Goal: Task Accomplishment & Management: Manage account settings

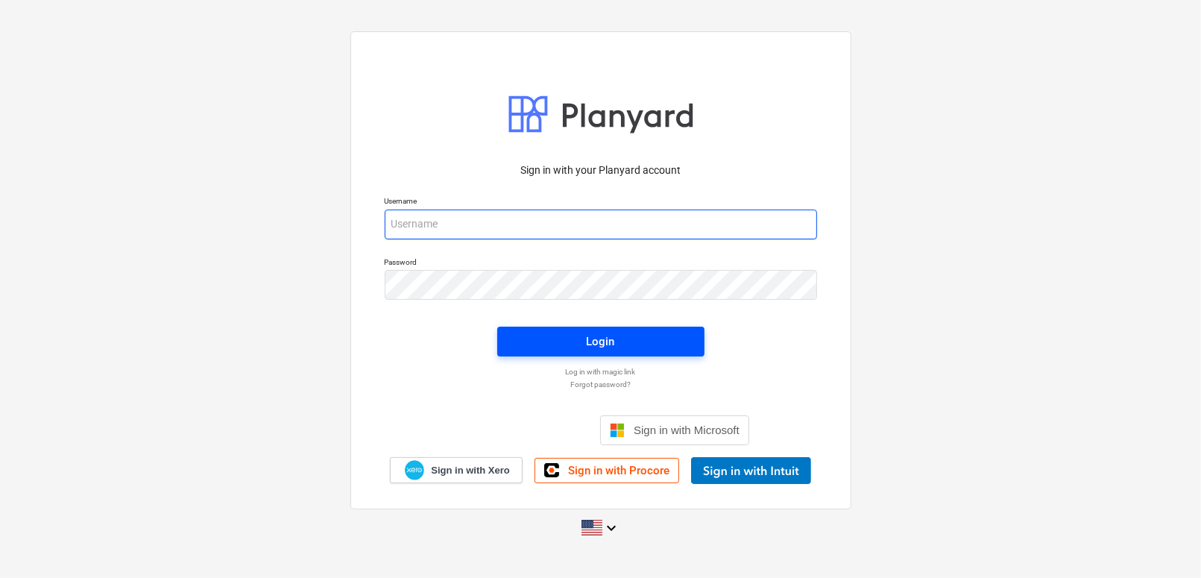
type input "[EMAIL_ADDRESS][DOMAIN_NAME]"
click at [606, 344] on div "Login" at bounding box center [601, 341] width 28 height 19
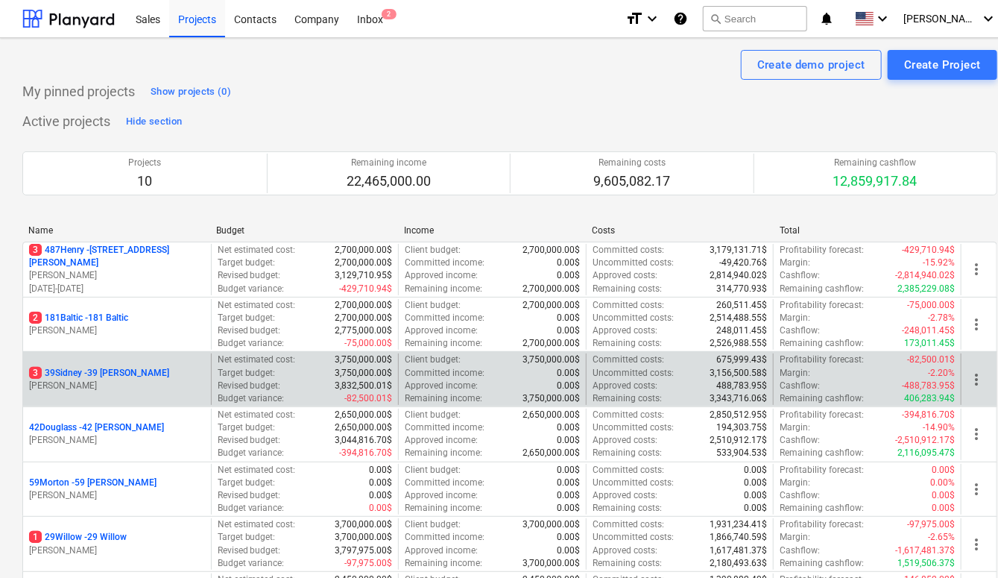
click at [107, 371] on p "3 39Sidney - 39 [PERSON_NAME]" at bounding box center [99, 373] width 140 height 13
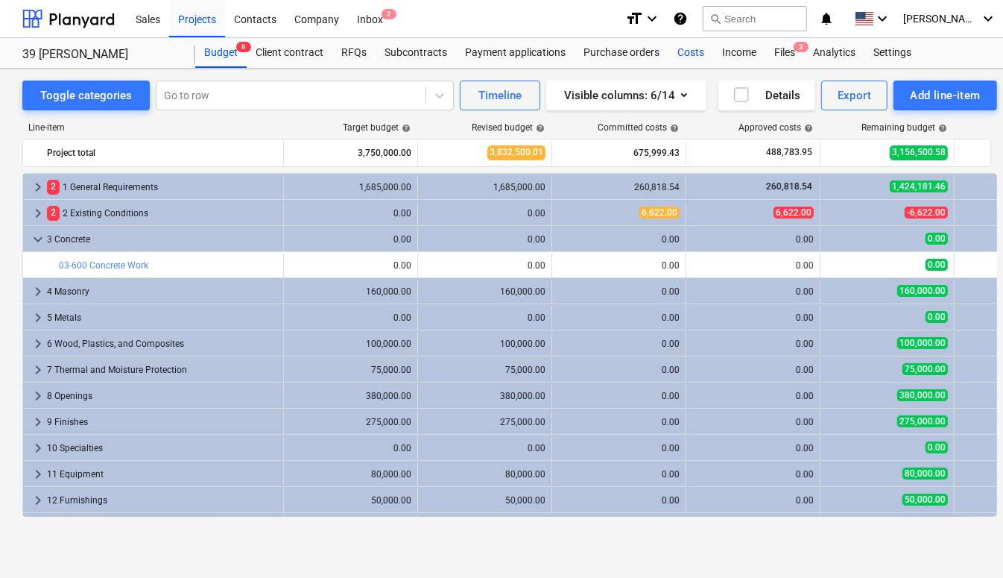
click at [688, 49] on div "Costs" at bounding box center [691, 53] width 45 height 30
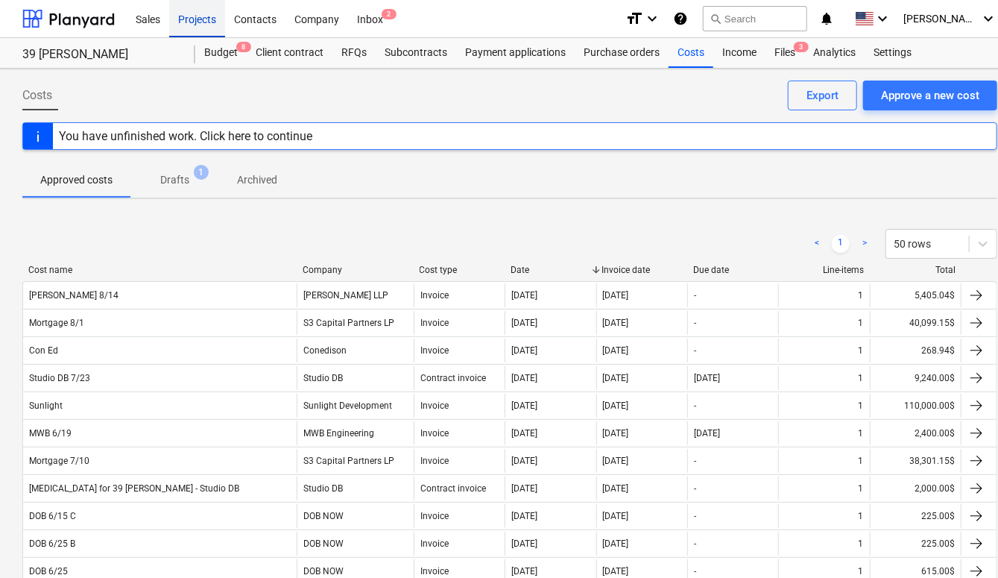
click at [191, 26] on div "Projects" at bounding box center [197, 18] width 56 height 38
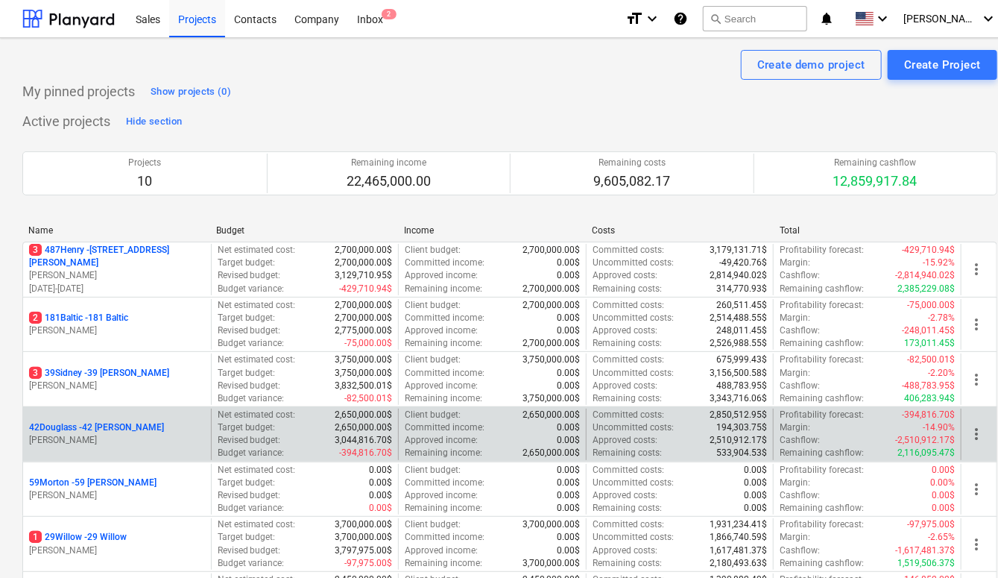
click at [119, 427] on p "42Douglass - 42 [PERSON_NAME]" at bounding box center [96, 427] width 135 height 13
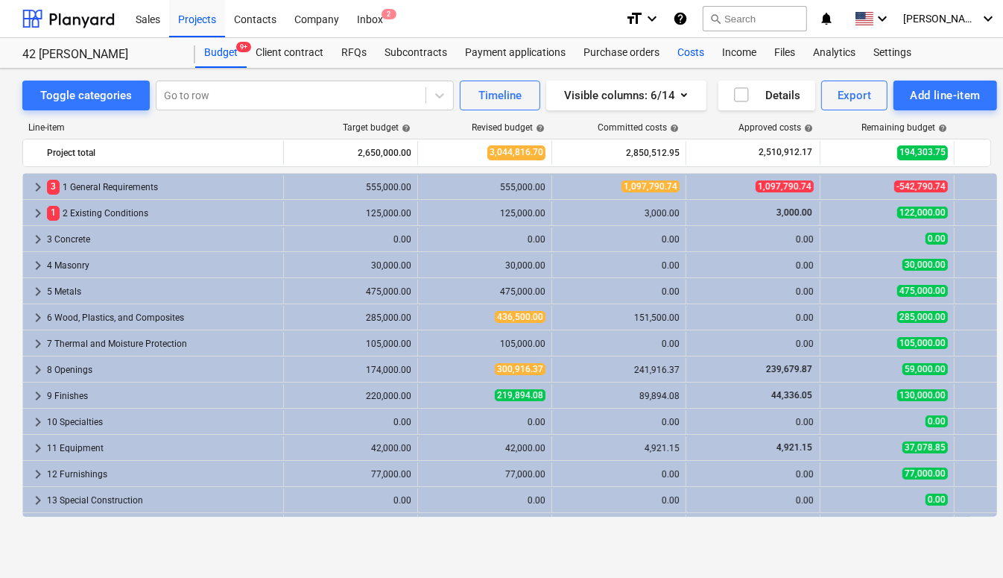
click at [682, 53] on div "Costs" at bounding box center [691, 53] width 45 height 30
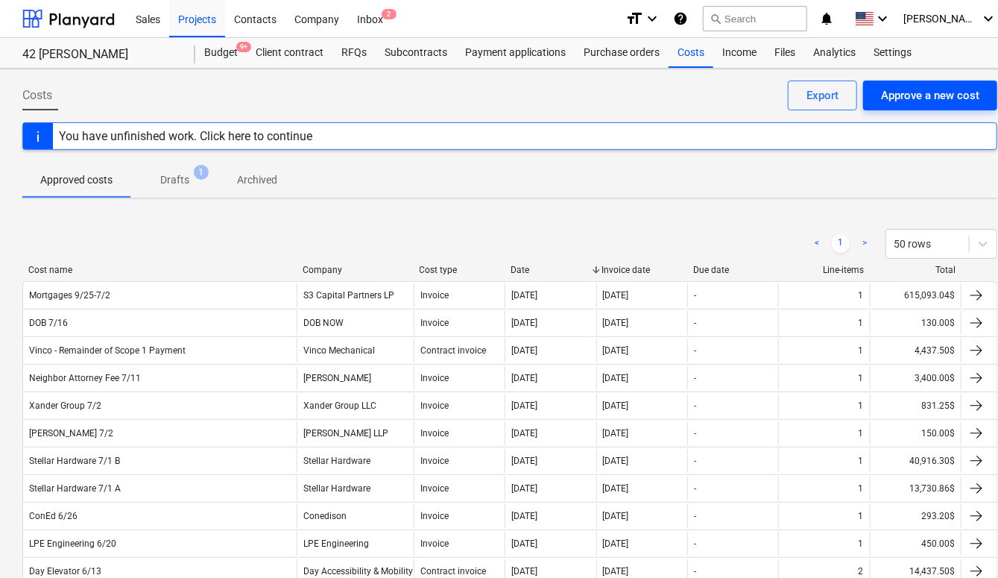
click at [900, 94] on div "Approve a new cost" at bounding box center [930, 95] width 98 height 19
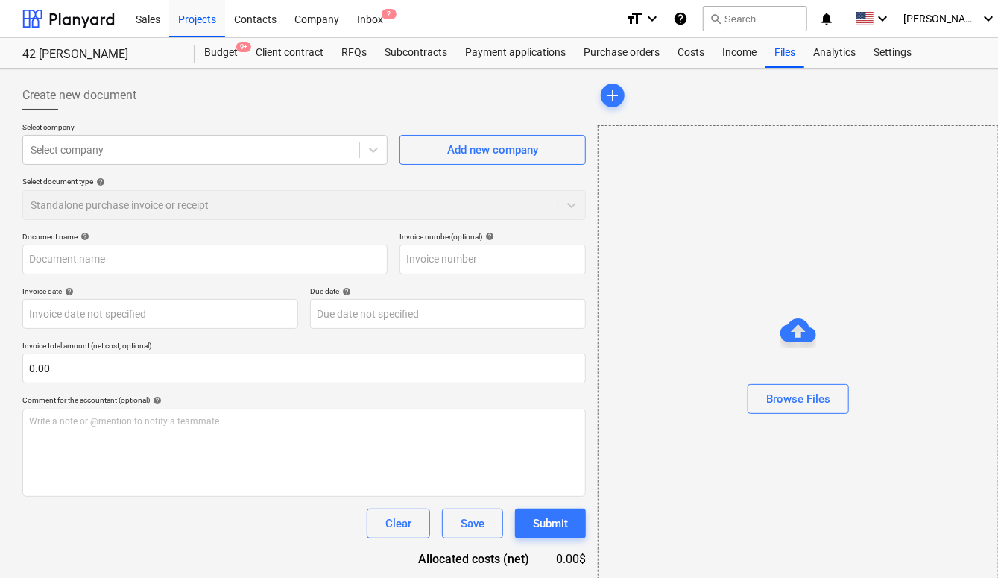
click at [680, 119] on div "add Browse Files" at bounding box center [798, 346] width 400 height 532
click at [212, 154] on div at bounding box center [191, 149] width 321 height 15
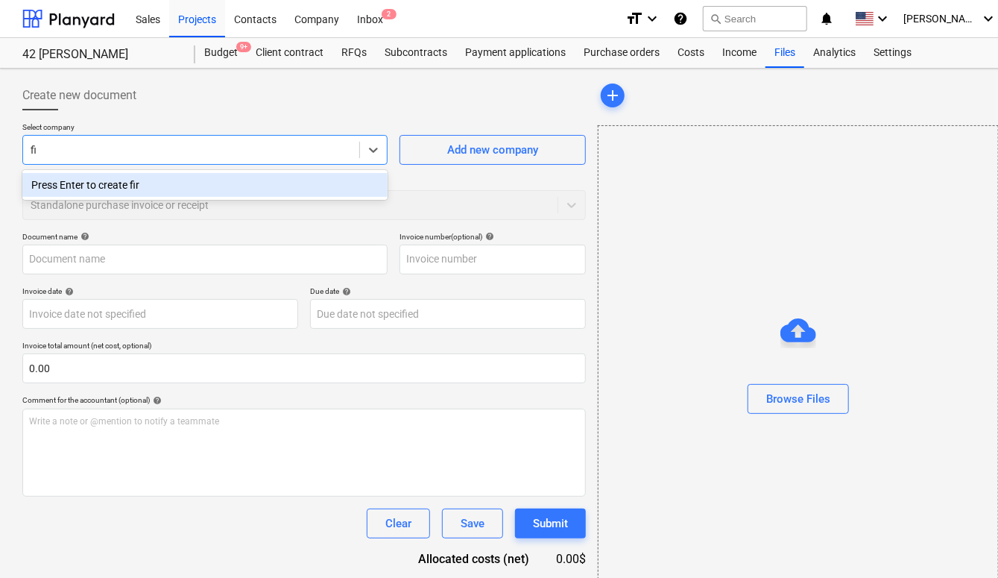
type input "f"
type input "Fireclay Tile"
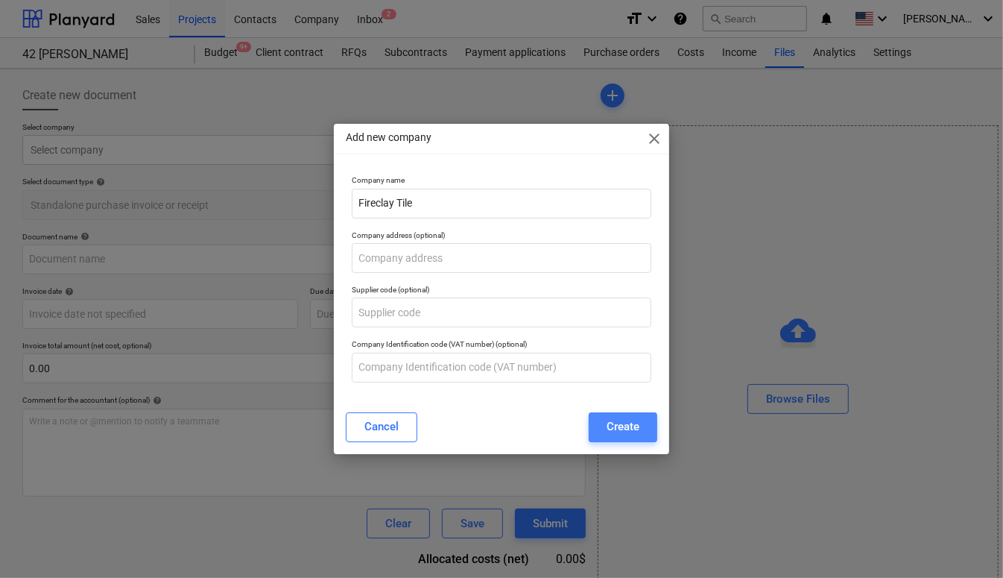
click at [645, 420] on button "Create" at bounding box center [623, 427] width 69 height 30
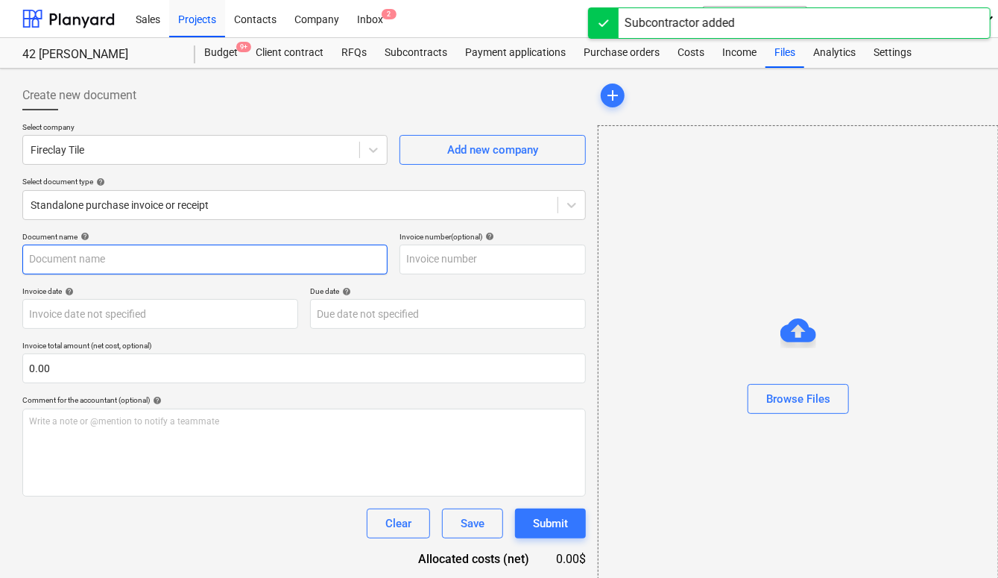
click at [285, 256] on input "text" at bounding box center [204, 259] width 365 height 30
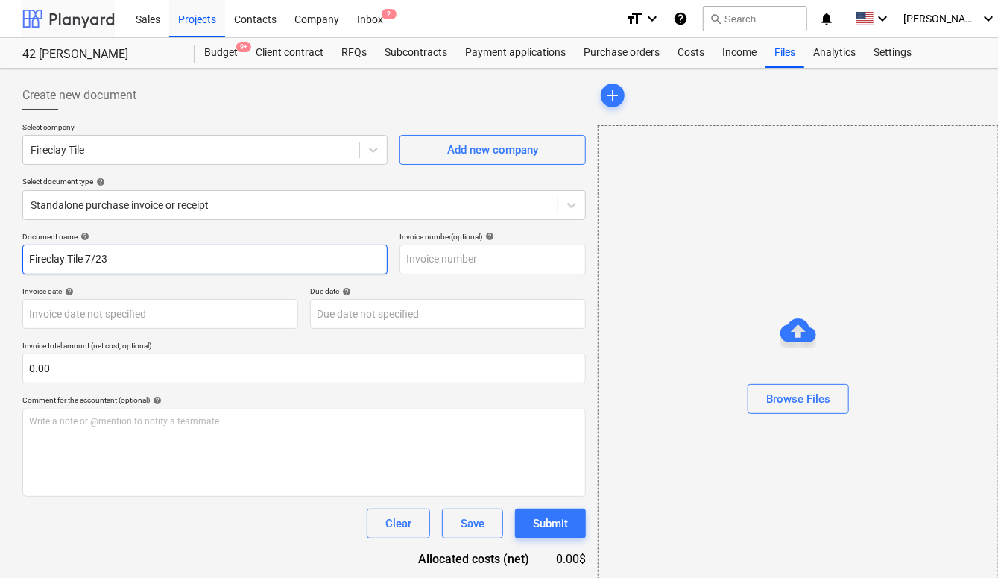
type input "Fireclay Tile 7/23"
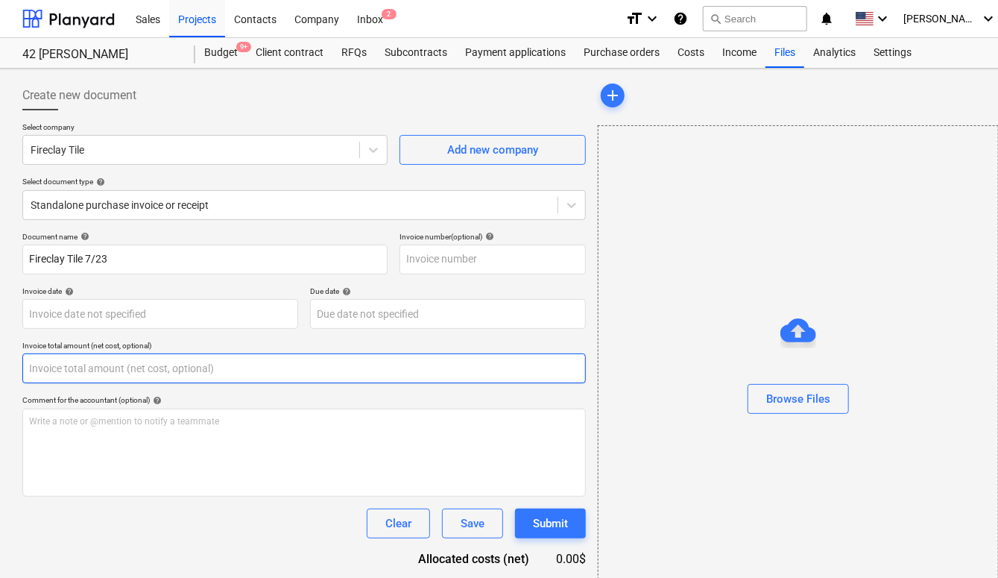
click at [227, 369] on input "text" at bounding box center [303, 368] width 563 height 30
paste input "$31,841.56"
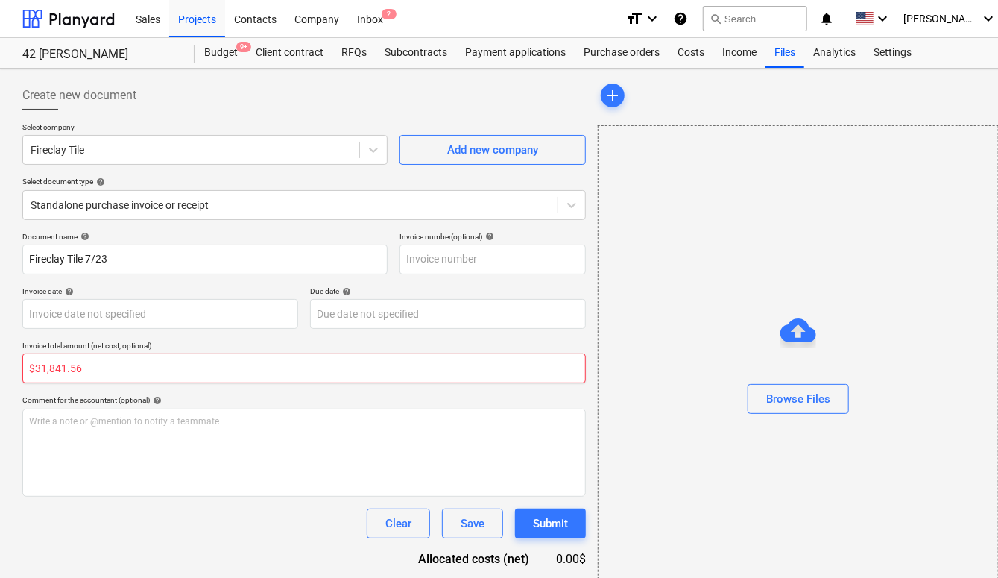
click at [35, 367] on input "$31,841.56" at bounding box center [303, 368] width 563 height 30
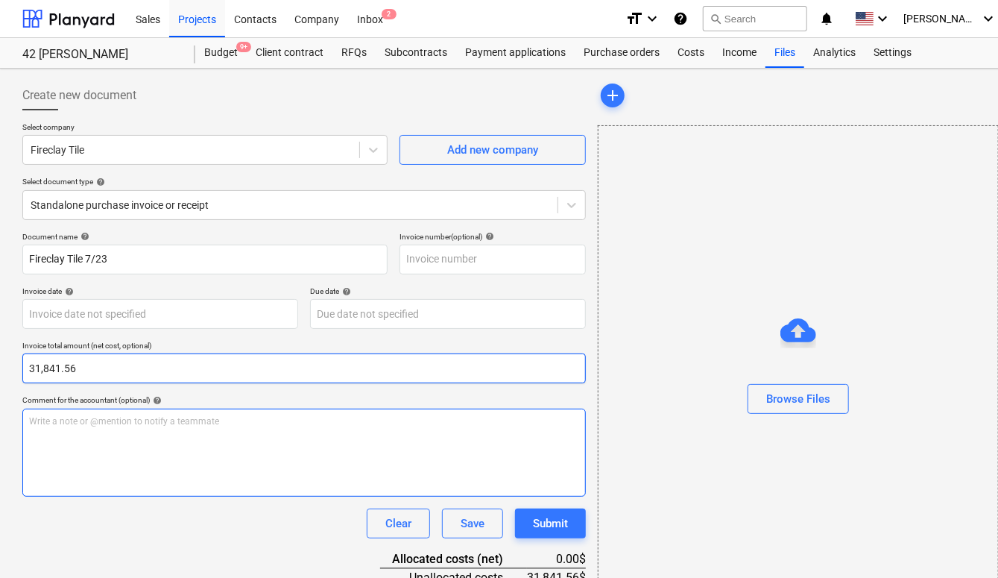
type input "31,841.56"
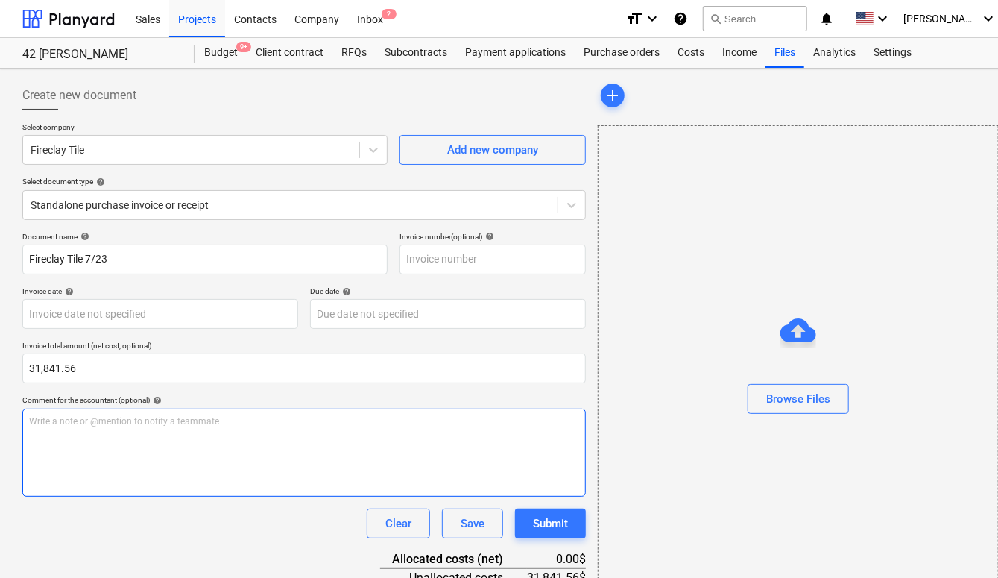
click at [110, 469] on div "Write a note or @mention to notify a teammate [PERSON_NAME]" at bounding box center [303, 452] width 563 height 88
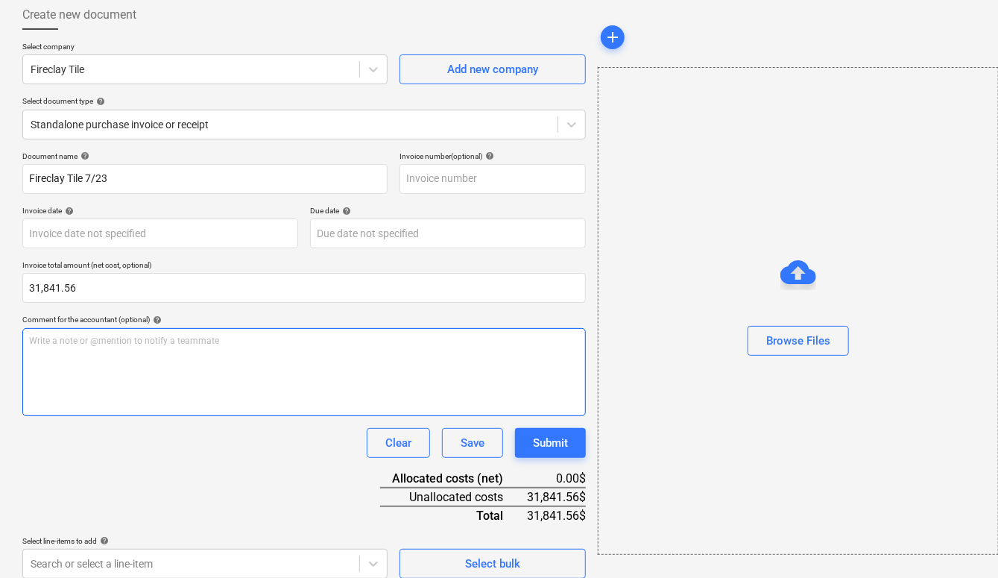
scroll to position [91, 0]
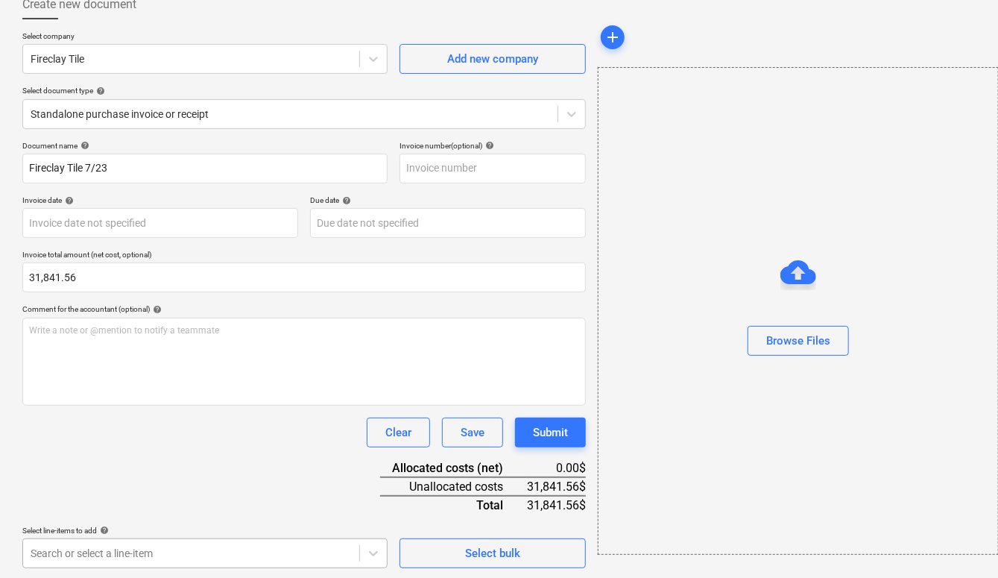
click at [101, 487] on body "Sales Projects Contacts Company Inbox 2 format_size keyboard_arrow_down help se…" at bounding box center [499, 198] width 998 height 578
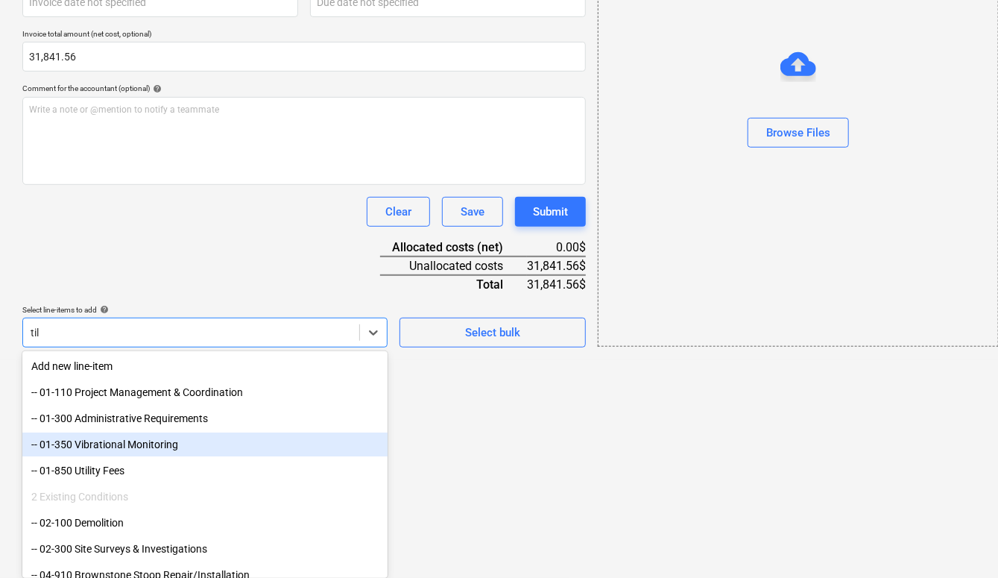
scroll to position [115, 0]
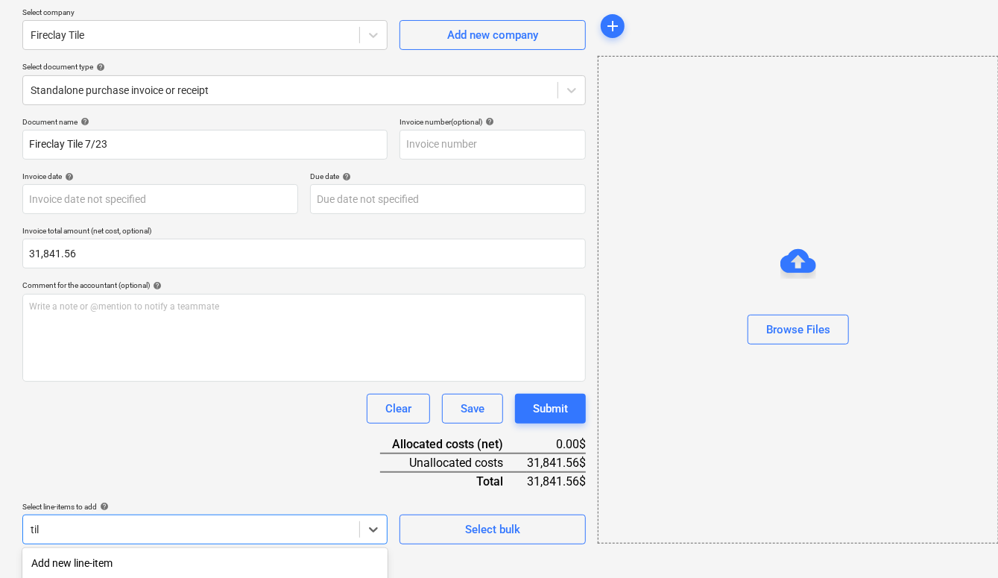
type input "tiles"
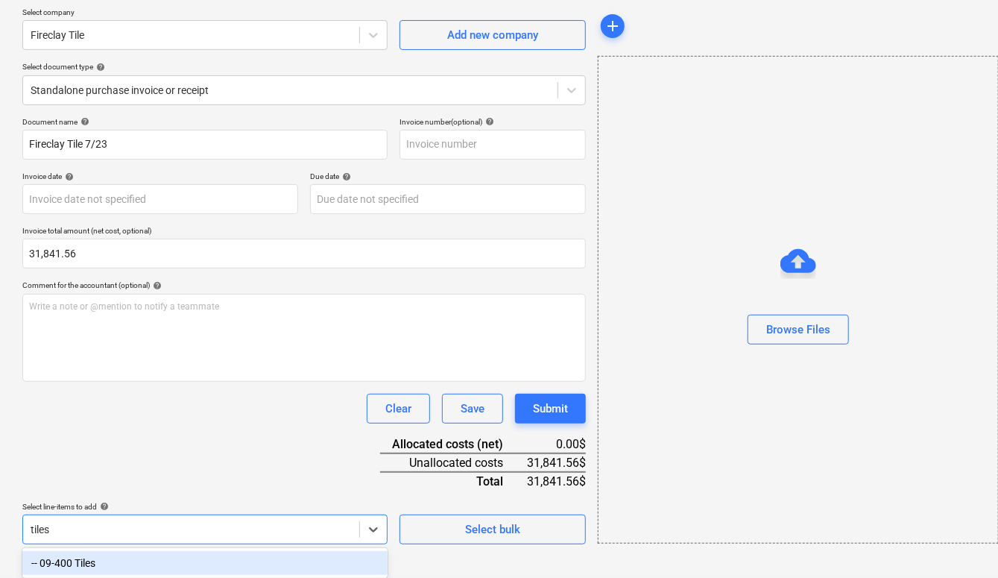
click at [94, 565] on div "-- 09-400 Tiles" at bounding box center [204, 563] width 365 height 24
click at [132, 446] on div "Document name help Fireclay Tile 7/23 Invoice number (optional) help Invoice da…" at bounding box center [303, 379] width 563 height 525
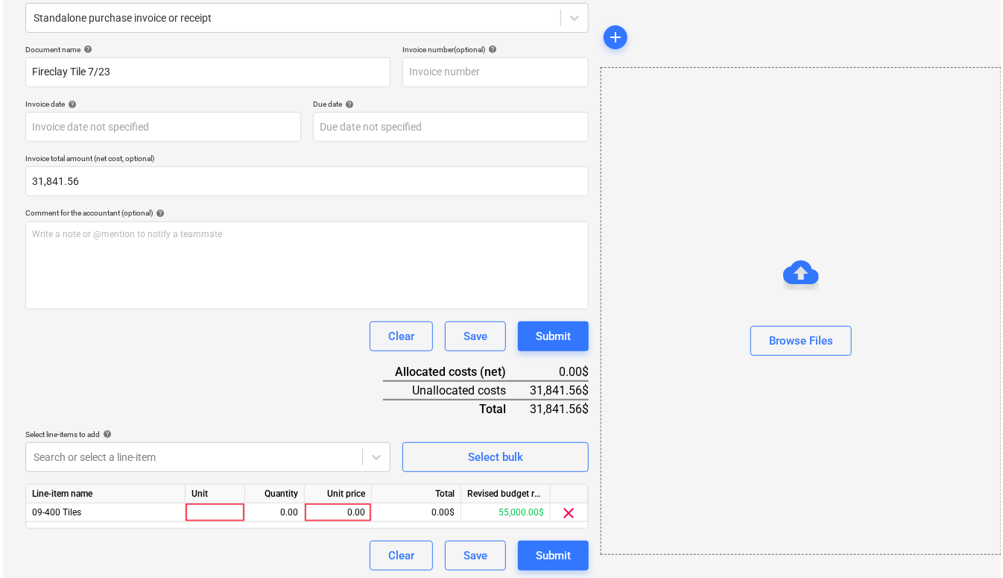
scroll to position [189, 0]
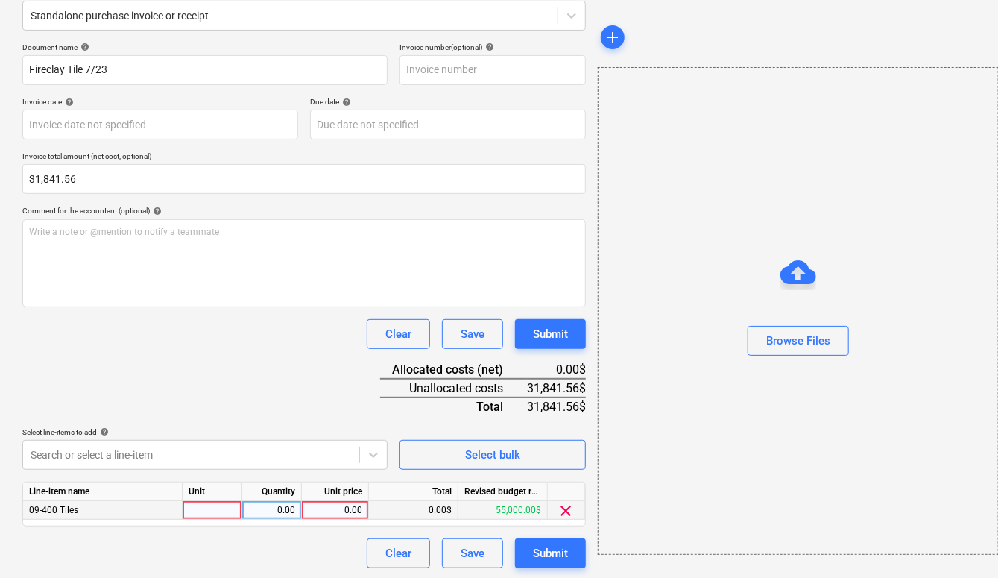
click at [322, 513] on div "0.00" at bounding box center [335, 510] width 54 height 19
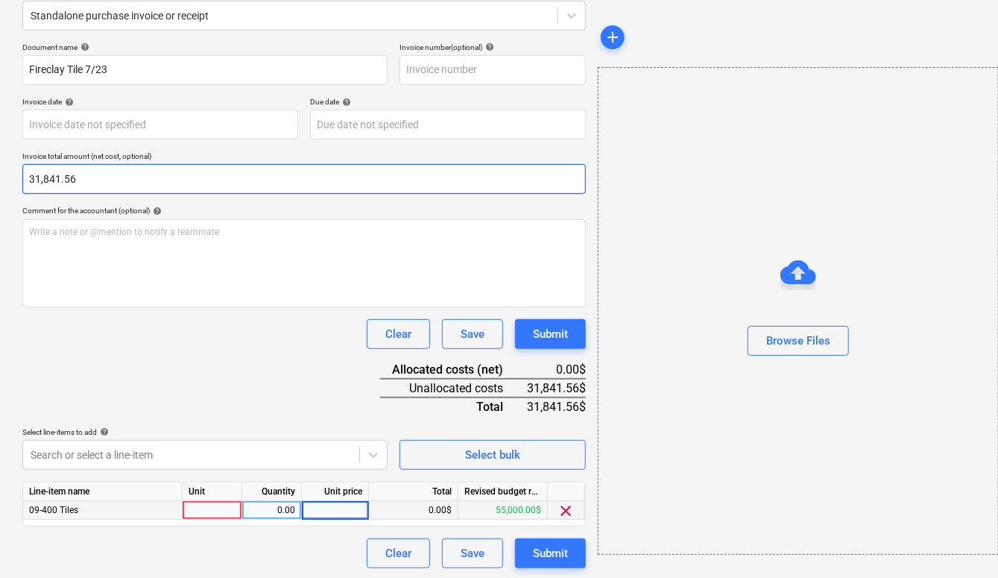
click at [68, 182] on input "31,841.56" at bounding box center [303, 179] width 563 height 30
click at [68, 182] on input "31841.56" at bounding box center [303, 179] width 563 height 30
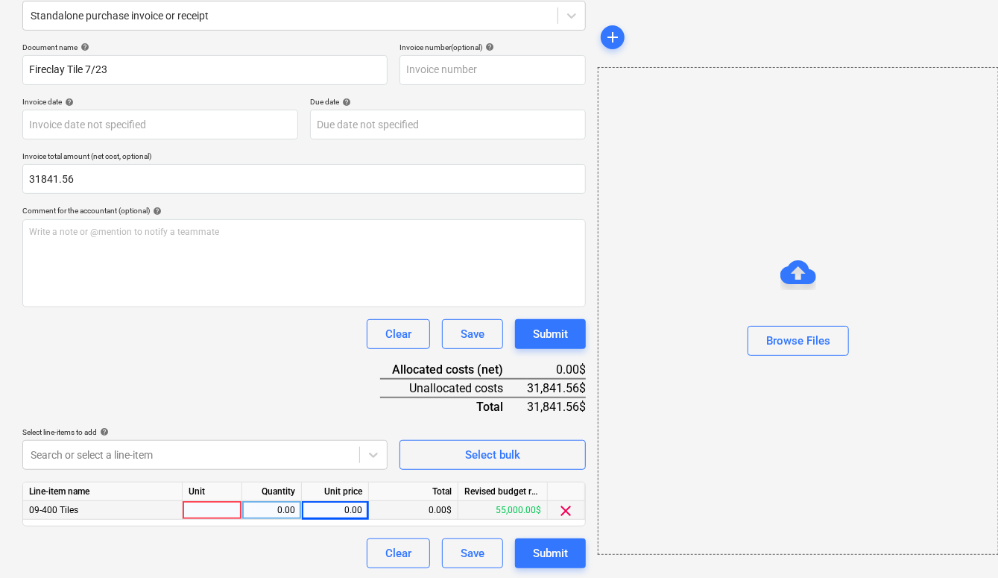
type input "31,841.56"
click at [180, 338] on div "Clear Save Submit" at bounding box center [303, 334] width 563 height 30
click at [329, 502] on div "0.00" at bounding box center [335, 510] width 54 height 19
type input "31841.56"
click at [305, 393] on div "Document name help Fireclay Tile 7/23 Invoice number (optional) help Invoice da…" at bounding box center [303, 304] width 563 height 525
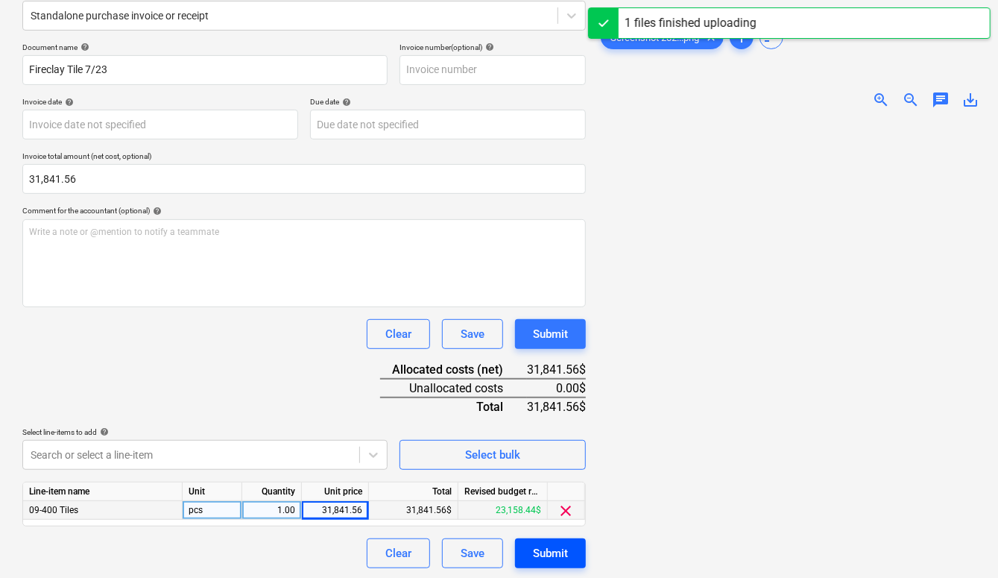
click at [556, 555] on div "Submit" at bounding box center [550, 552] width 35 height 19
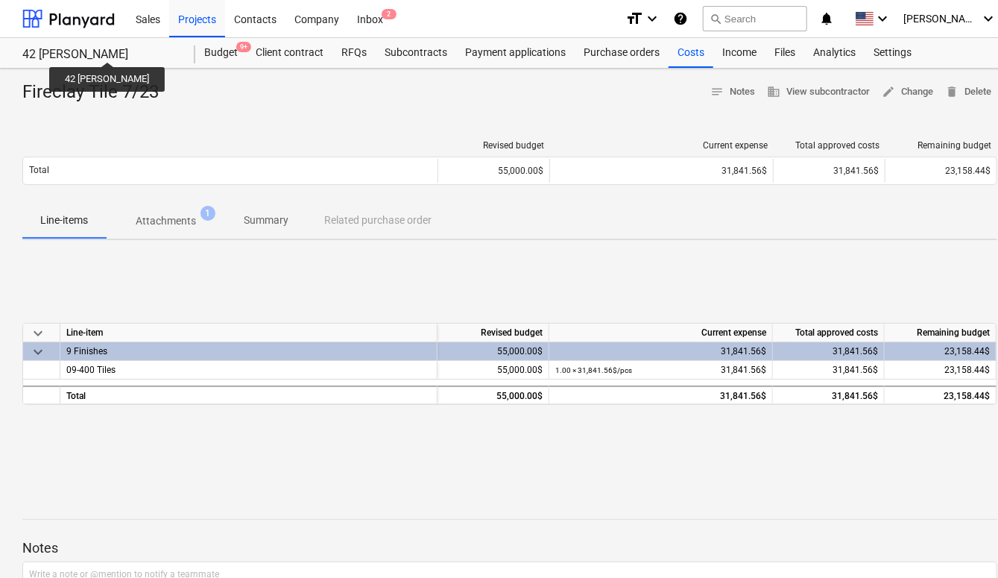
click at [88, 48] on div "42 [PERSON_NAME]" at bounding box center [99, 55] width 155 height 16
click at [60, 52] on div "42 [PERSON_NAME]" at bounding box center [99, 55] width 155 height 16
click at [89, 14] on div at bounding box center [68, 18] width 92 height 37
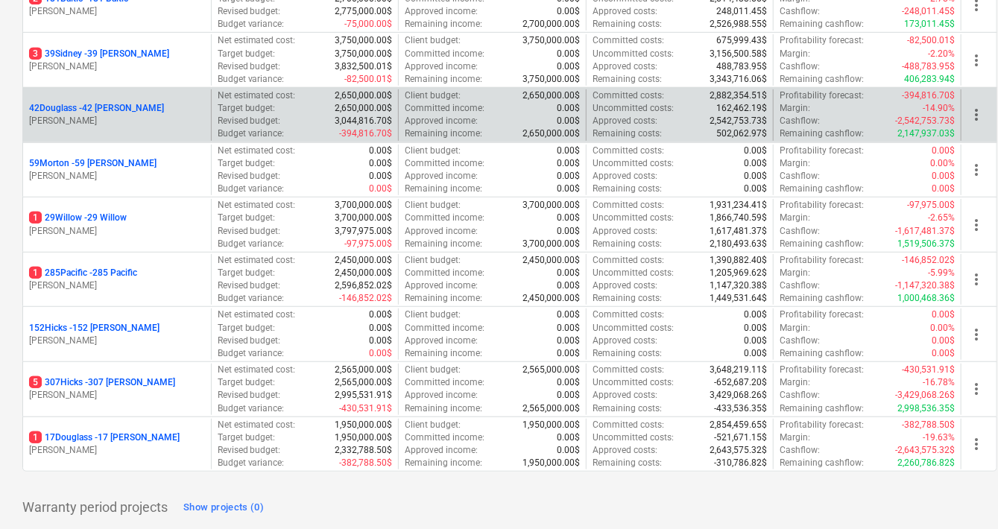
scroll to position [320, 0]
click at [110, 110] on p "42Douglass - 42 [PERSON_NAME]" at bounding box center [96, 107] width 135 height 13
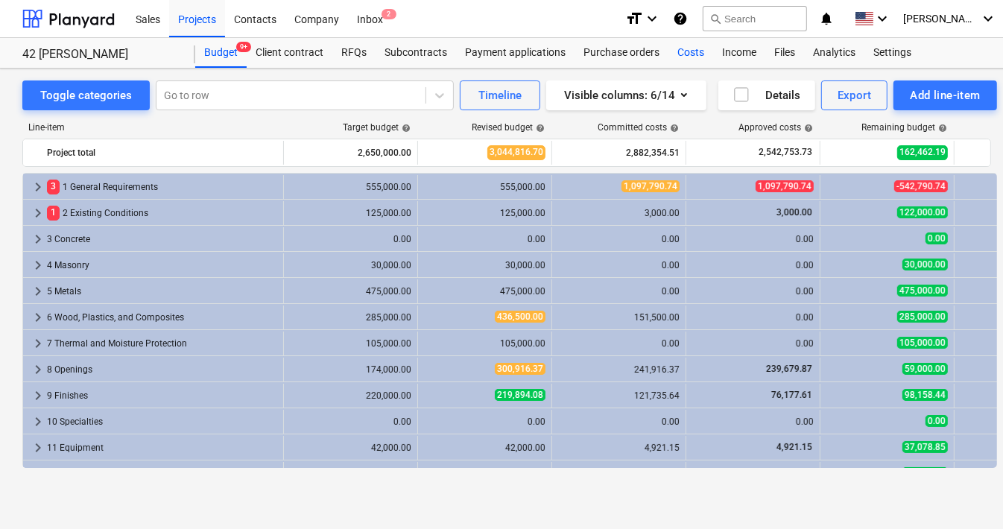
click at [691, 57] on div "Costs" at bounding box center [691, 53] width 45 height 30
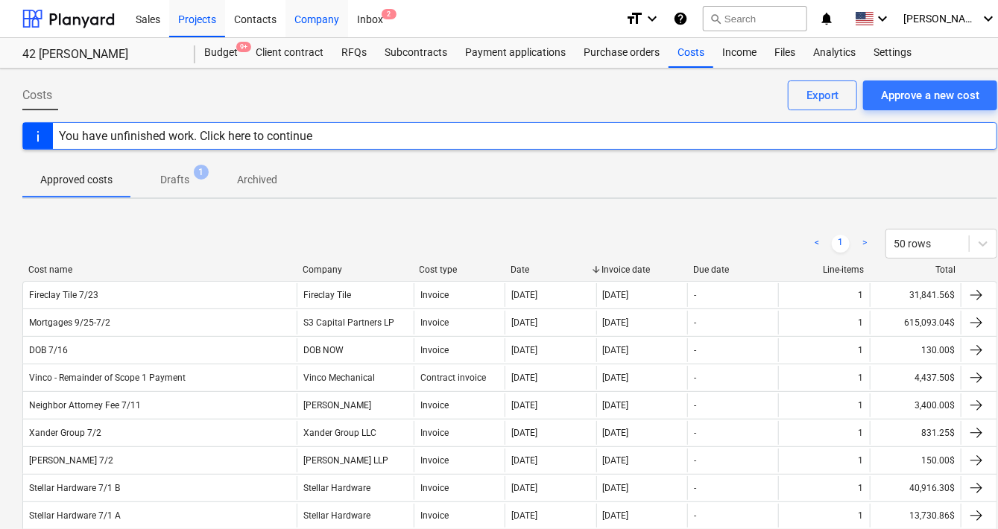
click at [314, 22] on div "Company" at bounding box center [316, 18] width 63 height 38
click at [315, 16] on div "Company" at bounding box center [316, 18] width 63 height 38
click at [326, 269] on div "Company" at bounding box center [355, 270] width 105 height 10
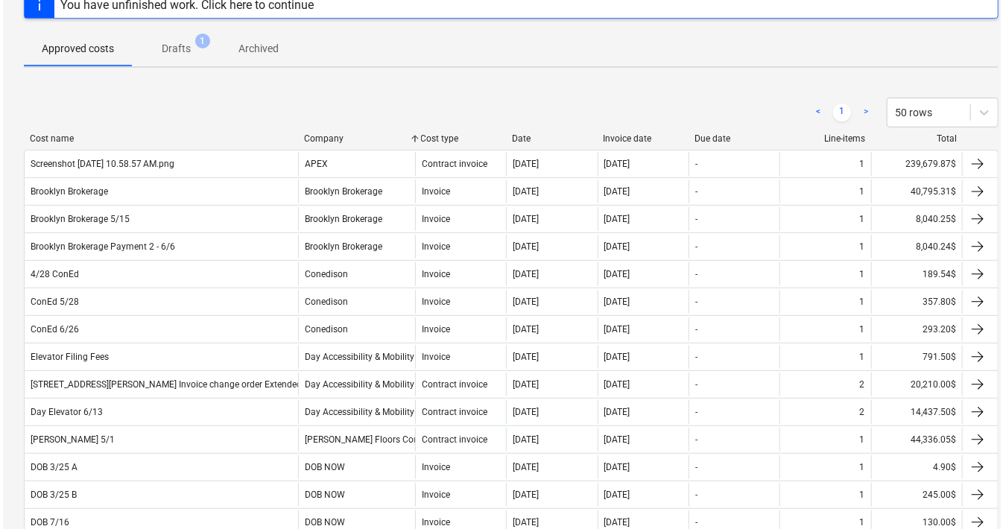
scroll to position [0, 1]
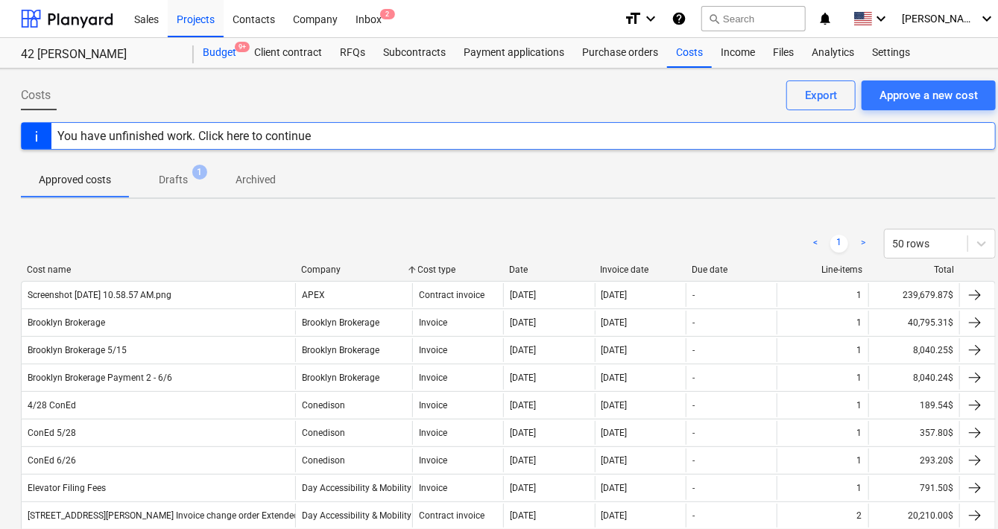
click at [220, 62] on div "Budget 9+" at bounding box center [219, 53] width 51 height 30
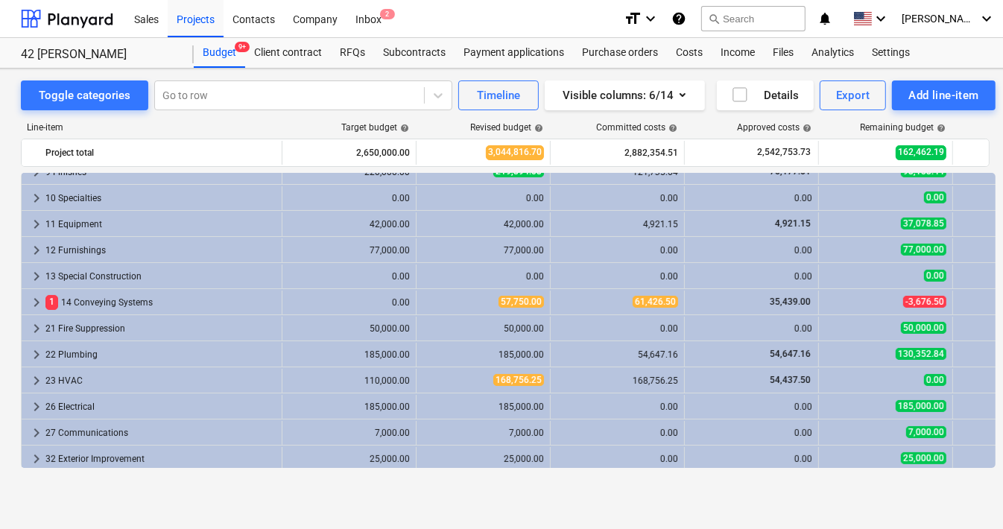
scroll to position [252, 0]
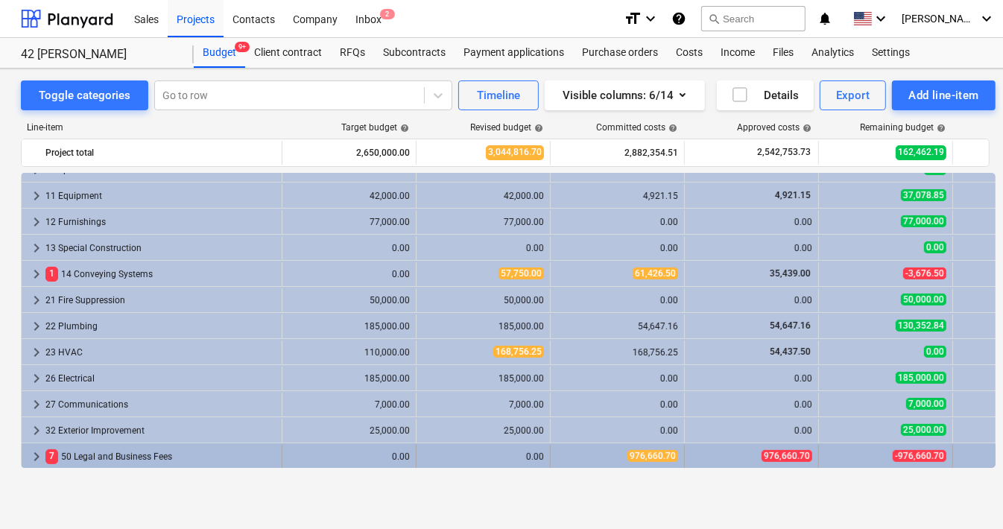
click at [38, 455] on span "keyboard_arrow_right" at bounding box center [37, 457] width 18 height 18
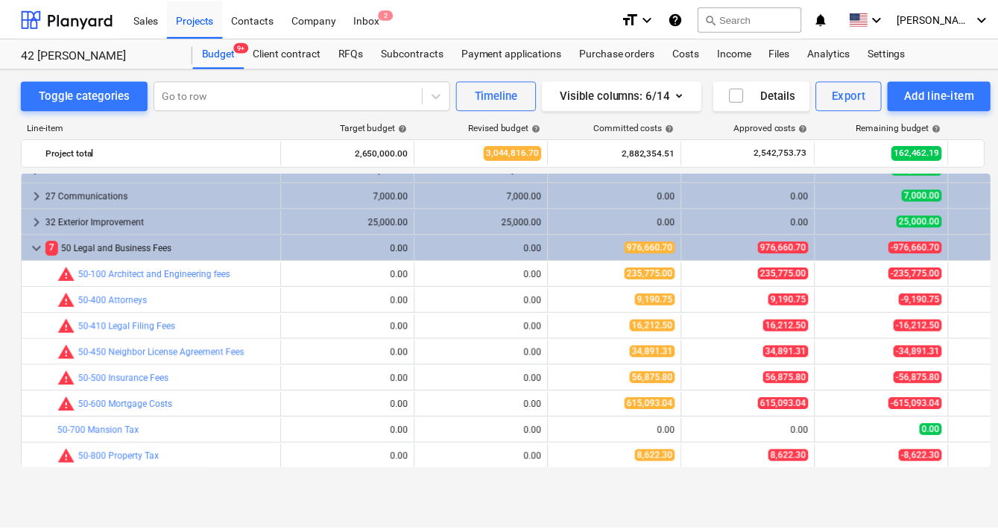
scroll to position [461, 1]
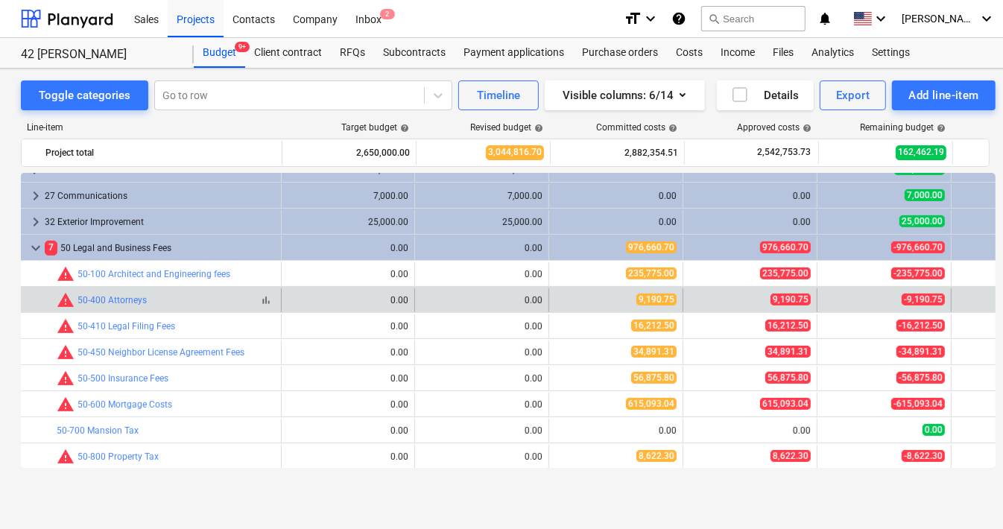
click at [267, 297] on span "bar_chart" at bounding box center [266, 300] width 12 height 12
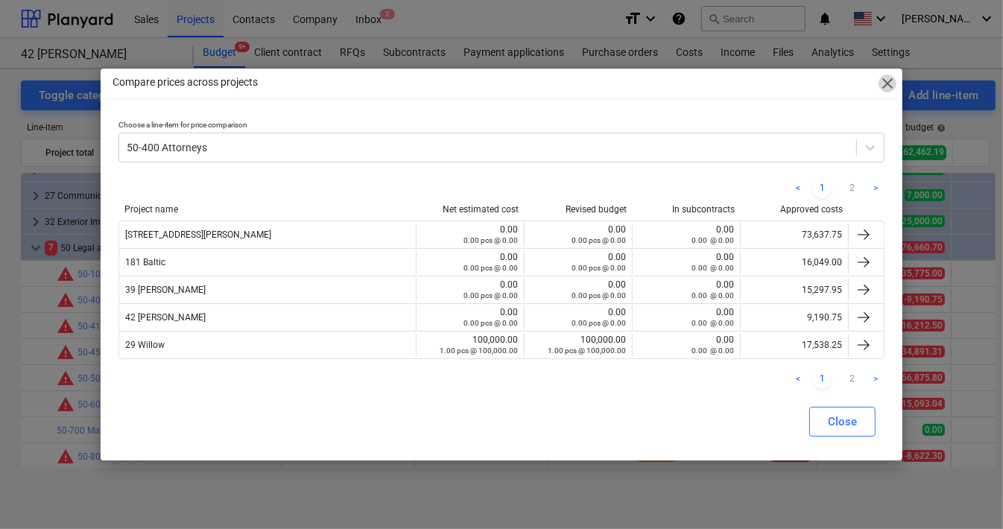
click at [888, 86] on span "close" at bounding box center [888, 84] width 18 height 18
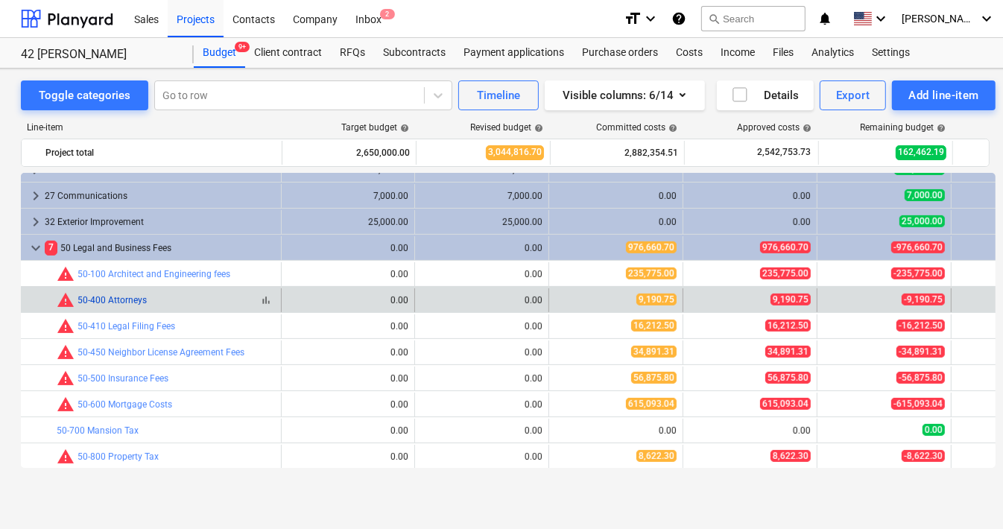
click at [125, 298] on link "50-400 Attorneys" at bounding box center [112, 300] width 69 height 10
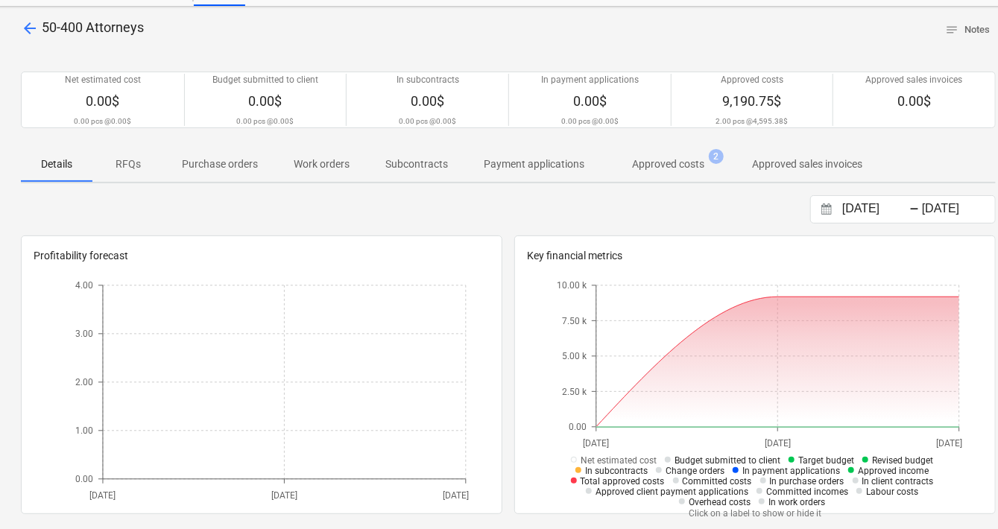
scroll to position [67, 1]
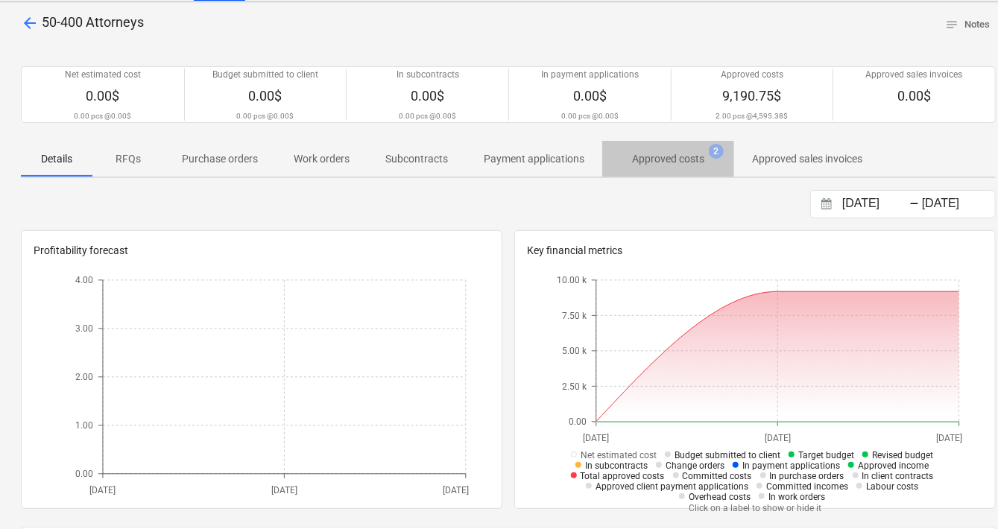
click at [648, 159] on p "Approved costs" at bounding box center [668, 159] width 72 height 16
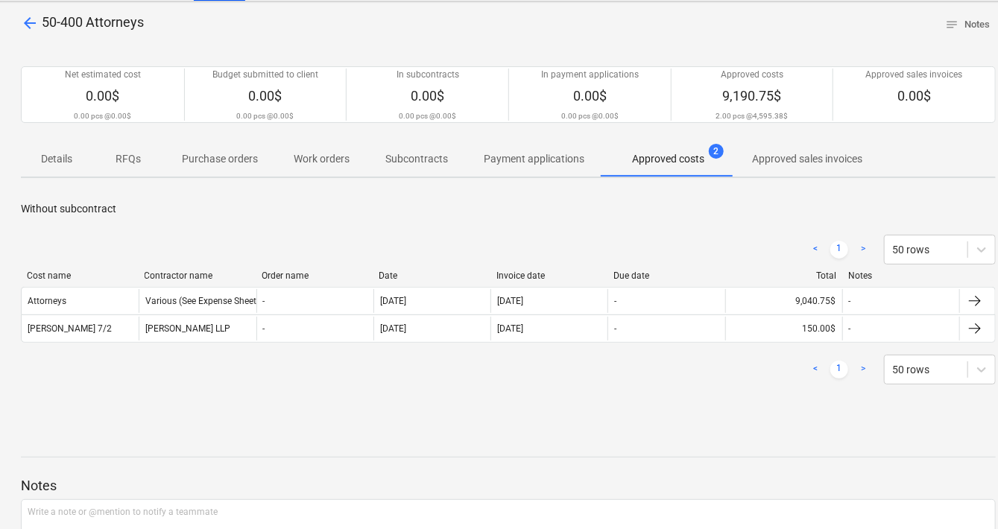
click at [239, 276] on div "Contractor name" at bounding box center [198, 276] width 106 height 10
click at [257, 274] on div at bounding box center [255, 276] width 27 height 10
click at [253, 274] on div at bounding box center [255, 276] width 27 height 10
click at [166, 280] on div "Cost name Contractor name Order name Date Invoice date Due date Total Notes" at bounding box center [508, 279] width 975 height 16
click at [173, 274] on div "Contractor name" at bounding box center [198, 276] width 106 height 10
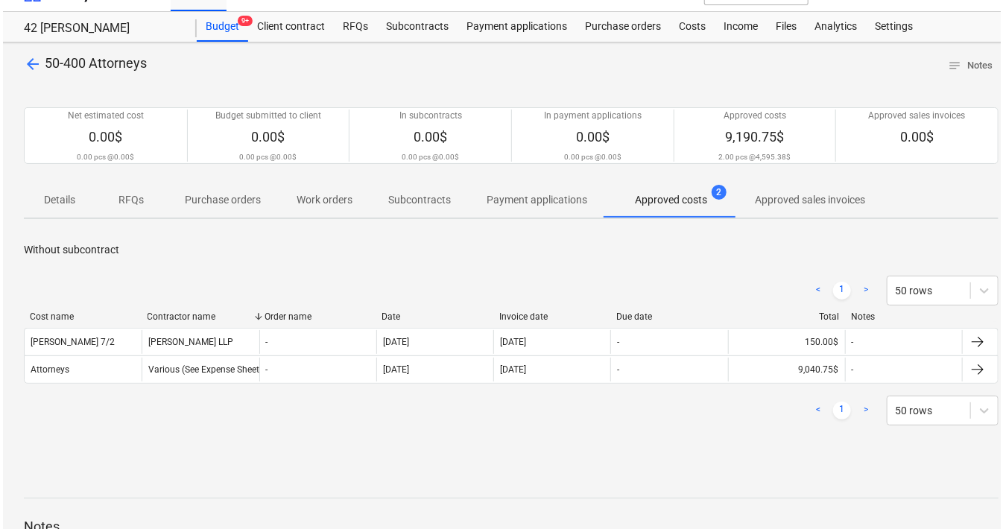
scroll to position [0, 1]
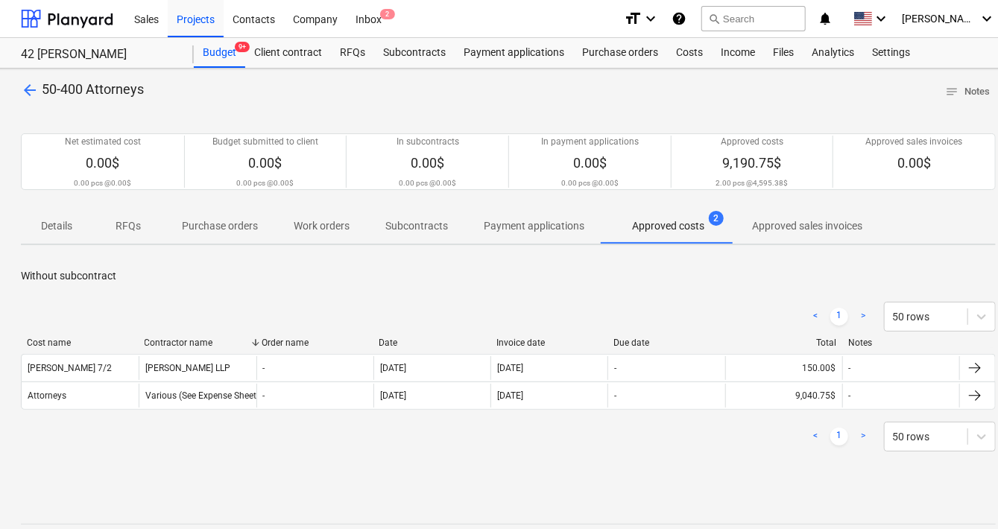
click at [117, 90] on span "50-400 Attorneys" at bounding box center [93, 89] width 102 height 16
click at [67, 59] on div "42 [PERSON_NAME]" at bounding box center [98, 55] width 155 height 16
click at [58, 52] on div "42 [PERSON_NAME]" at bounding box center [98, 55] width 155 height 16
click at [28, 91] on span "arrow_back" at bounding box center [30, 90] width 18 height 18
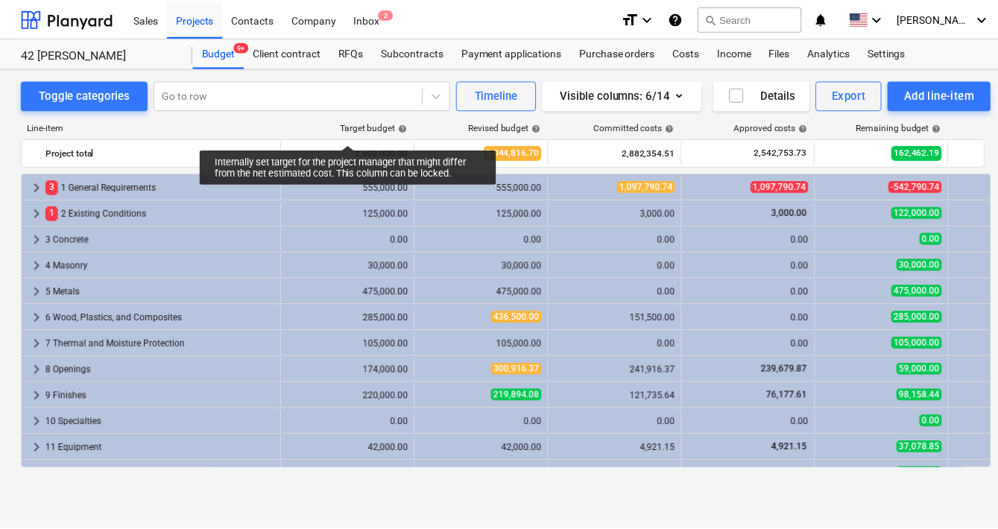
scroll to position [461, 0]
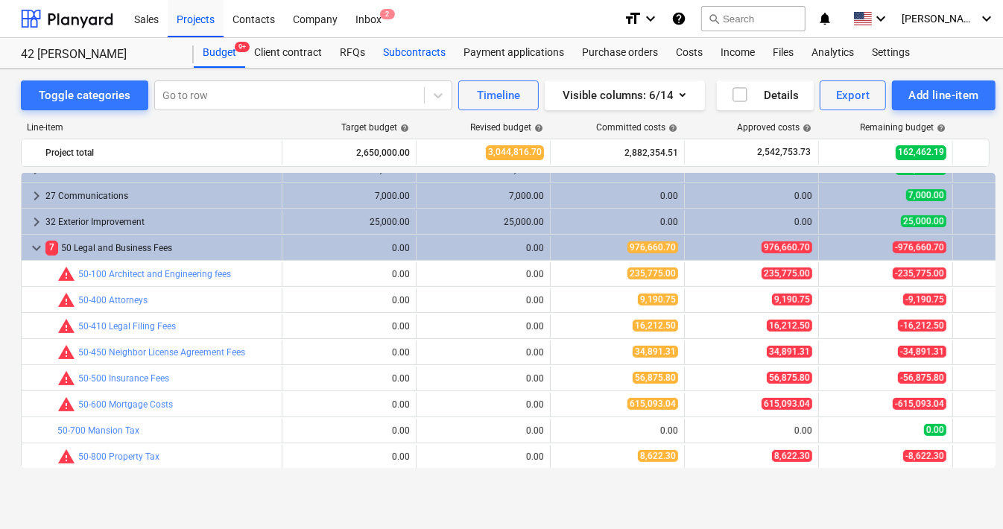
click at [430, 60] on div "Subcontracts" at bounding box center [414, 53] width 80 height 30
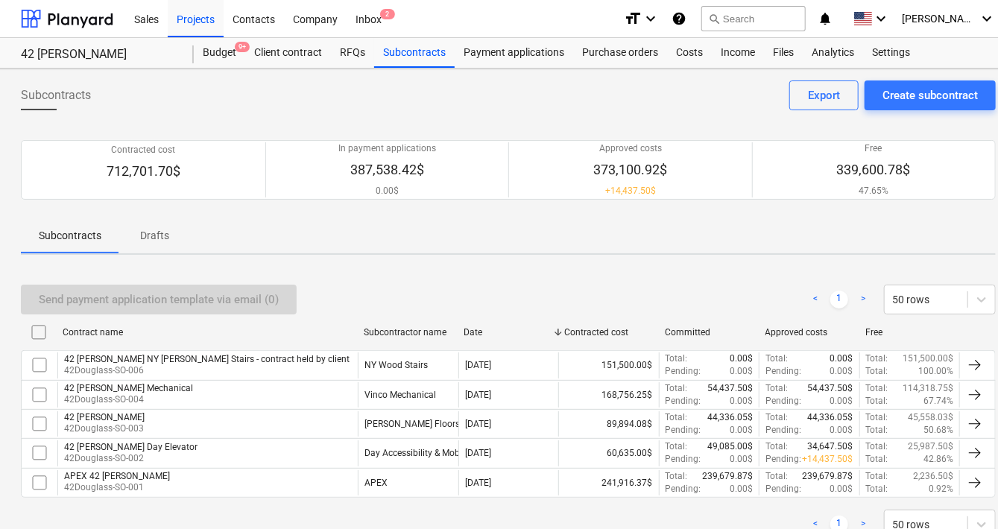
scroll to position [48, 1]
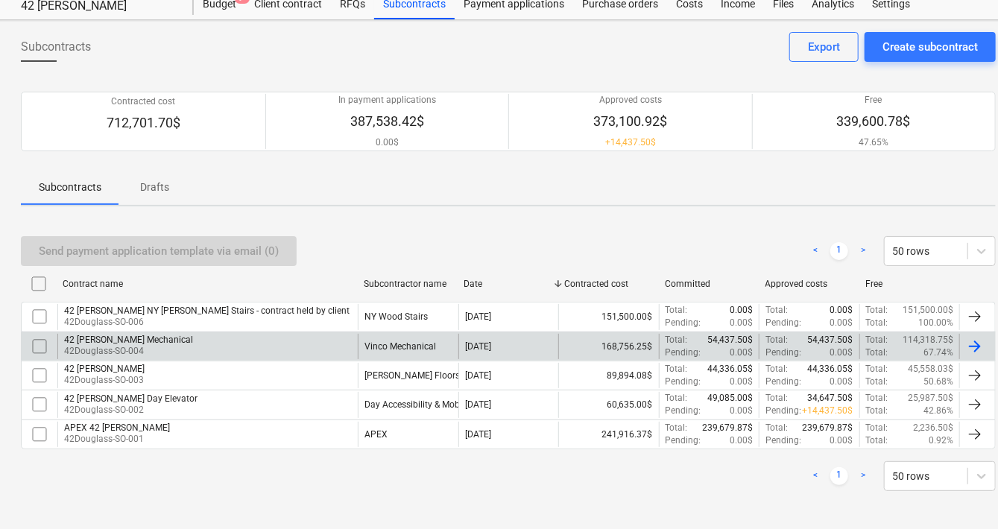
click at [130, 335] on div "42 [PERSON_NAME] Mechanical" at bounding box center [128, 340] width 129 height 10
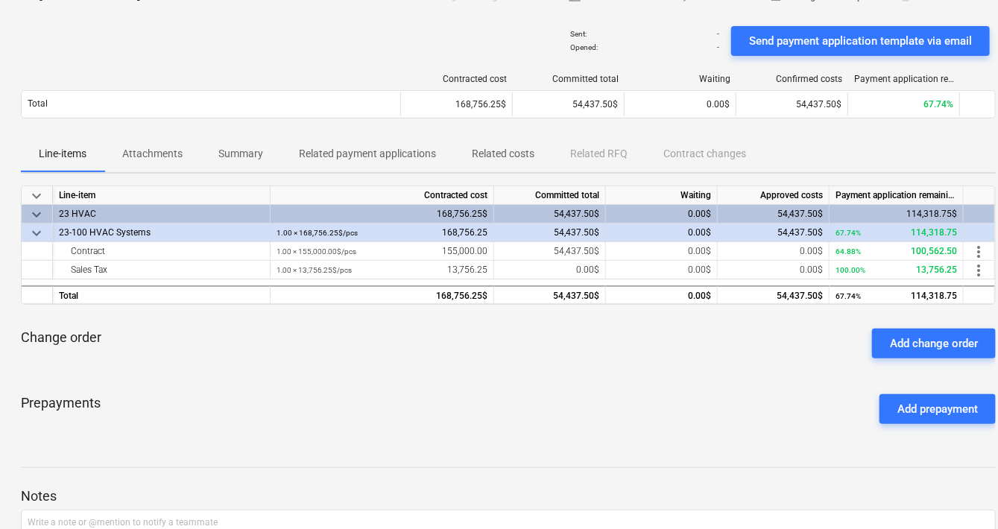
scroll to position [97, 1]
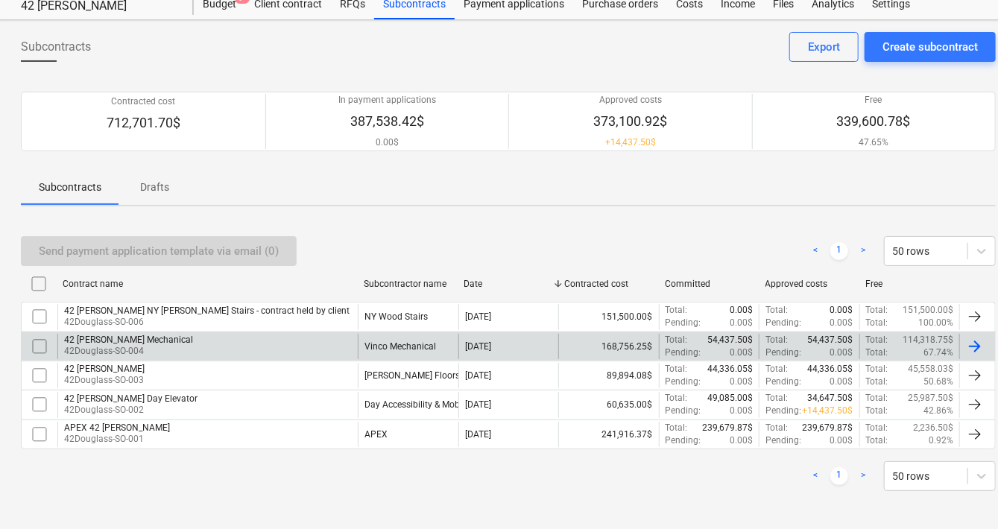
scroll to position [48, 1]
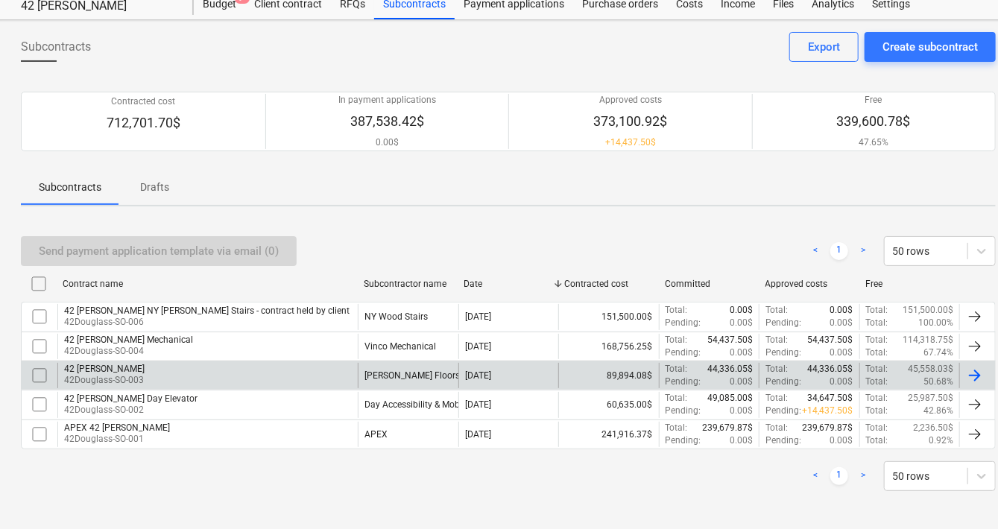
click at [129, 374] on p "42Douglass-SO-003" at bounding box center [104, 380] width 80 height 13
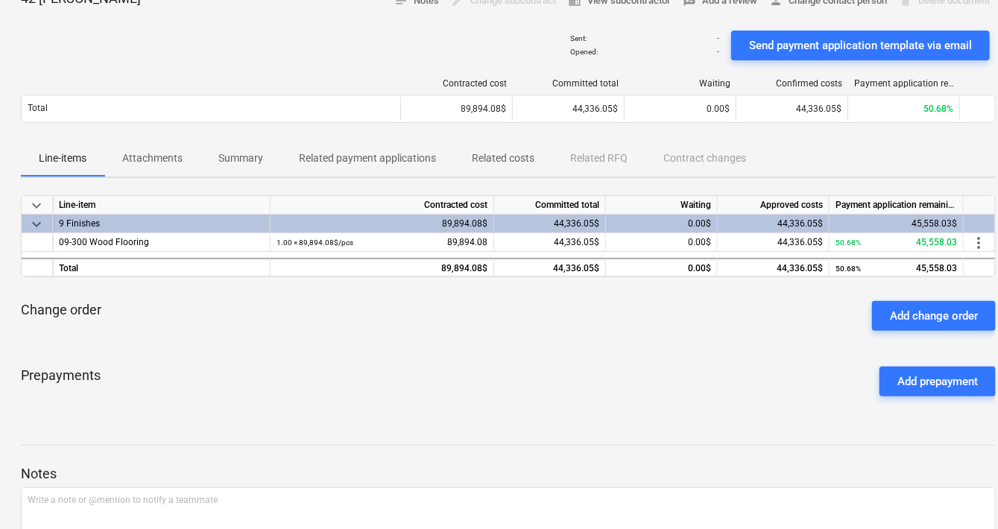
scroll to position [93, 1]
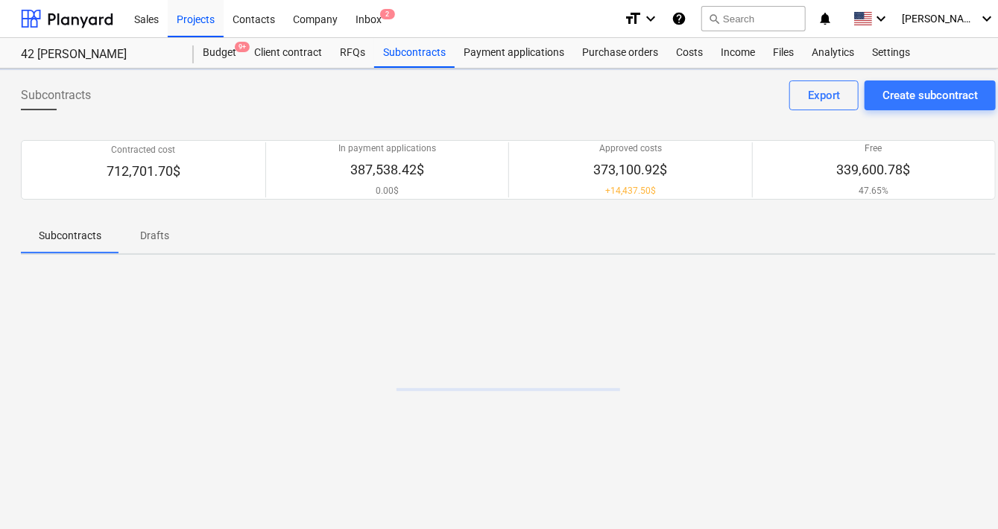
scroll to position [0, 1]
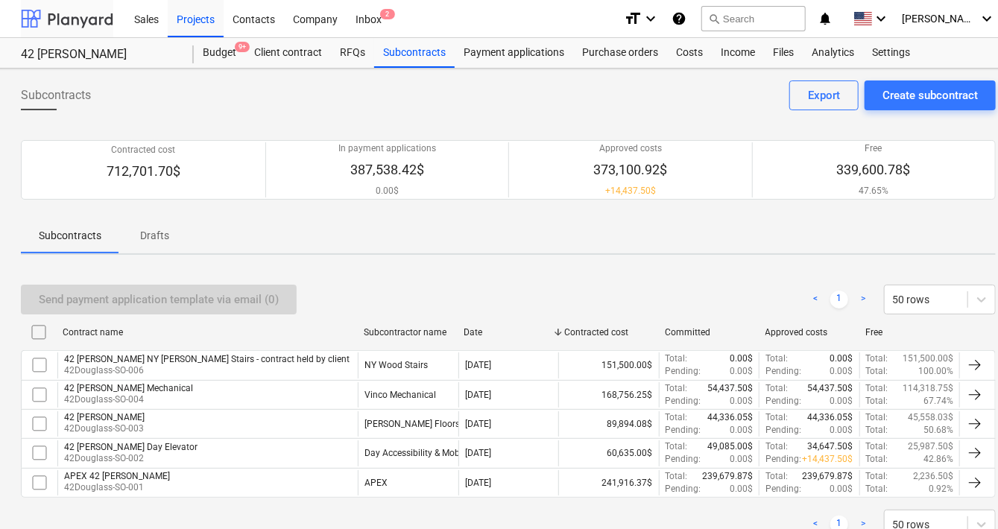
click at [82, 20] on div at bounding box center [67, 18] width 92 height 37
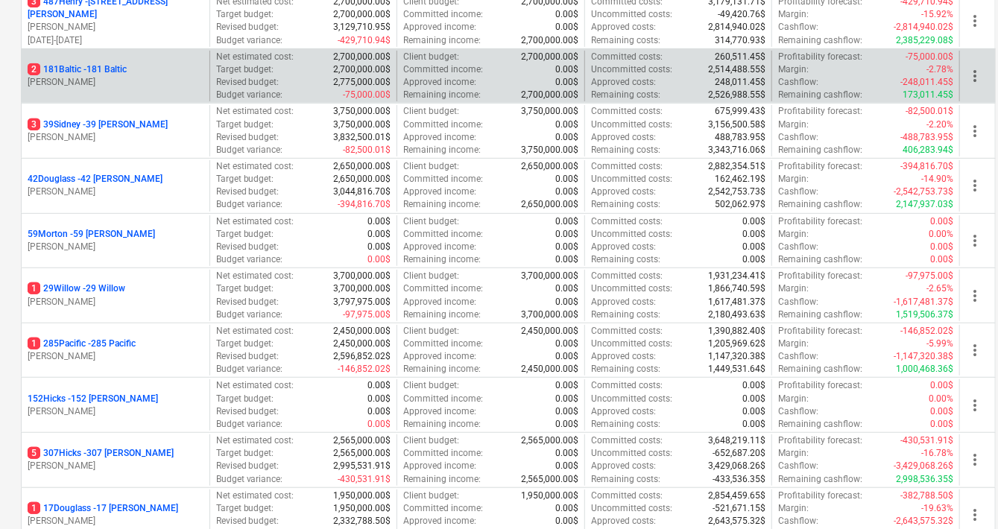
scroll to position [266, 1]
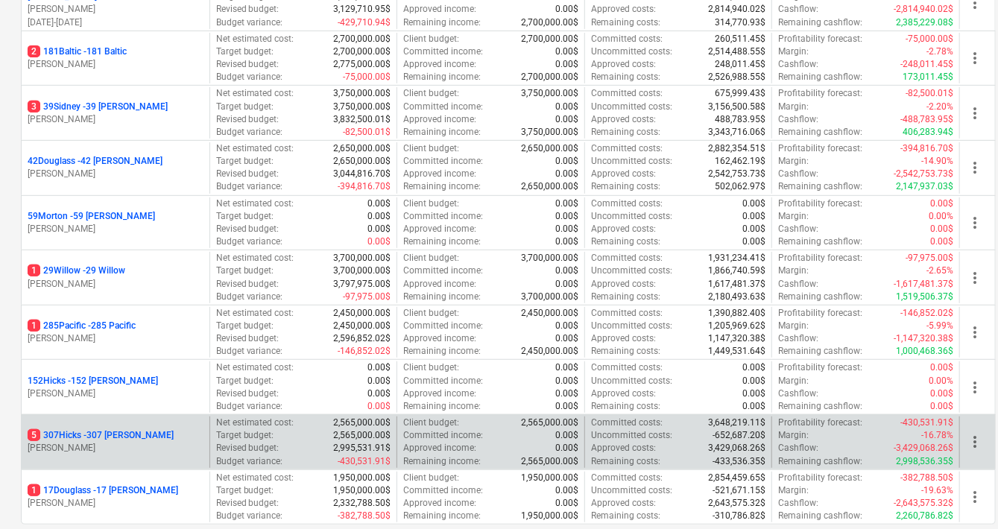
click at [95, 432] on p "5 307Hicks - 307 [PERSON_NAME]" at bounding box center [101, 435] width 146 height 13
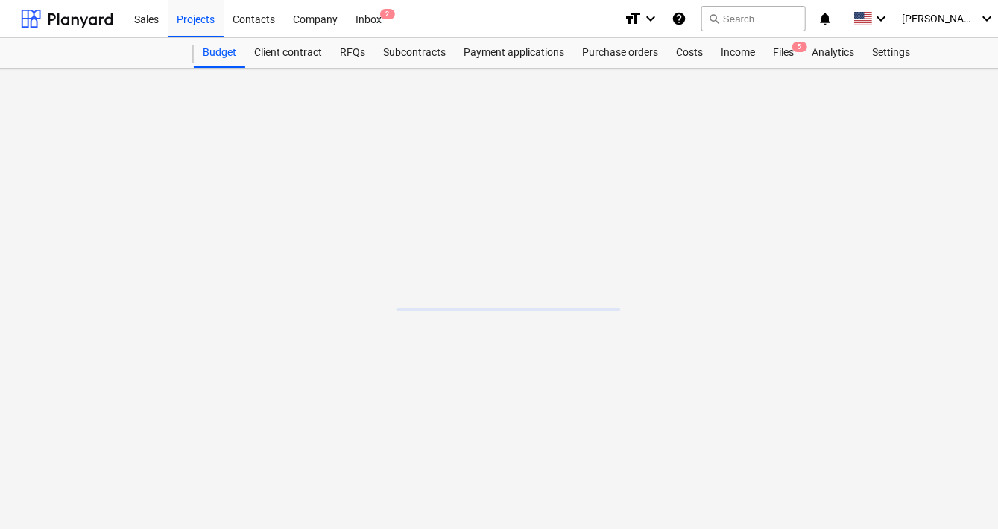
scroll to position [0, 1]
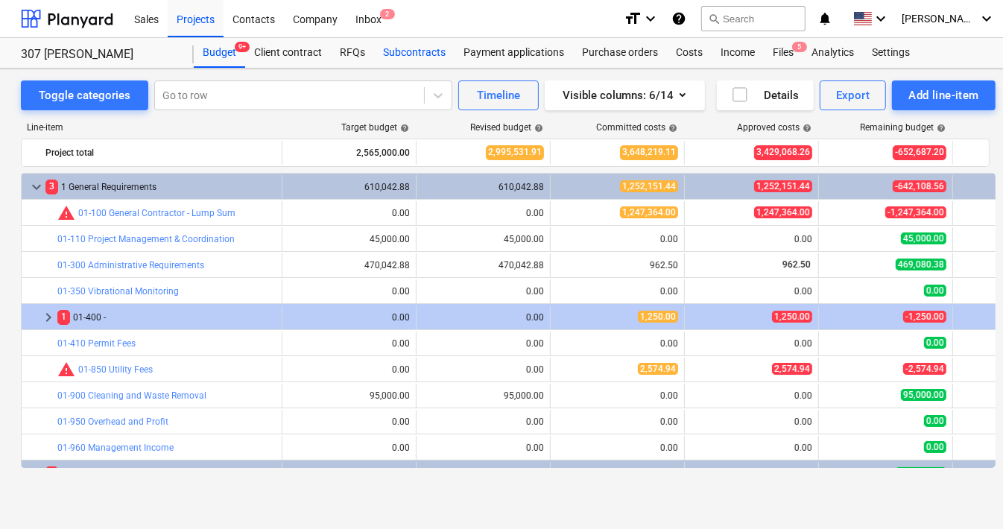
click at [423, 58] on div "Subcontracts" at bounding box center [414, 53] width 80 height 30
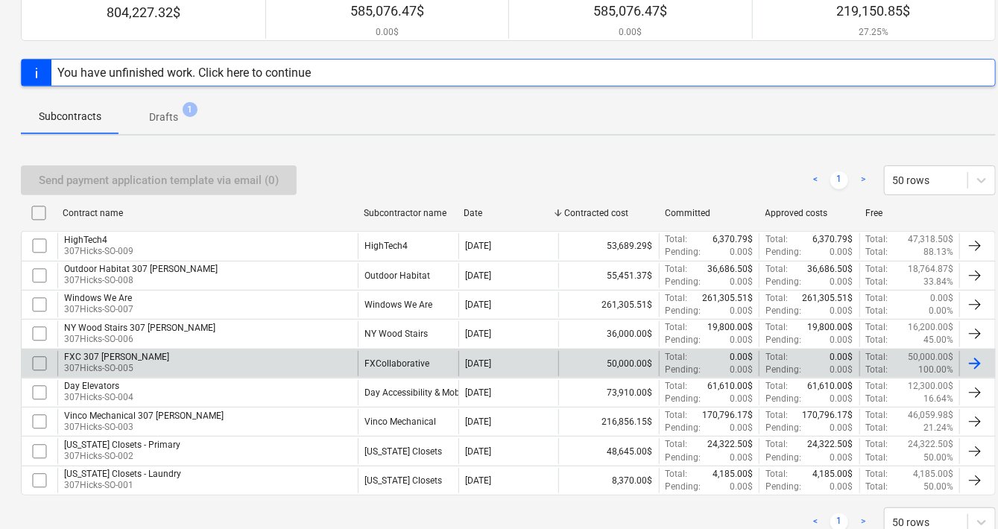
scroll to position [203, 1]
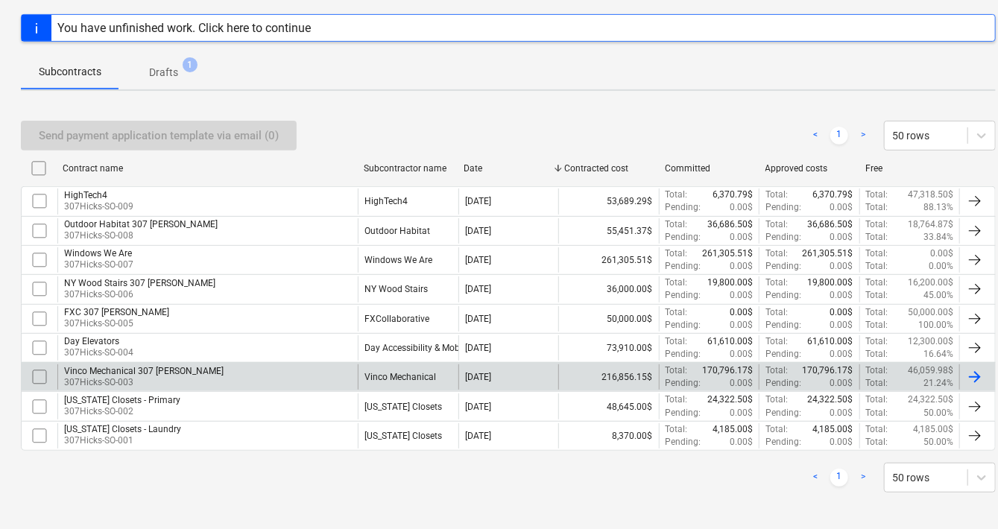
click at [128, 366] on div "Vinco Mechanical 307 [PERSON_NAME]" at bounding box center [144, 371] width 160 height 10
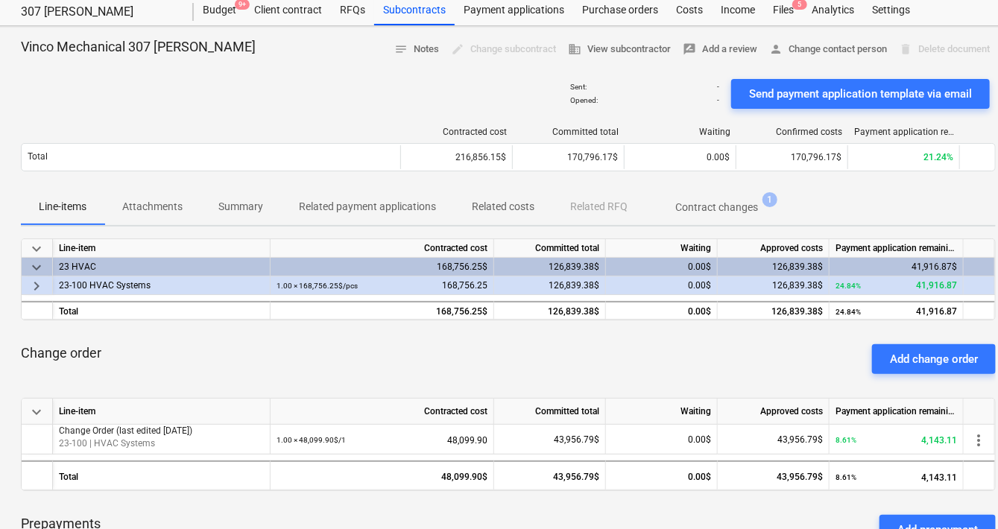
scroll to position [0, 1]
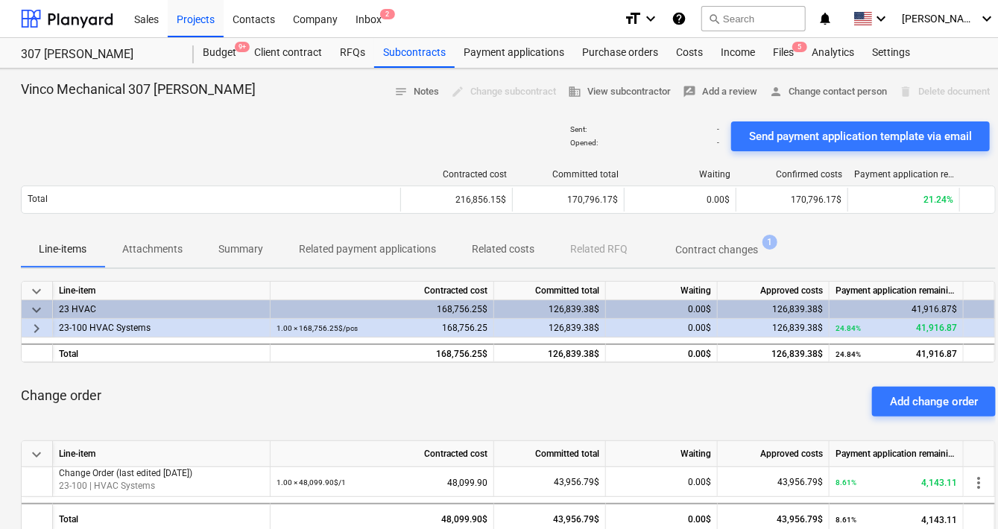
click at [483, 247] on p "Related costs" at bounding box center [503, 249] width 63 height 16
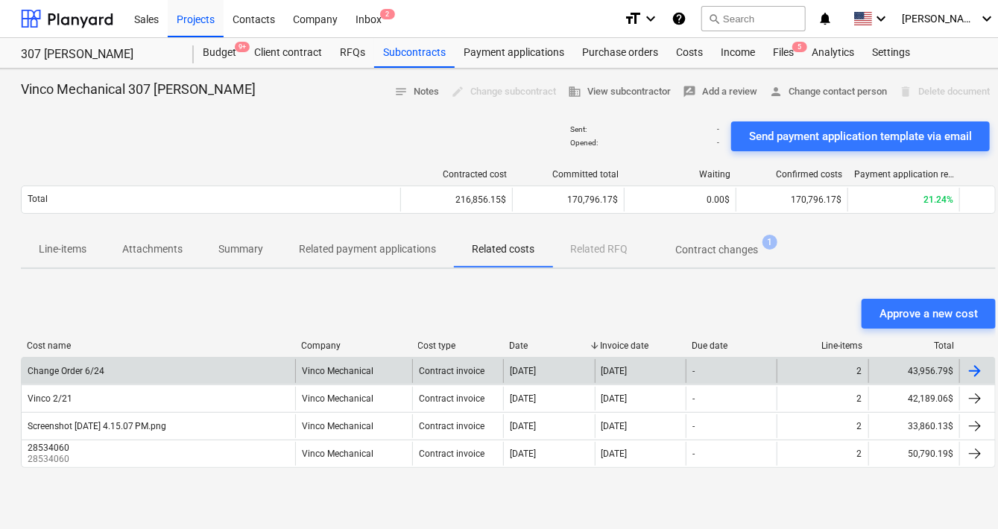
click at [86, 370] on div "Change Order 6/24" at bounding box center [66, 371] width 77 height 10
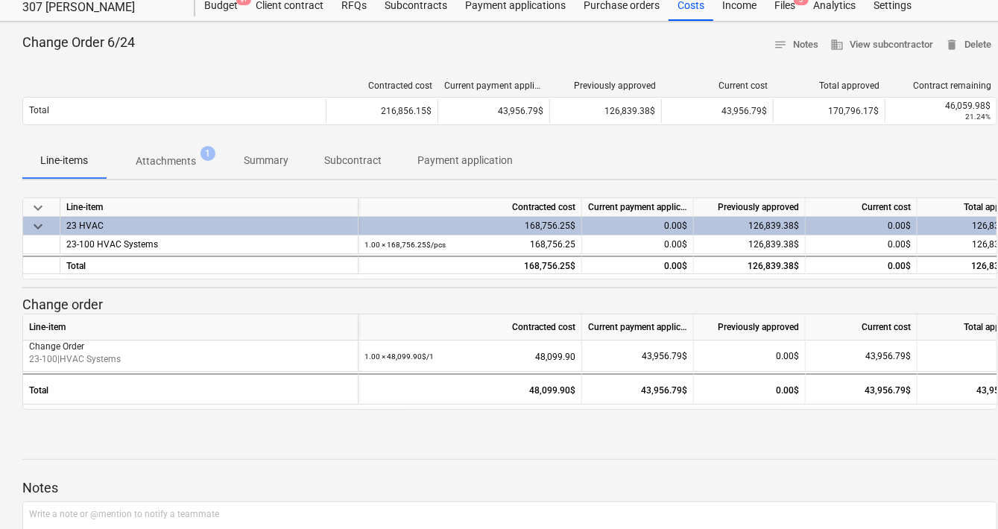
scroll to position [46, 0]
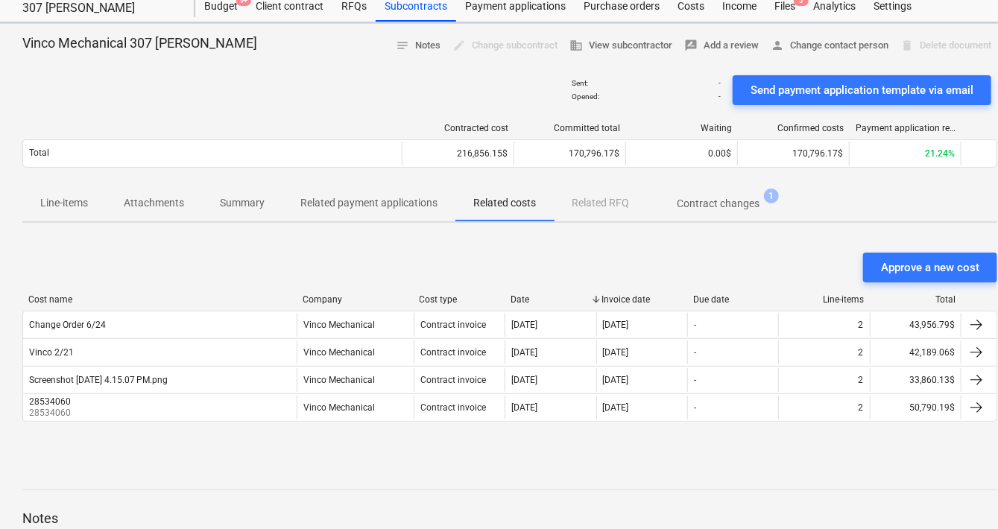
scroll to position [0, 1]
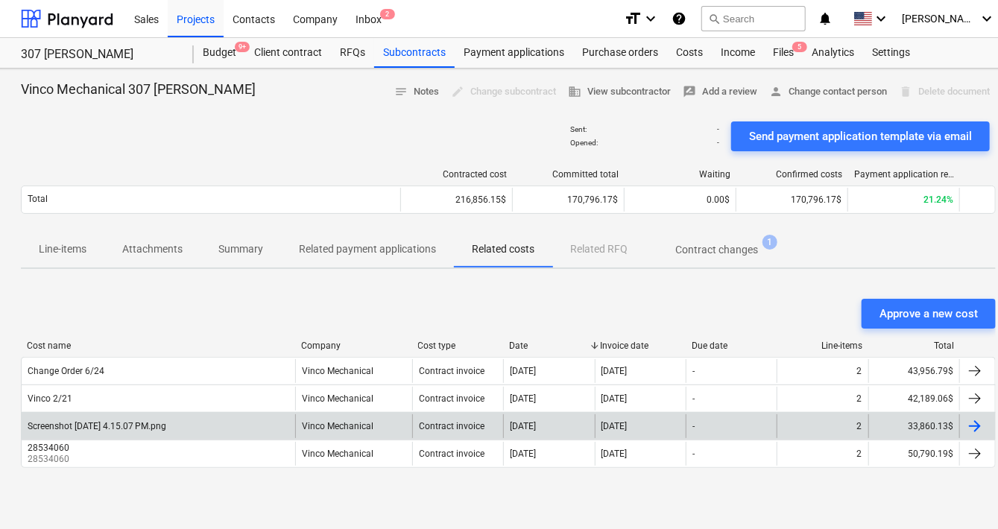
click at [133, 424] on div "Screenshot [DATE] 4.15.07 PM.png" at bounding box center [97, 426] width 139 height 10
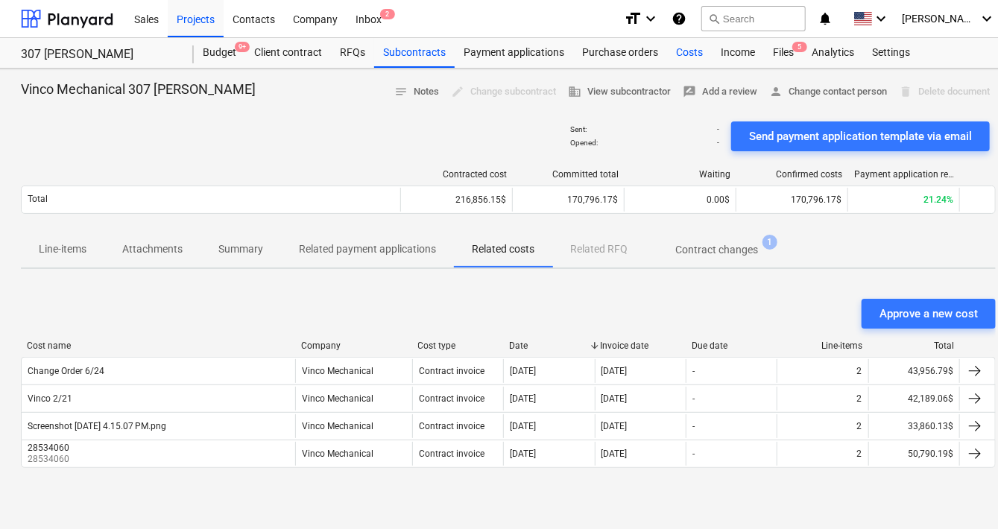
click at [692, 52] on div "Costs" at bounding box center [689, 53] width 45 height 30
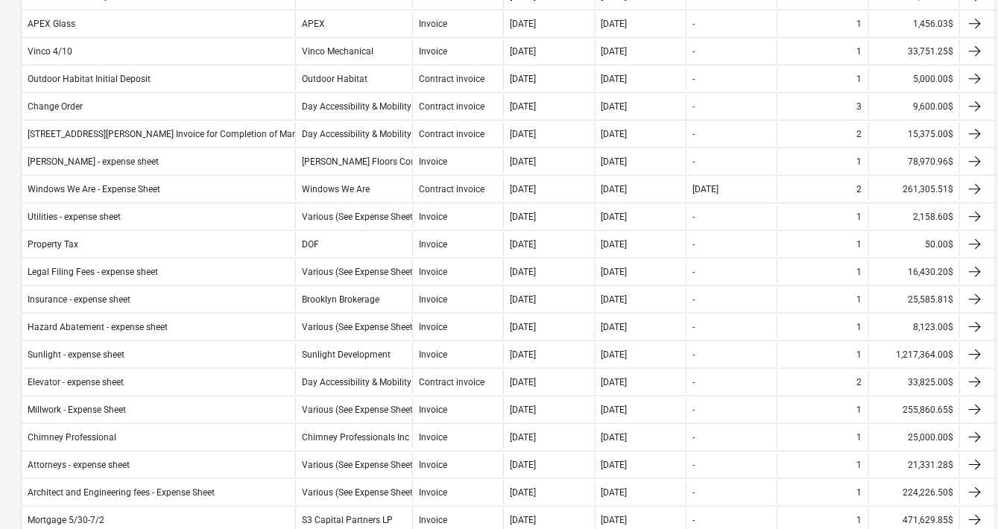
scroll to position [0, 1]
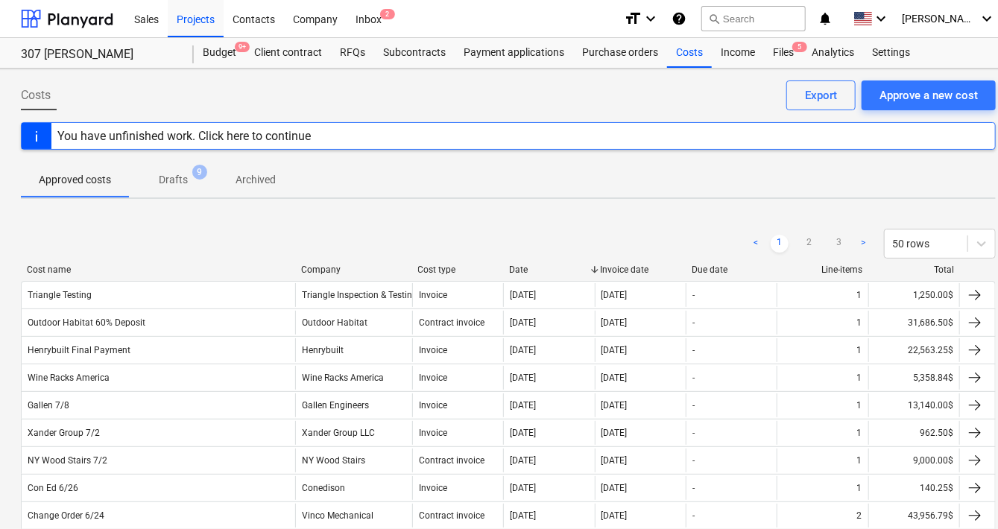
click at [258, 274] on div "Cost name Company Cost type Date Invoice date Due date Line-items Total" at bounding box center [508, 273] width 975 height 16
click at [263, 266] on div "Cost name" at bounding box center [158, 270] width 262 height 10
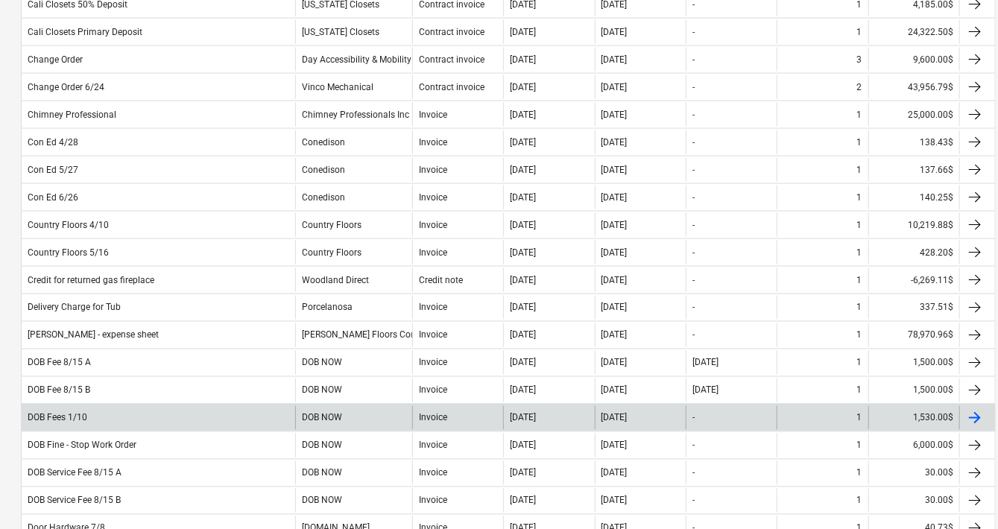
scroll to position [1199, 1]
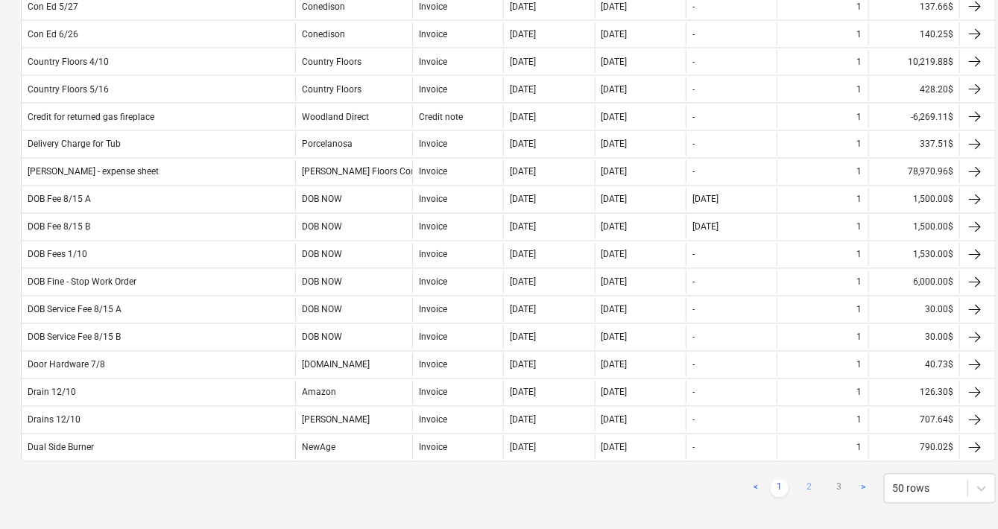
click at [801, 480] on link "2" at bounding box center [810, 489] width 18 height 18
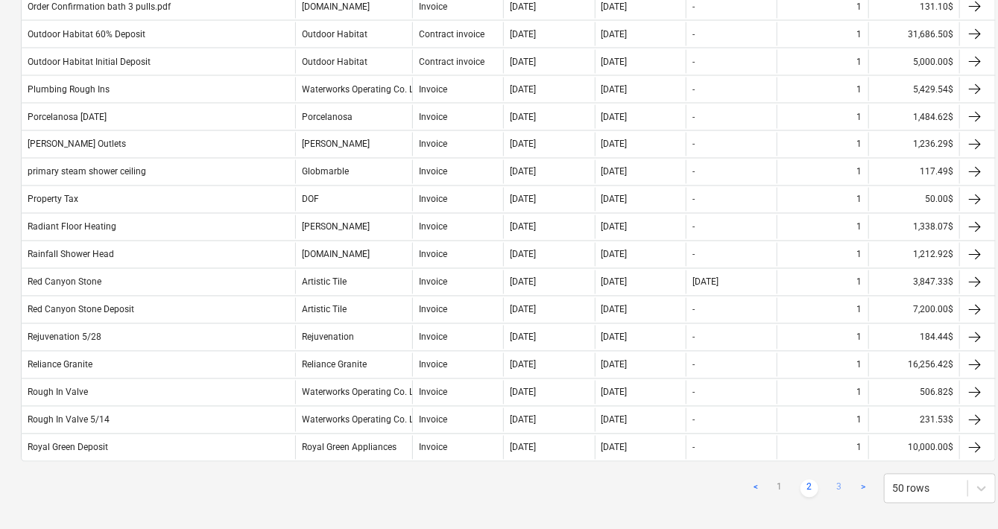
click at [830, 480] on link "3" at bounding box center [839, 489] width 18 height 18
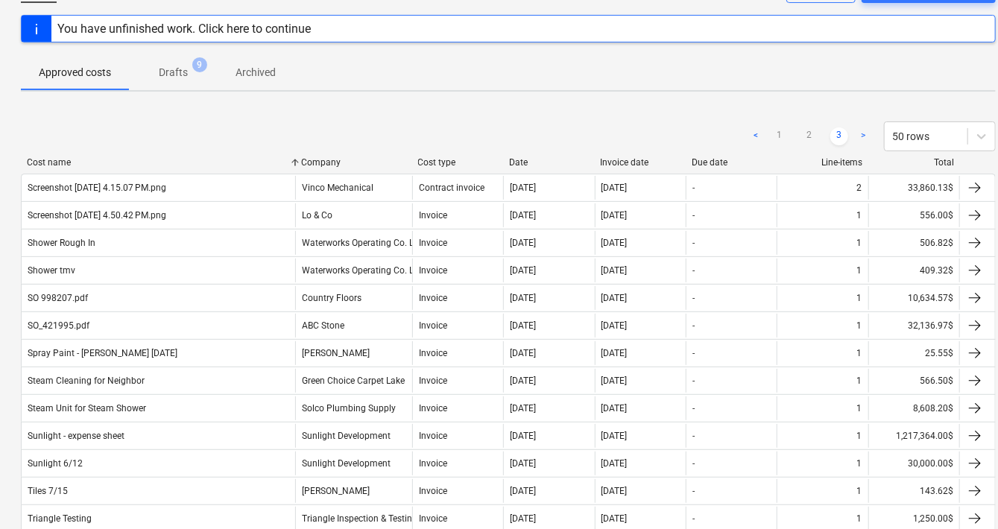
scroll to position [75, 1]
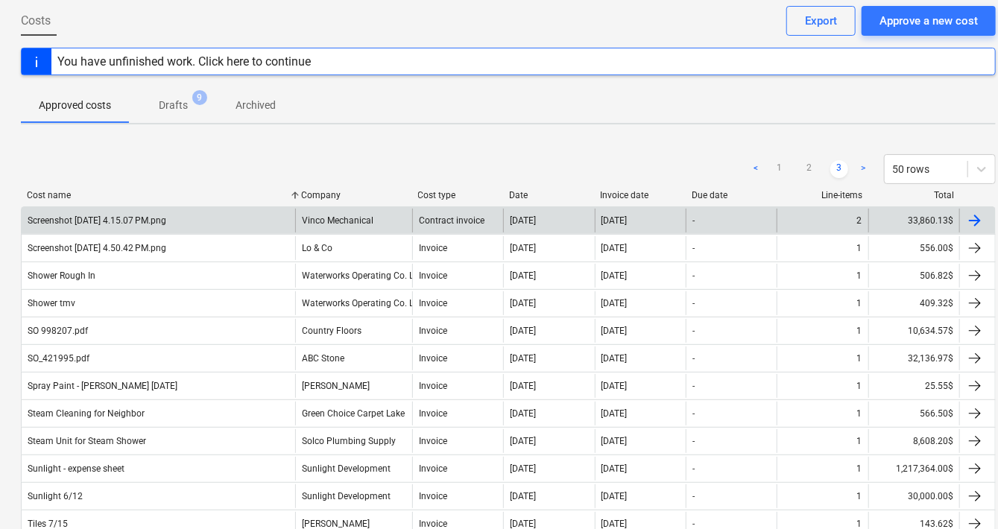
click at [160, 217] on div "Screenshot [DATE] 4.15.07 PM.png" at bounding box center [97, 220] width 139 height 10
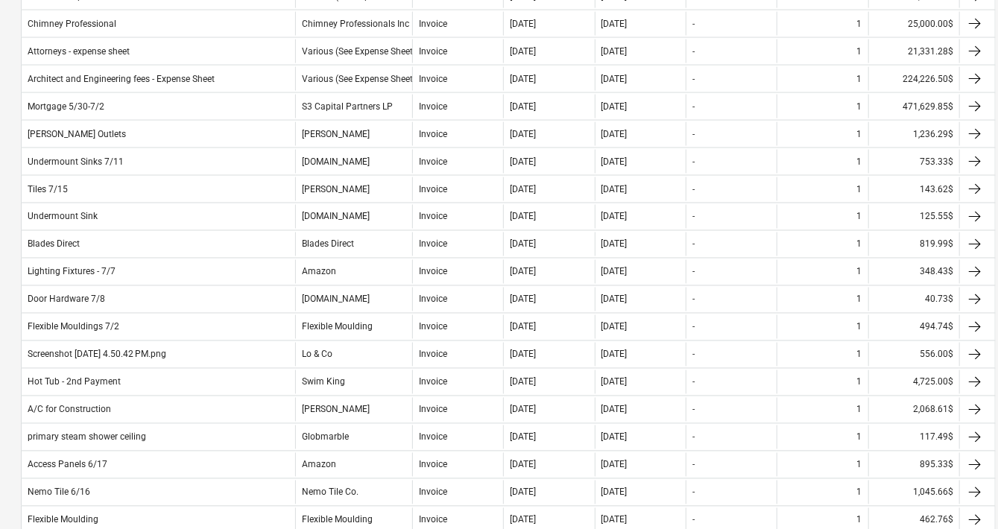
scroll to position [1199, 1]
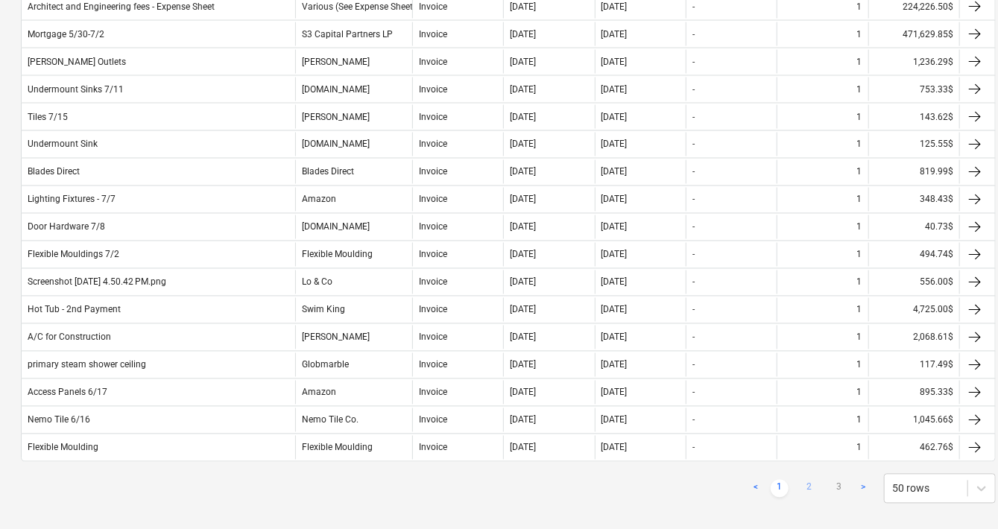
click at [808, 480] on link "2" at bounding box center [810, 489] width 18 height 18
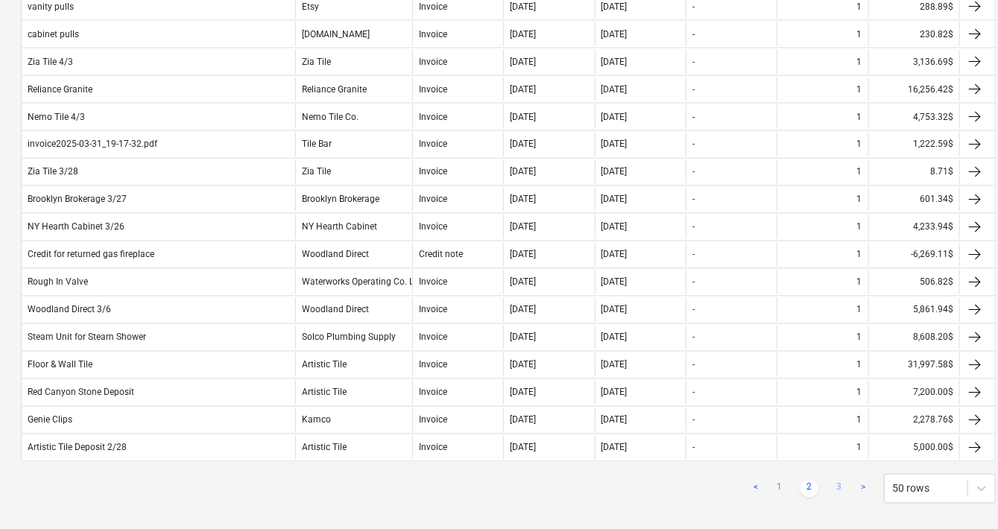
click at [839, 480] on link "3" at bounding box center [839, 489] width 18 height 18
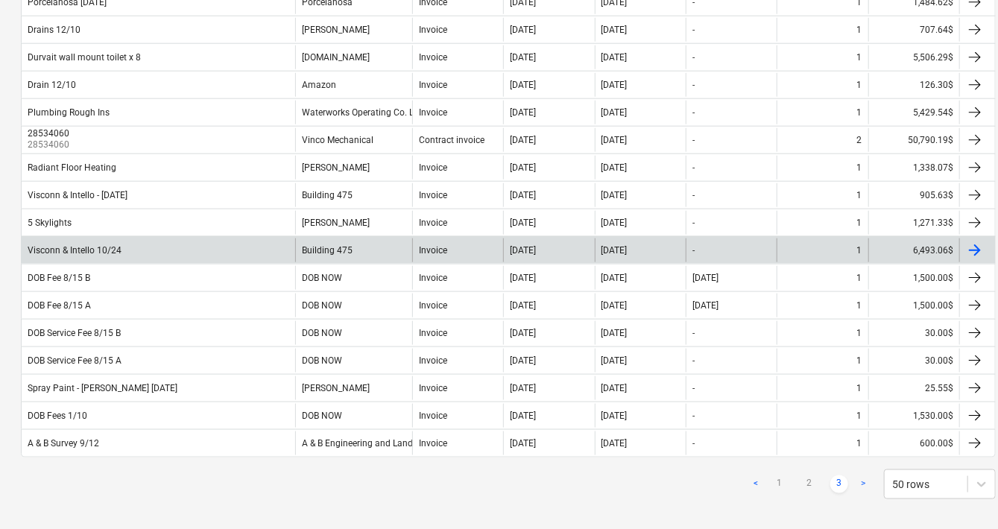
scroll to position [0, 1]
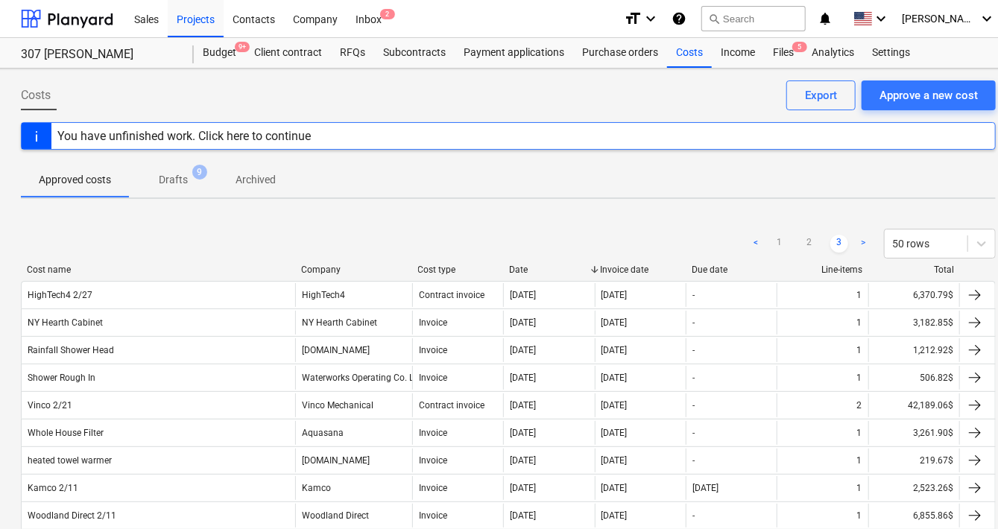
click at [284, 267] on div at bounding box center [295, 270] width 27 height 10
click at [82, 257] on div "< 1 2 3 > 50 rows" at bounding box center [508, 244] width 975 height 42
click at [66, 276] on div "Cost name Company Cost type Date Invoice date Due date Line-items Total" at bounding box center [508, 273] width 975 height 16
click at [64, 273] on div "Cost name" at bounding box center [158, 270] width 262 height 10
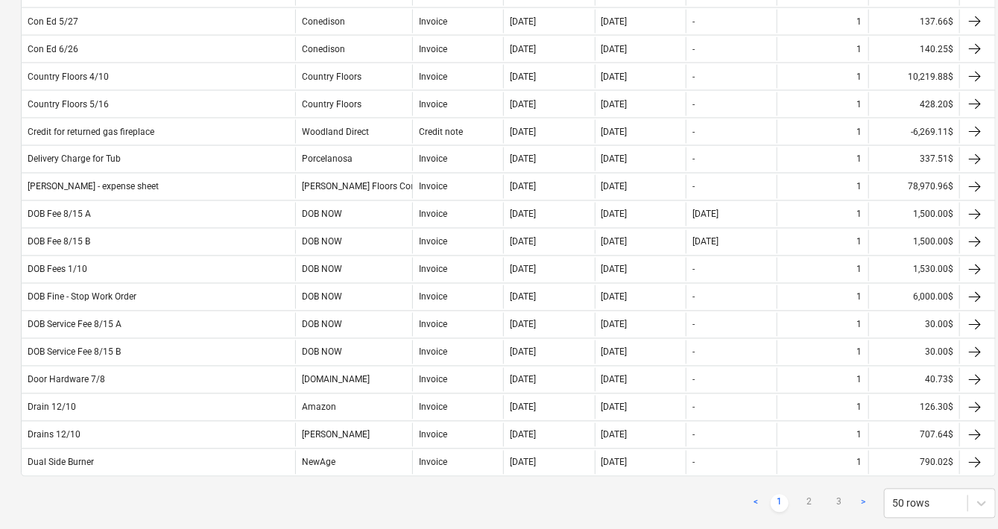
scroll to position [1199, 1]
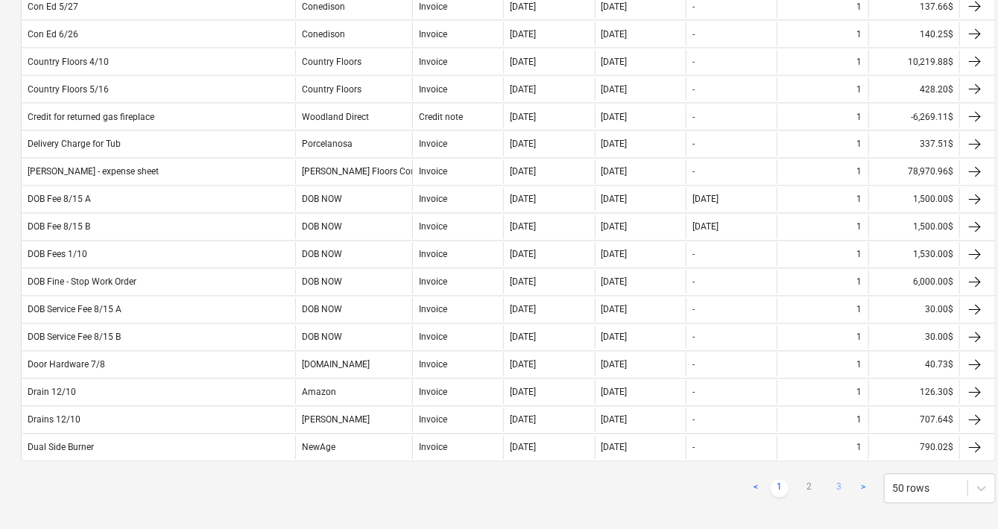
click at [837, 480] on link "3" at bounding box center [839, 489] width 18 height 18
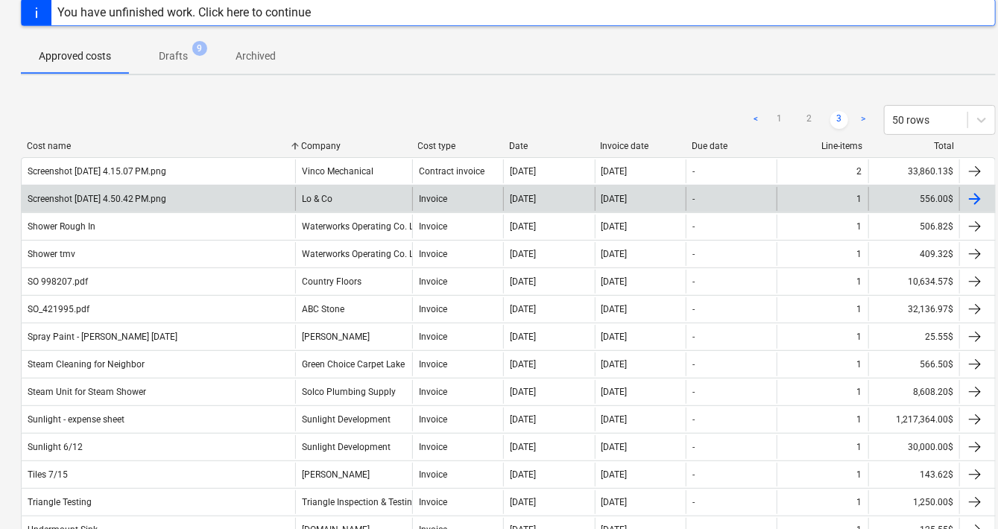
scroll to position [0, 1]
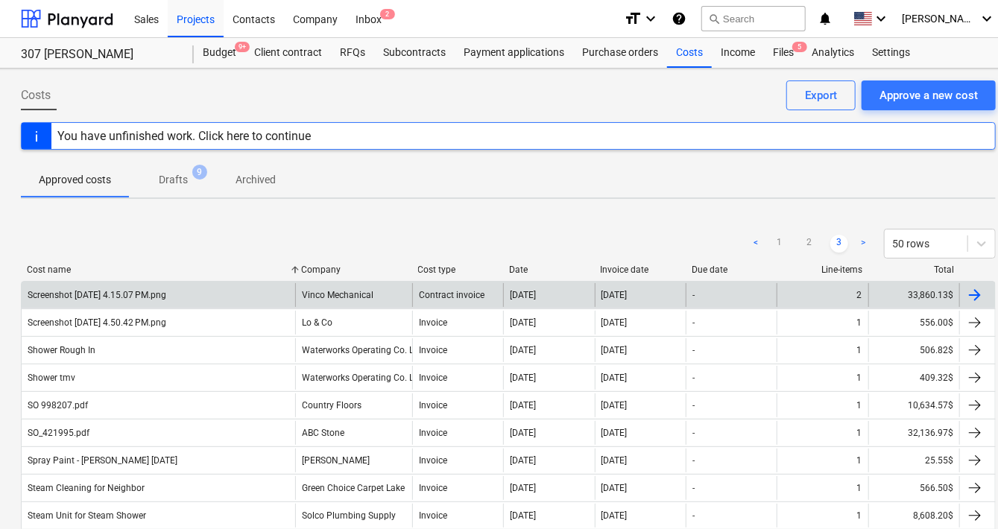
click at [132, 294] on div "Screenshot [DATE] 4.15.07 PM.png" at bounding box center [97, 295] width 139 height 10
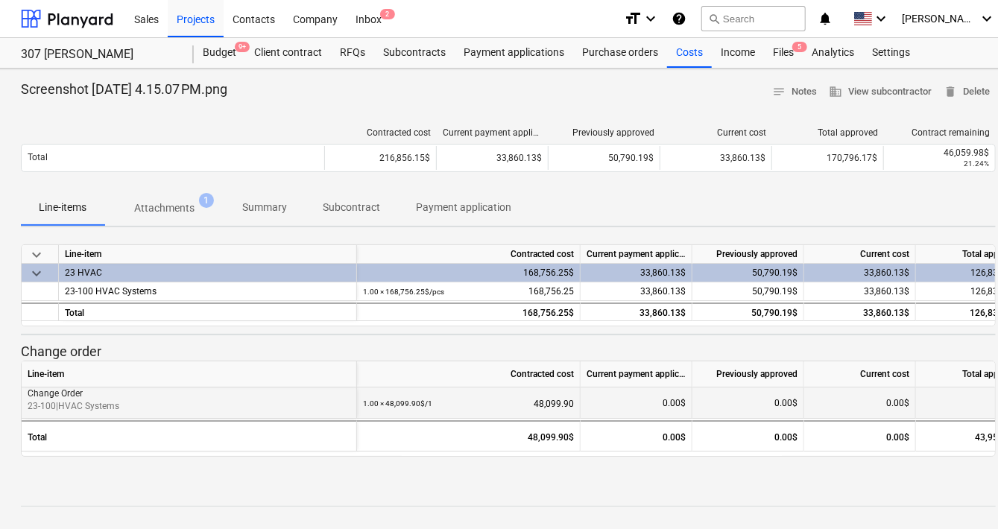
click at [83, 400] on p "23-100 | HVAC Systems" at bounding box center [189, 406] width 323 height 13
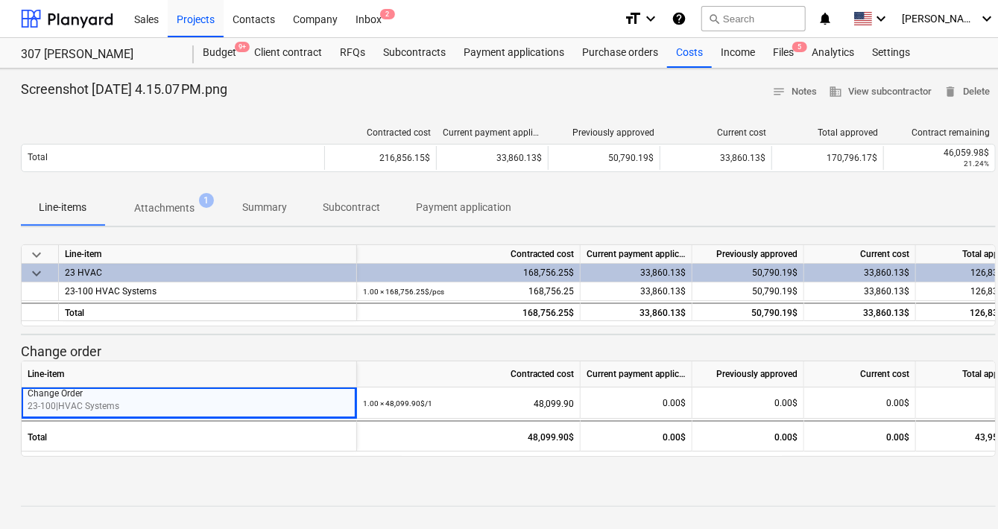
click at [143, 334] on div at bounding box center [508, 334] width 975 height 1
click at [167, 92] on p "Screenshot [DATE] 4.15.07 PM.png" at bounding box center [124, 89] width 206 height 18
drag, startPoint x: 273, startPoint y: 89, endPoint x: 39, endPoint y: 86, distance: 234.1
click at [39, 86] on div "Screenshot [DATE] 4.15.07 PM.png notes Notes business View subcontractor delete…" at bounding box center [508, 91] width 975 height 23
click at [86, 88] on p "Screenshot [DATE] 4.15.07 PM.png" at bounding box center [124, 89] width 206 height 18
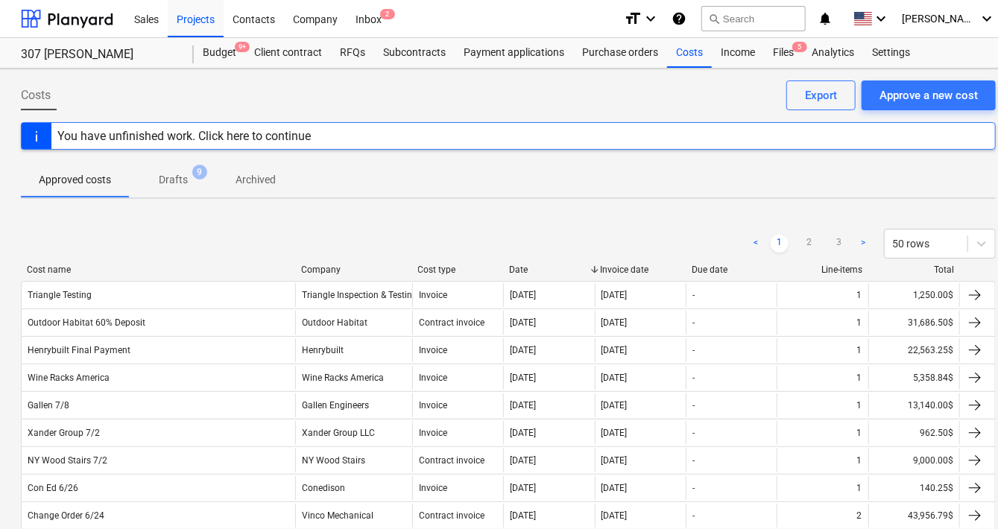
click at [51, 267] on div "Cost name" at bounding box center [158, 270] width 262 height 10
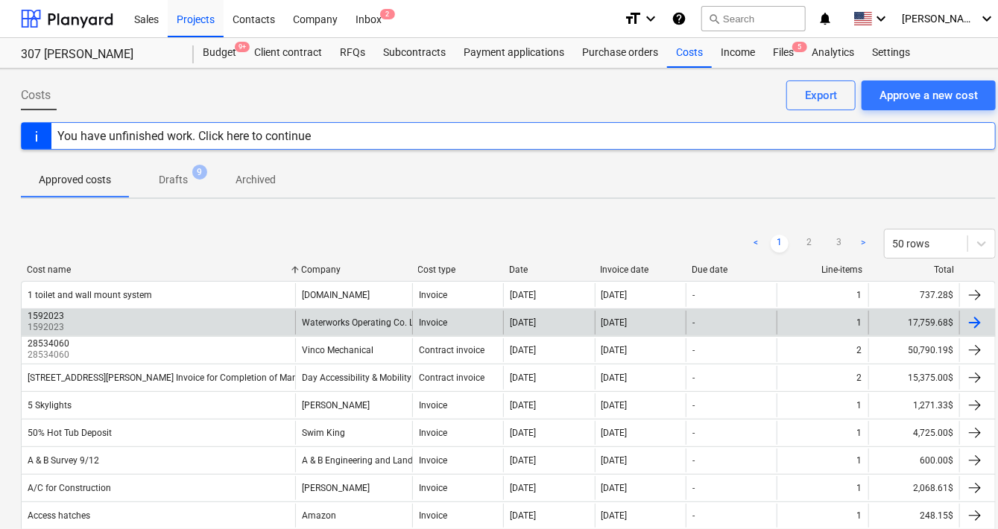
click at [973, 319] on div at bounding box center [975, 323] width 18 height 18
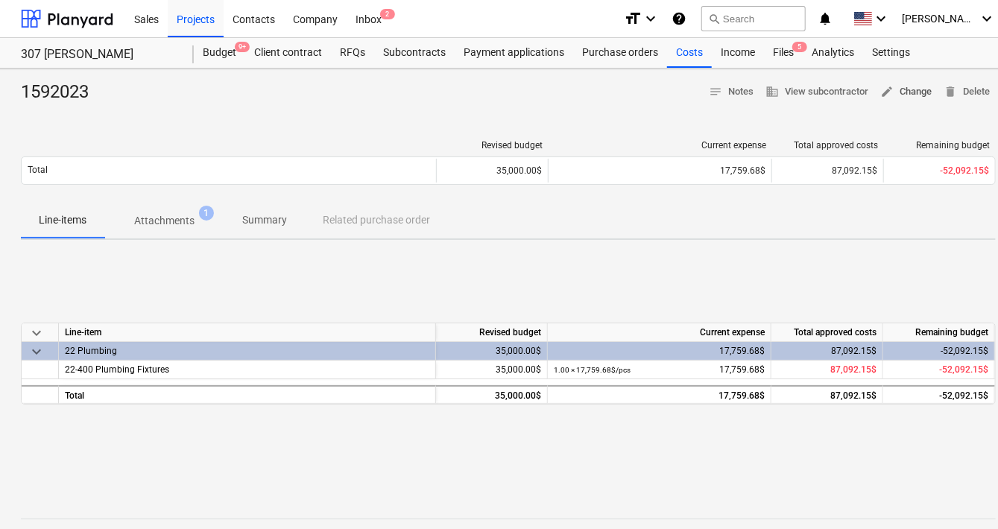
click at [915, 94] on span "edit Change" at bounding box center [905, 91] width 51 height 17
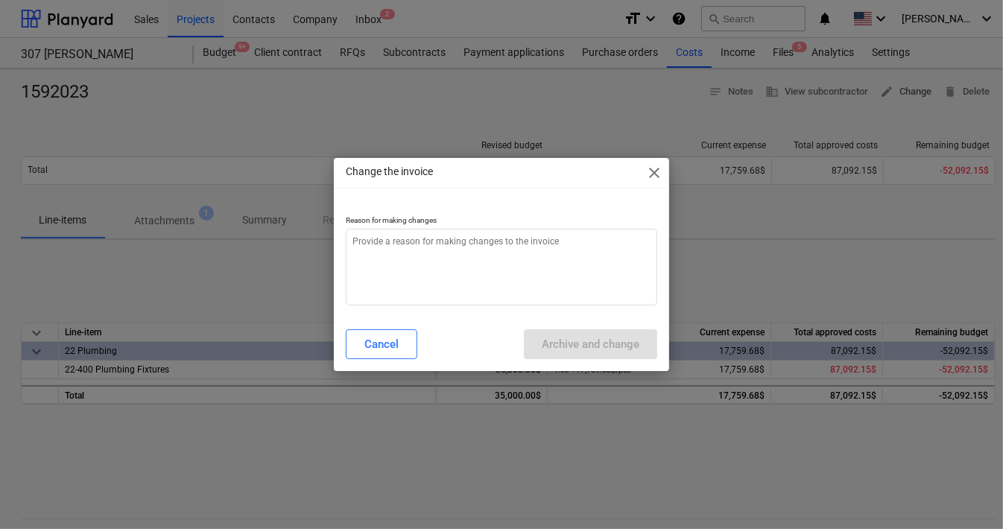
type textarea "x"
click at [509, 259] on textarea at bounding box center [502, 267] width 312 height 77
type textarea "W"
type textarea "x"
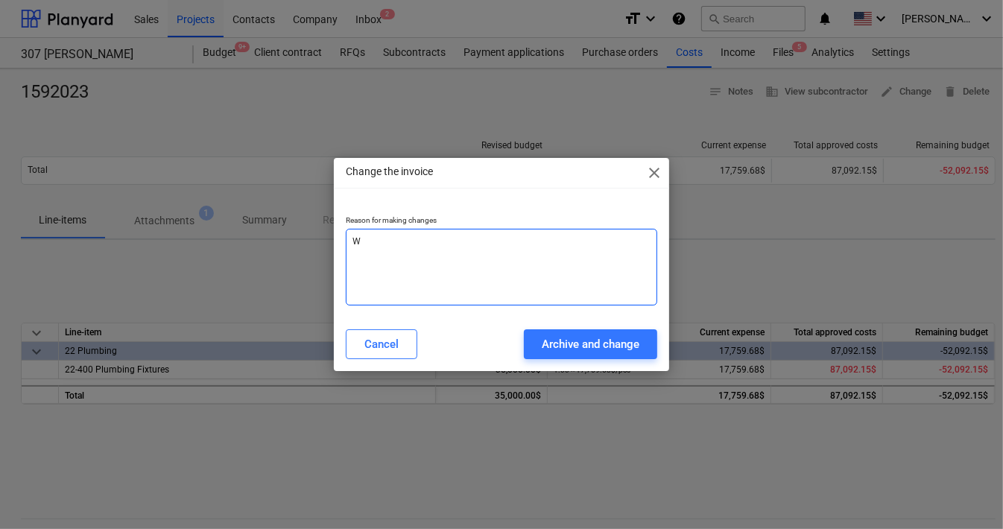
type textarea "Wr"
type textarea "x"
type textarea "Wro"
type textarea "x"
type textarea "Wron"
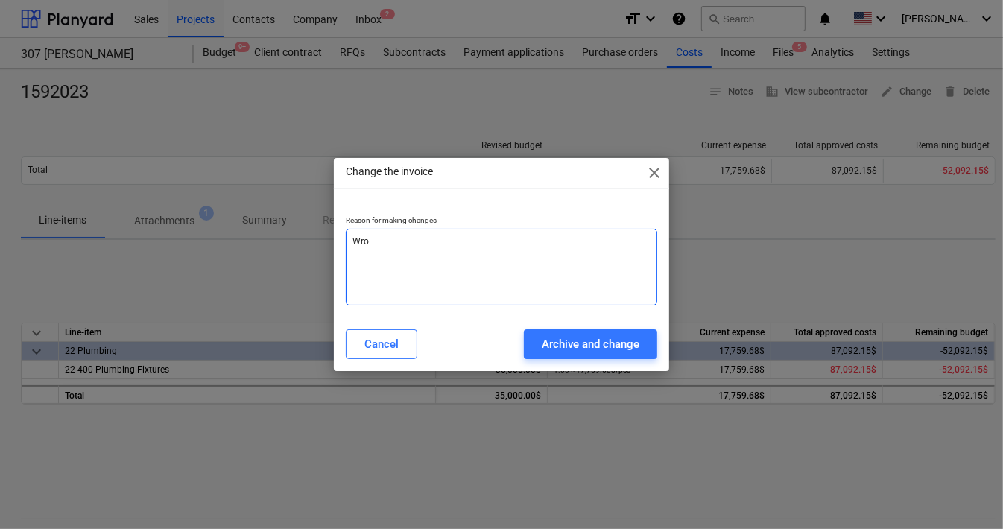
type textarea "x"
type textarea "Wrong"
type textarea "x"
type textarea "Wrong"
type textarea "x"
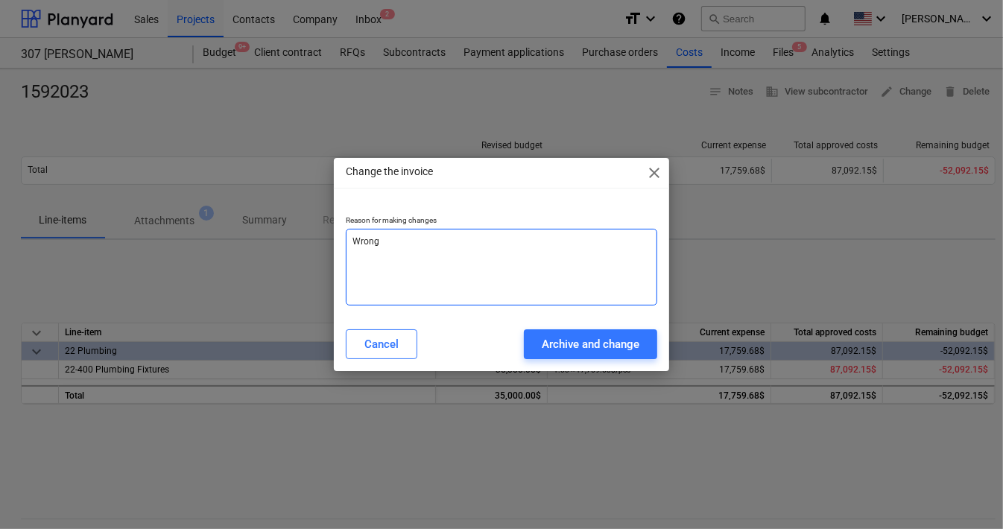
type textarea "Wrong c"
type textarea "x"
type textarea "Wrong co"
type textarea "x"
type textarea "Wrong cos"
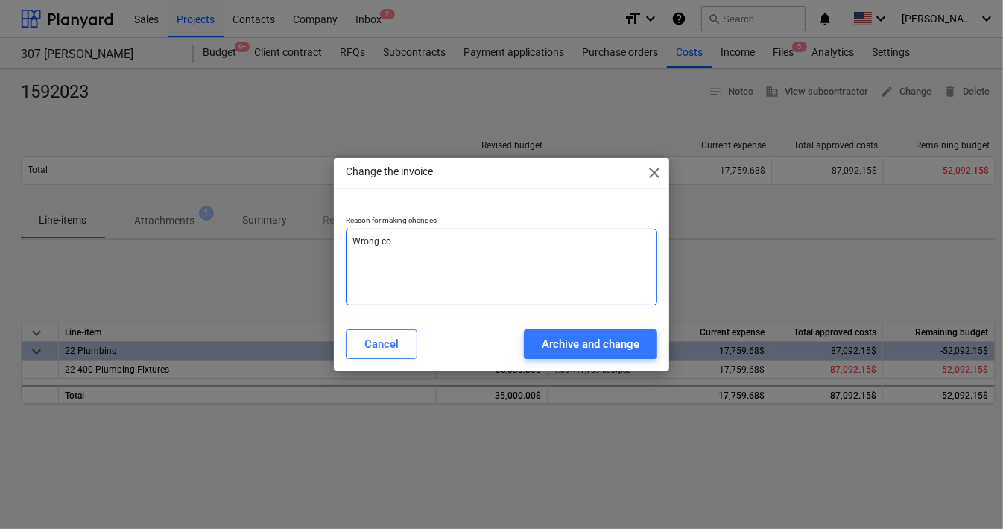
type textarea "x"
type textarea "Wrong cost"
type textarea "x"
type textarea "Wrong cost"
type textarea "x"
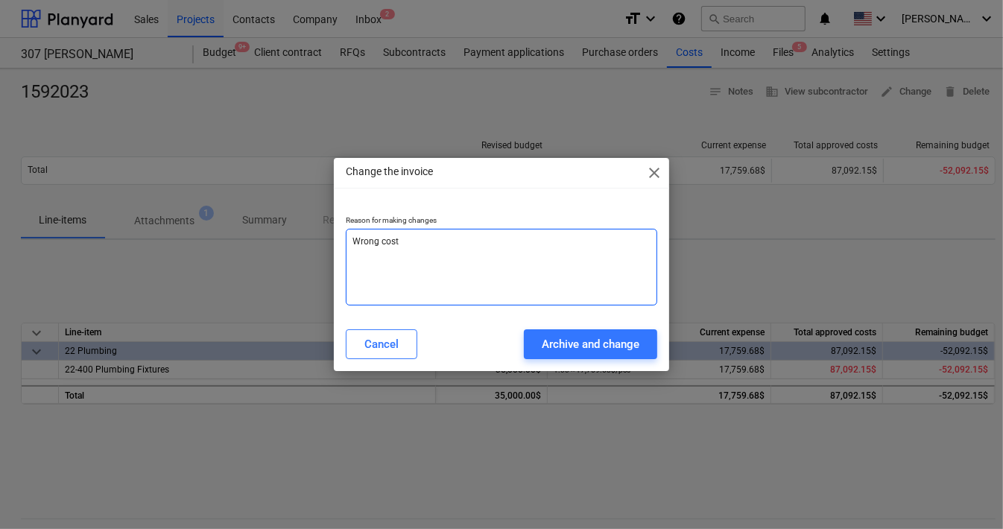
type textarea "Wrong cost n"
type textarea "x"
type textarea "Wrong cost na"
type textarea "x"
type textarea "Wrong cost nam"
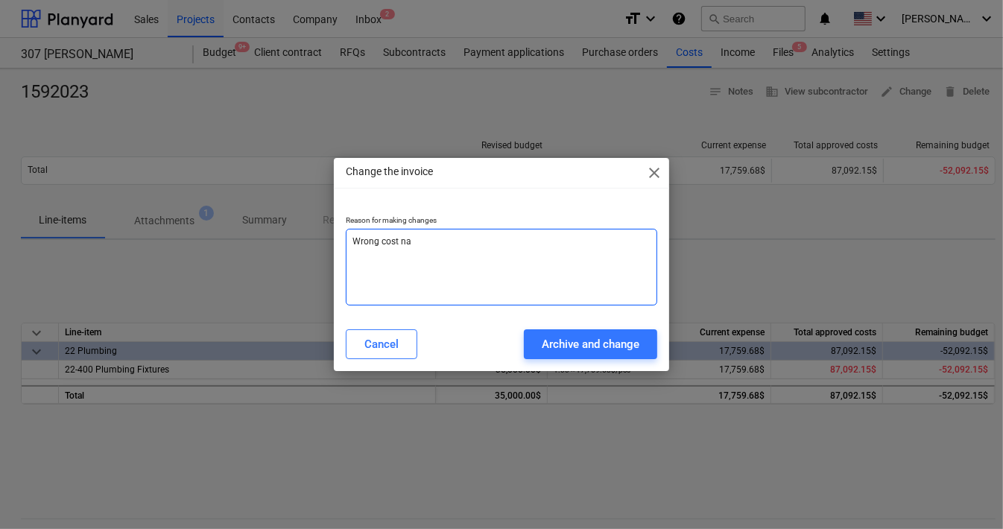
type textarea "x"
type textarea "Wrong cost name"
type textarea "x"
type textarea "Wrong cost name"
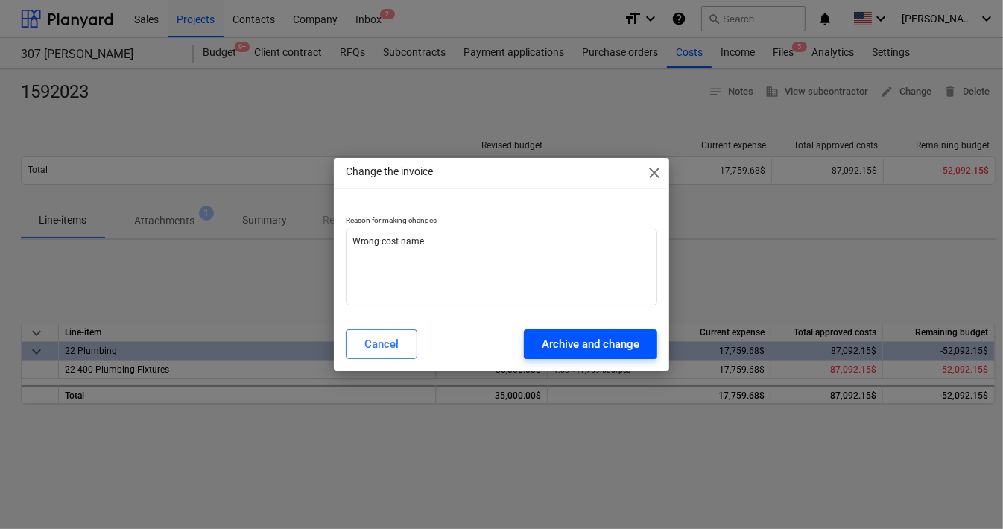
click at [592, 349] on div "Archive and change" at bounding box center [591, 344] width 98 height 19
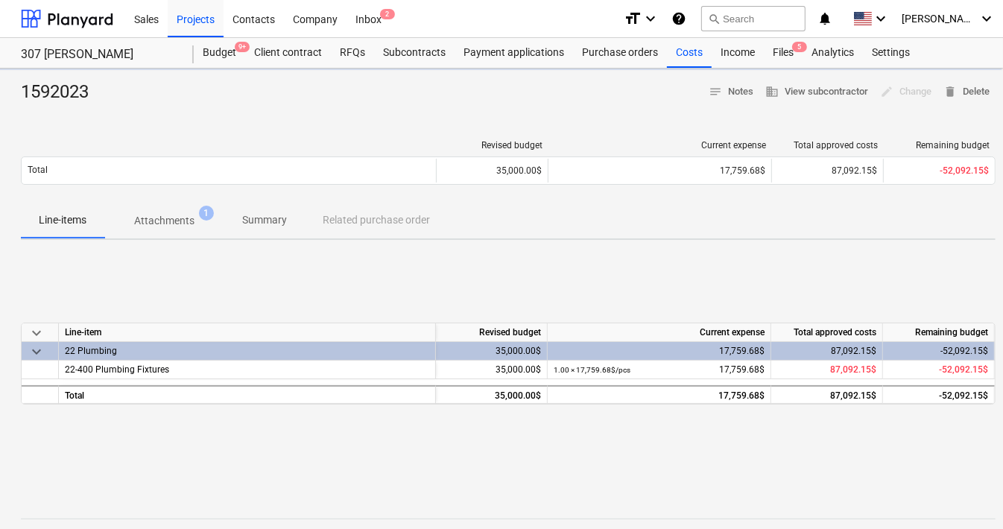
type textarea "x"
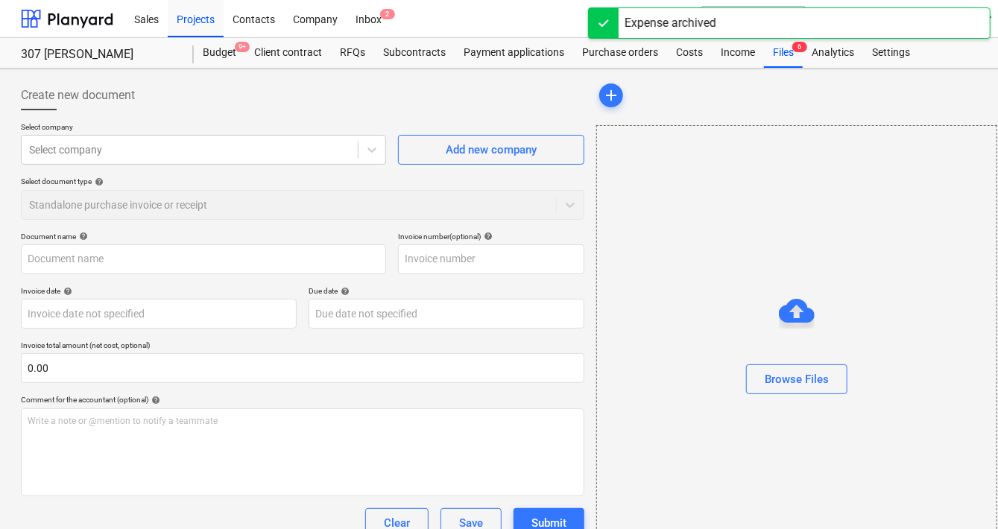
type input "1592023"
type input "[DATE]"
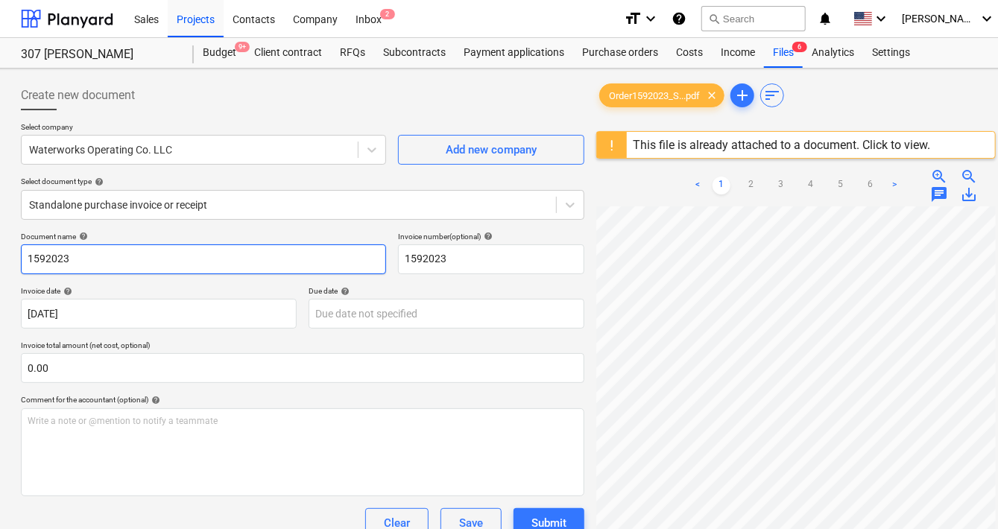
click at [280, 259] on input "1592023" at bounding box center [203, 259] width 365 height 30
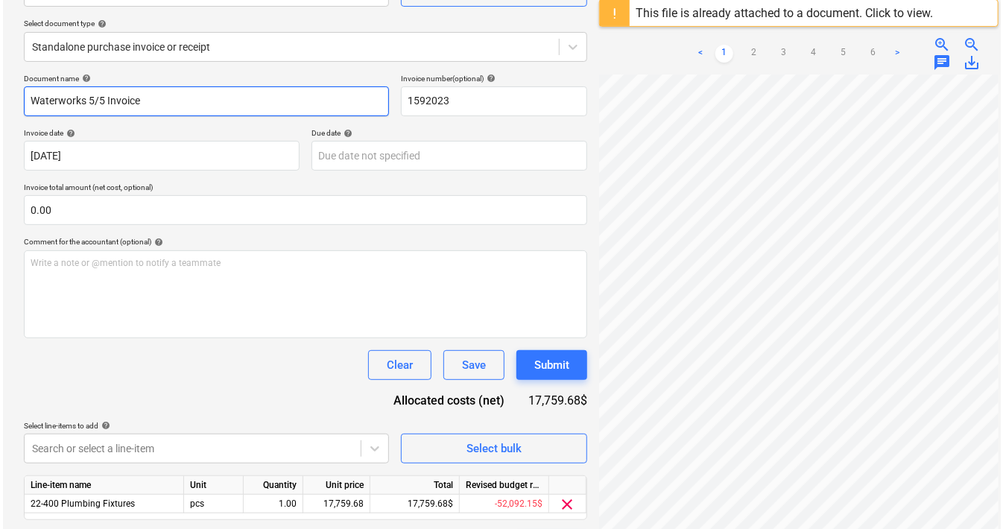
scroll to position [160, 1]
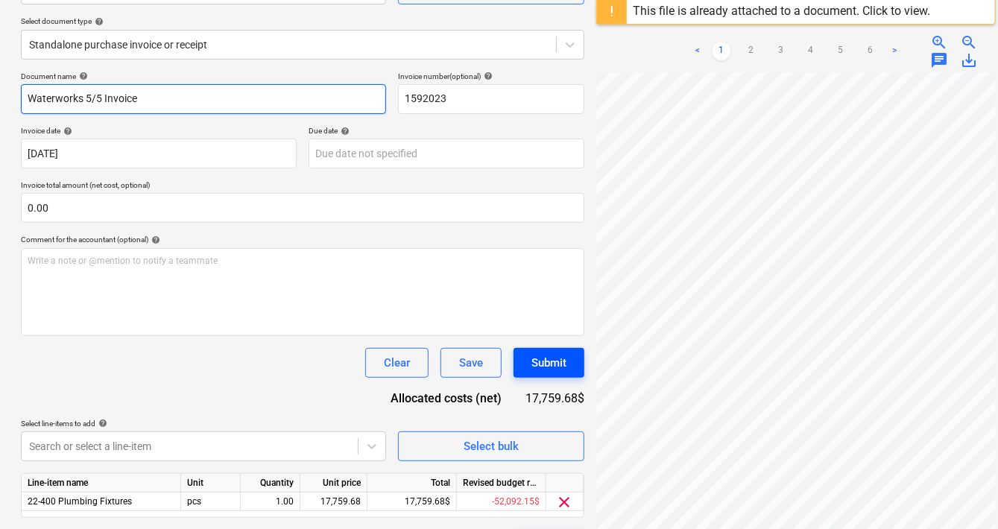
type input "Waterworks 5/5 Invoice"
click at [560, 367] on div "Submit" at bounding box center [548, 362] width 35 height 19
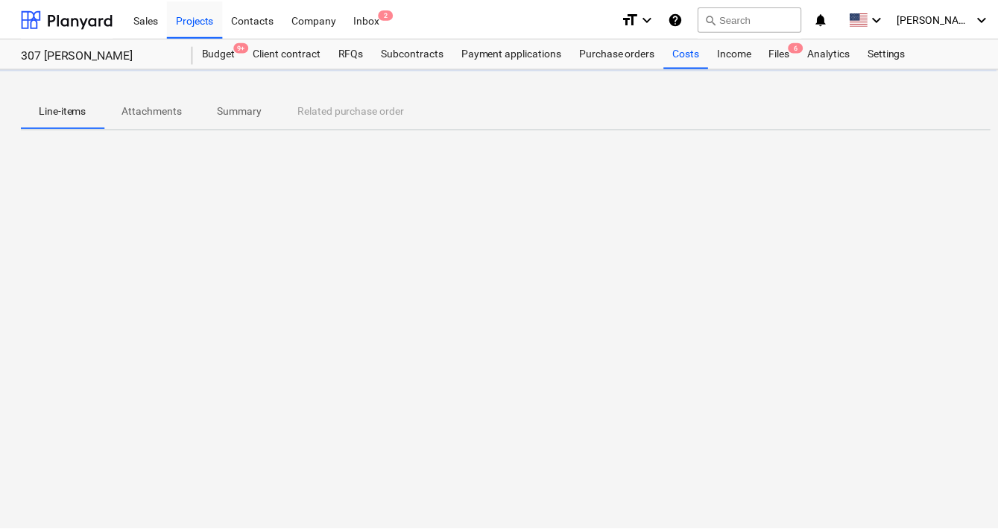
scroll to position [0, 1]
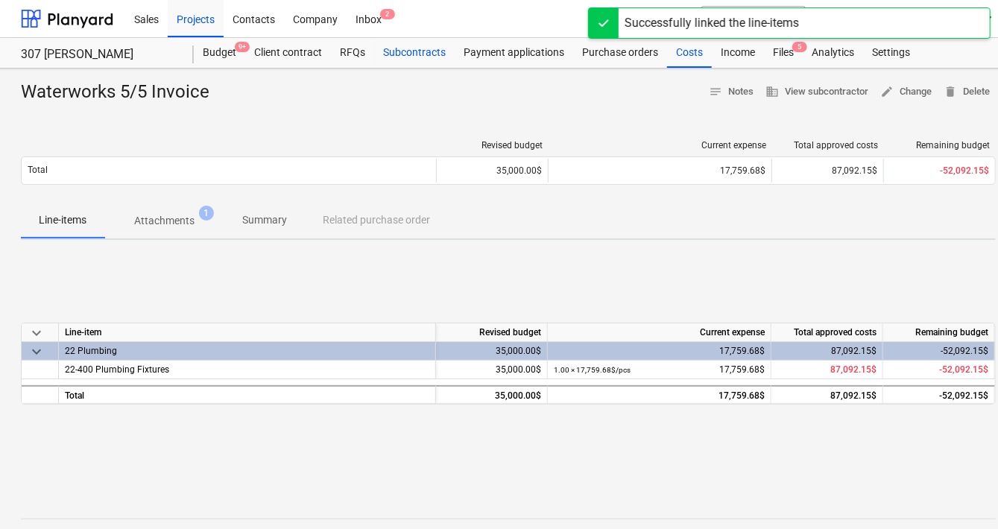
click at [423, 49] on div "Subcontracts" at bounding box center [414, 53] width 80 height 30
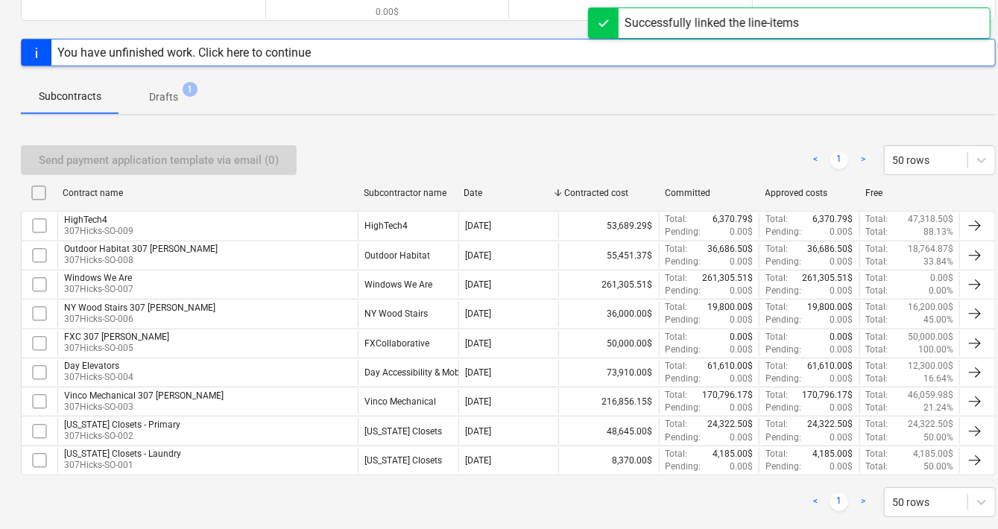
scroll to position [180, 1]
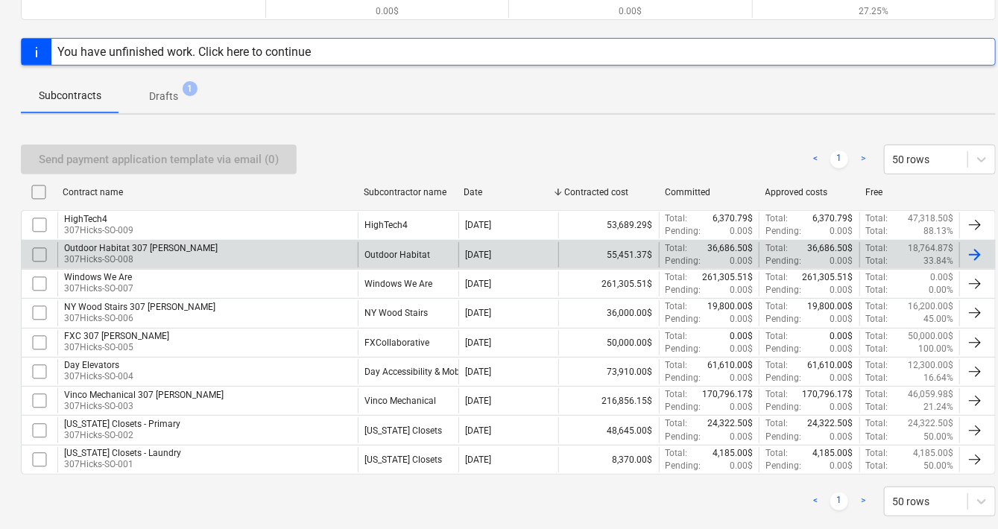
click at [137, 254] on p "307Hicks-SO-008" at bounding box center [141, 259] width 154 height 13
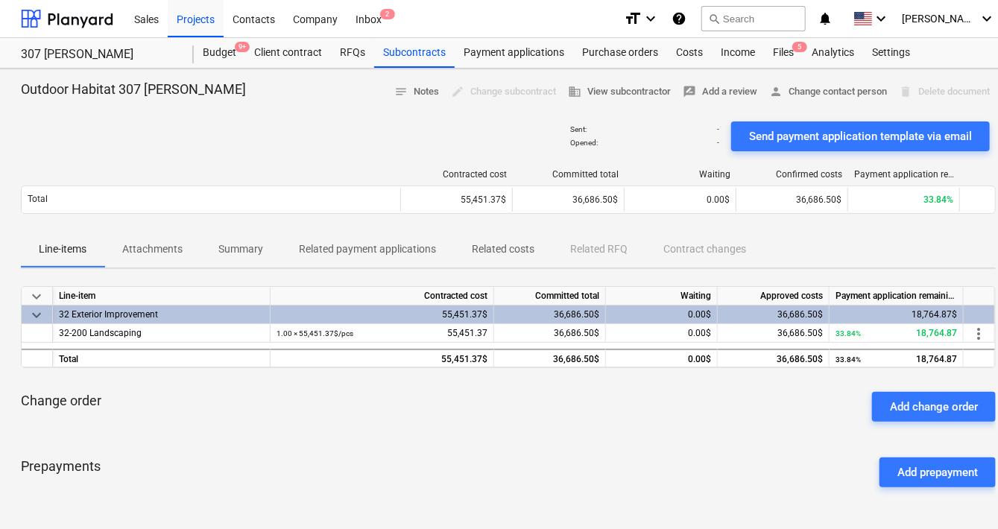
click at [498, 250] on p "Related costs" at bounding box center [503, 249] width 63 height 16
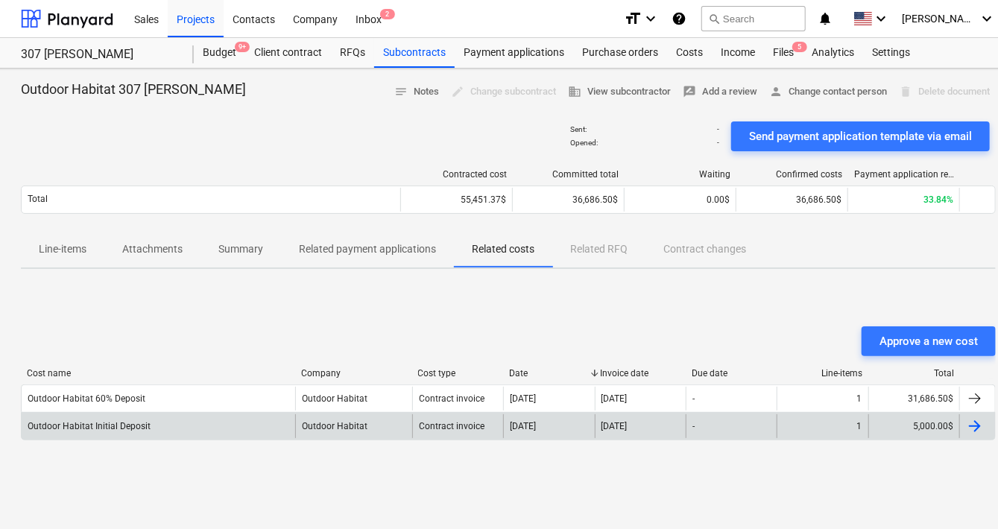
click at [110, 421] on div "Outdoor Habitat Initial Deposit" at bounding box center [89, 426] width 123 height 10
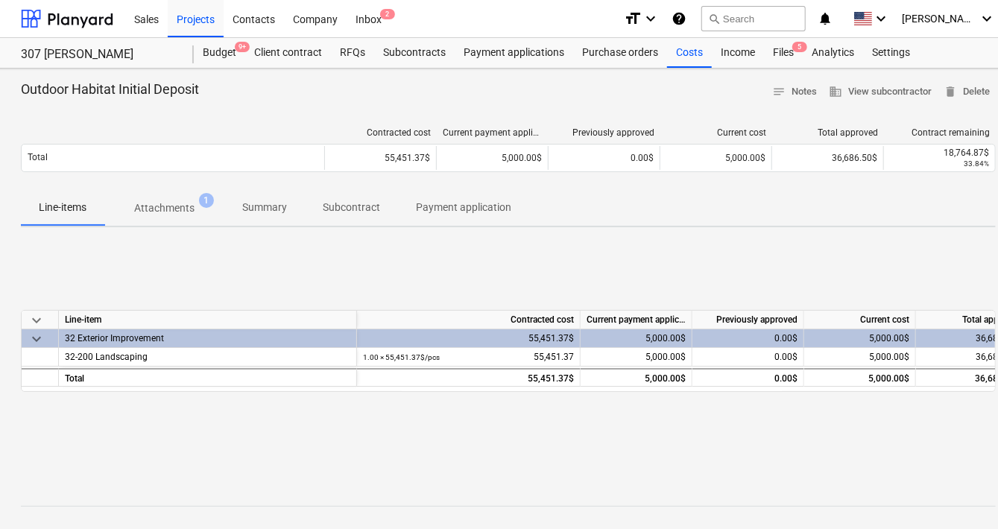
click at [455, 213] on p "Payment application" at bounding box center [463, 208] width 95 height 16
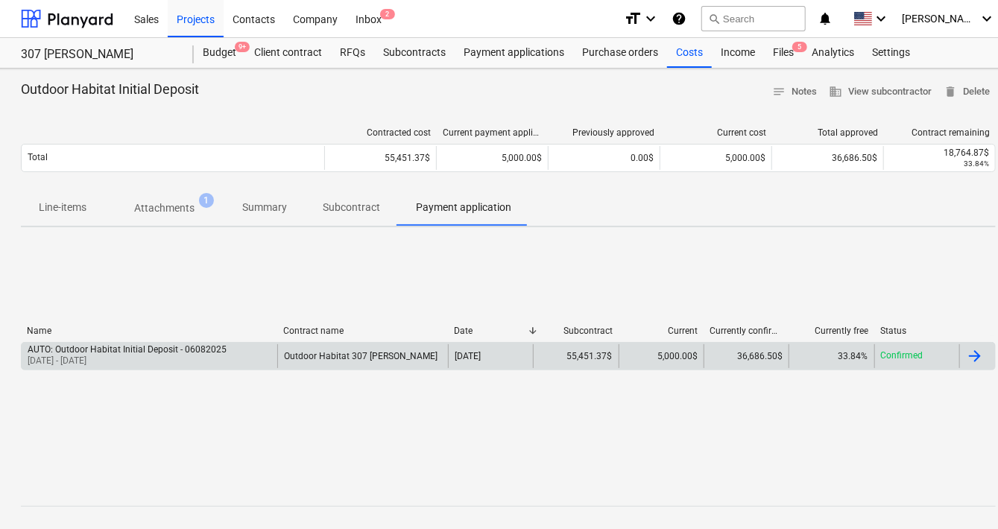
click at [233, 350] on div "AUTO: Outdoor Habitat Initial Deposit - 06082025 [DATE] - [DATE]" at bounding box center [150, 356] width 256 height 24
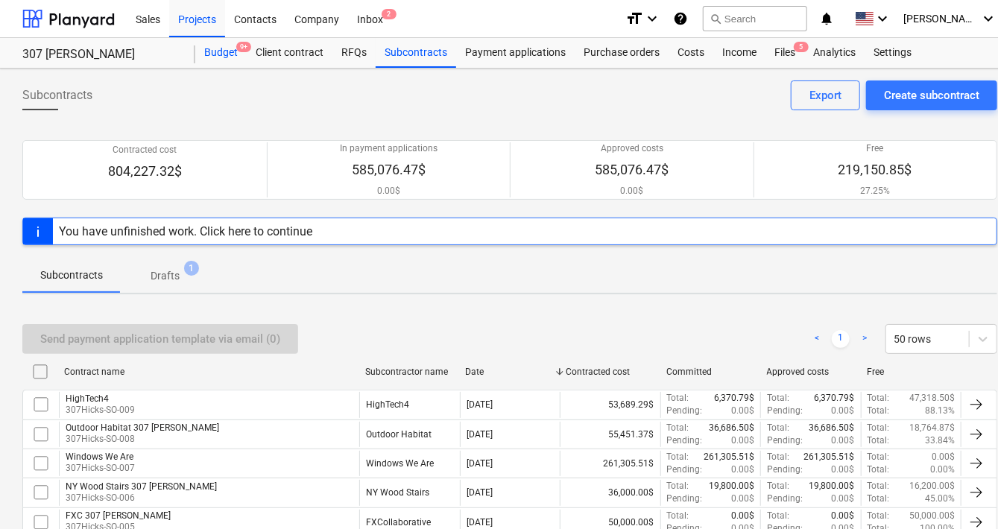
click at [233, 59] on div "Budget 9+" at bounding box center [220, 53] width 51 height 30
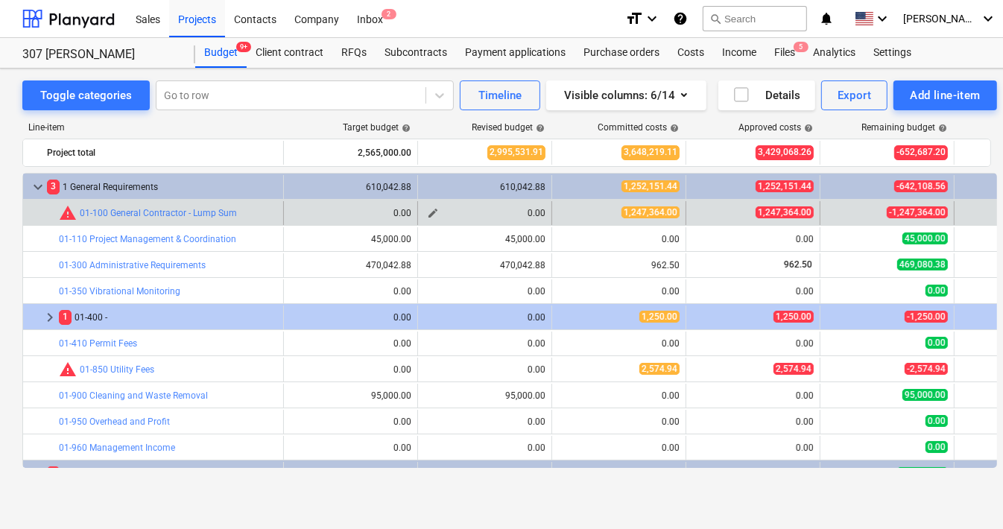
click at [432, 212] on span "edit" at bounding box center [433, 213] width 12 height 12
type textarea "x"
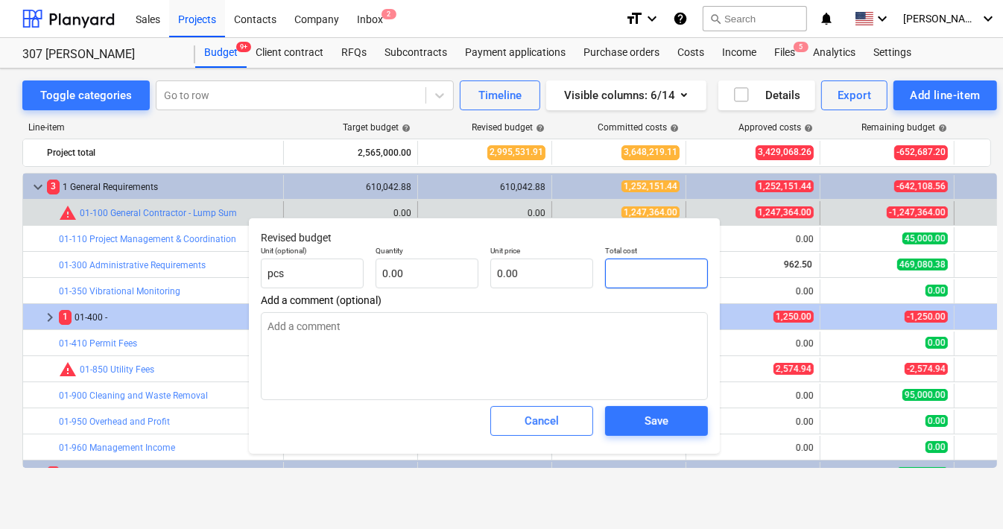
click at [631, 274] on input "text" at bounding box center [656, 274] width 103 height 30
type textarea "x"
type input "1"
type textarea "x"
type input "12"
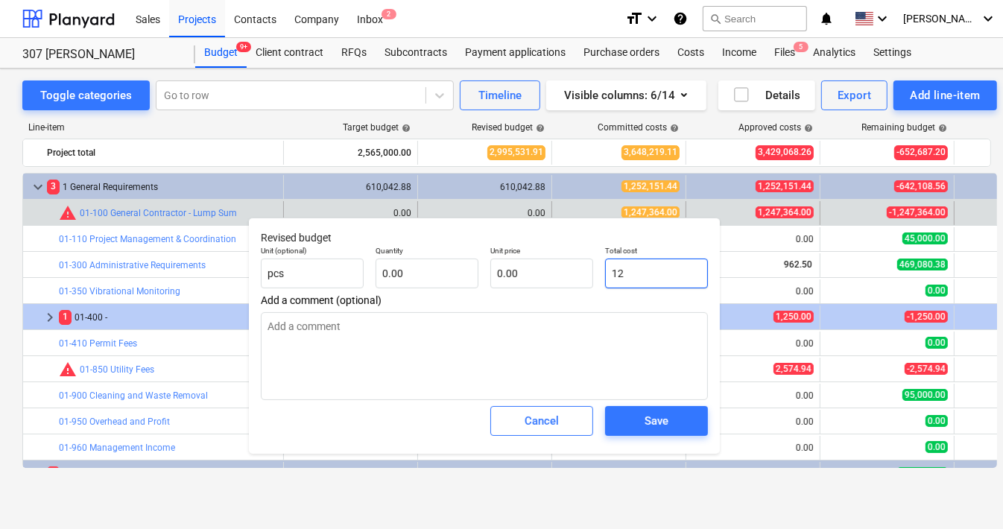
type textarea "x"
type input "124"
type textarea "x"
type input "1247"
type textarea "x"
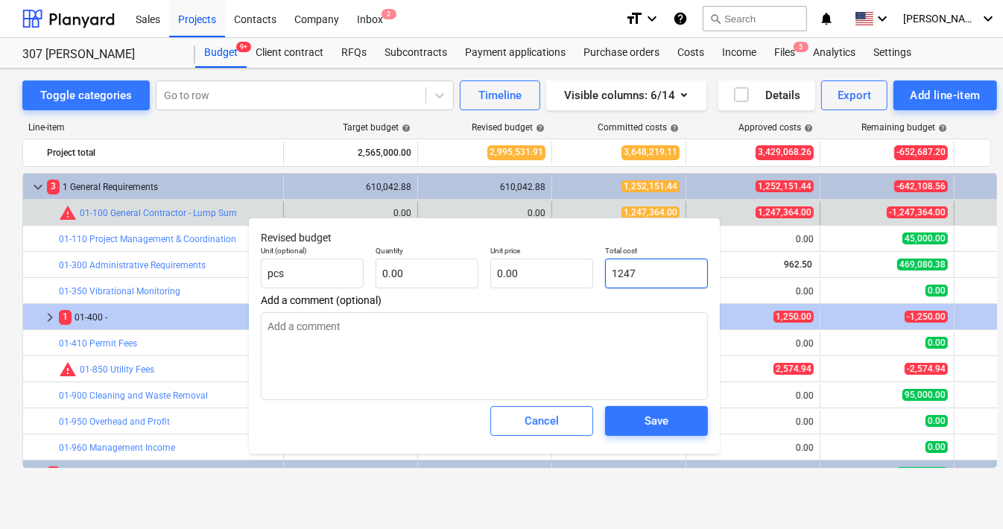
type input "12473"
type textarea "x"
type input "124736"
type textarea "x"
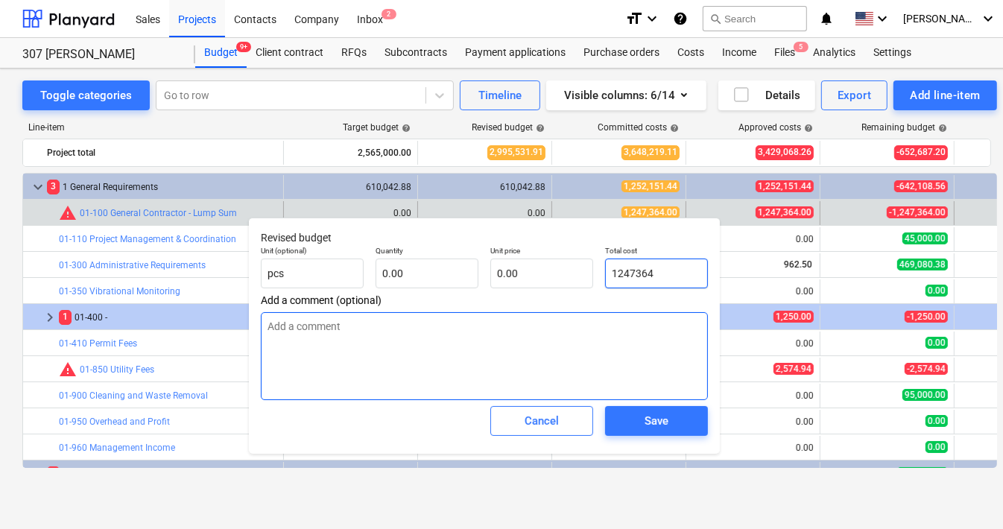
type input "1247364"
type textarea "x"
type input "1,247,364.00"
click at [631, 356] on textarea at bounding box center [484, 356] width 447 height 88
click at [589, 335] on textarea at bounding box center [484, 356] width 447 height 88
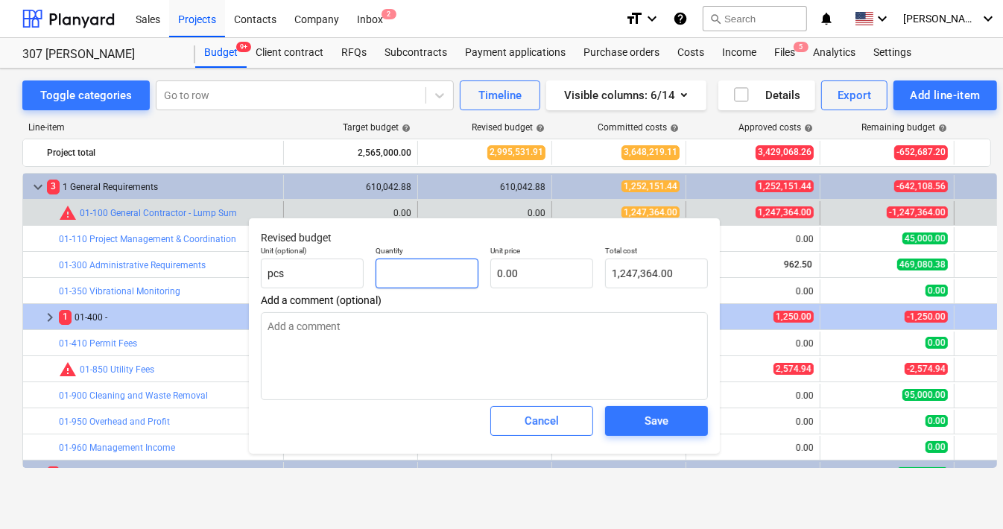
click at [430, 271] on input "text" at bounding box center [427, 274] width 103 height 30
type textarea "x"
type input "1"
type input "0.00"
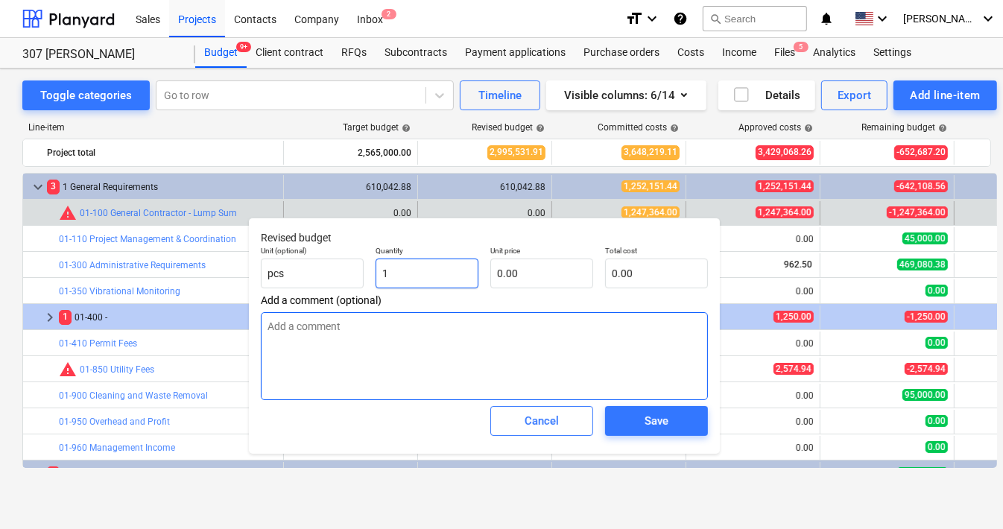
type input "1"
type textarea "x"
type input "1.00"
click at [451, 326] on textarea at bounding box center [484, 356] width 447 height 88
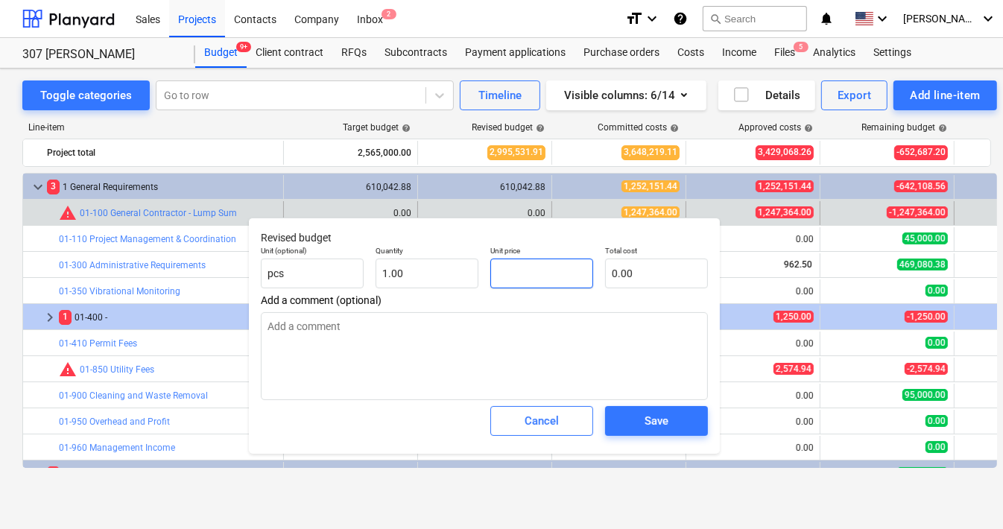
click at [532, 281] on input "text" at bounding box center [541, 274] width 103 height 30
type textarea "x"
type input "1"
type input "1.00"
type textarea "x"
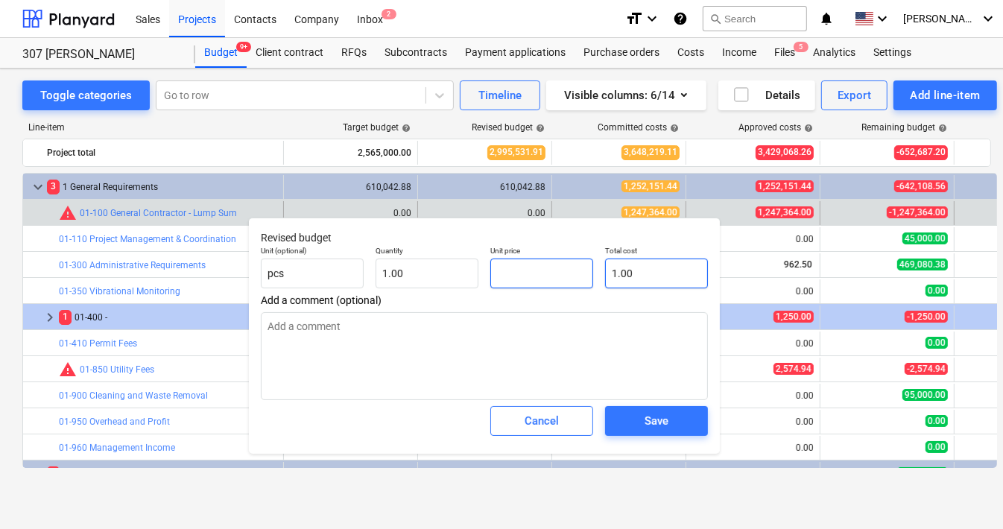
type input "0.00"
type textarea "x"
type input "1"
type input "1.00"
type textarea "x"
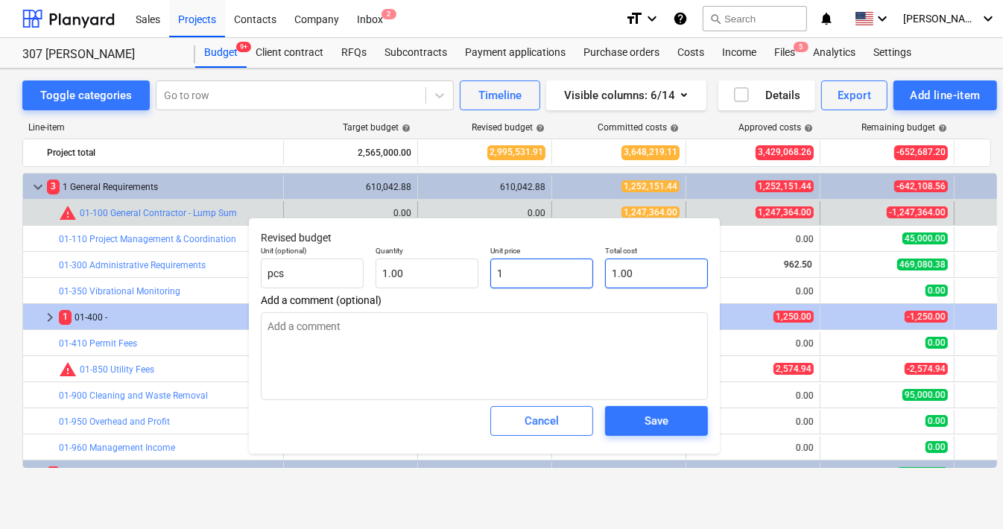
type input "12"
type input "12.00"
type textarea "x"
type input "124"
type input "124.00"
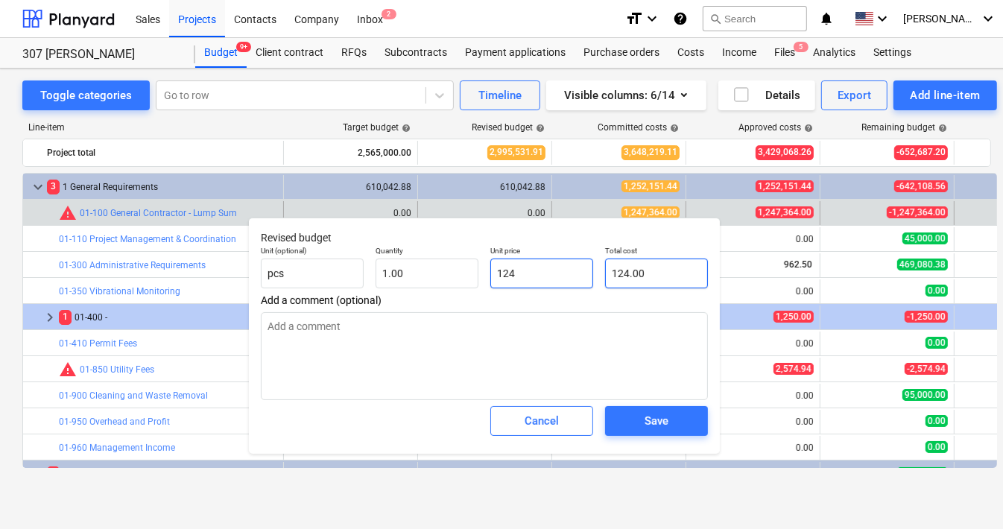
type textarea "x"
type input "1247"
type input "1,247.00"
type textarea "x"
type input "12473"
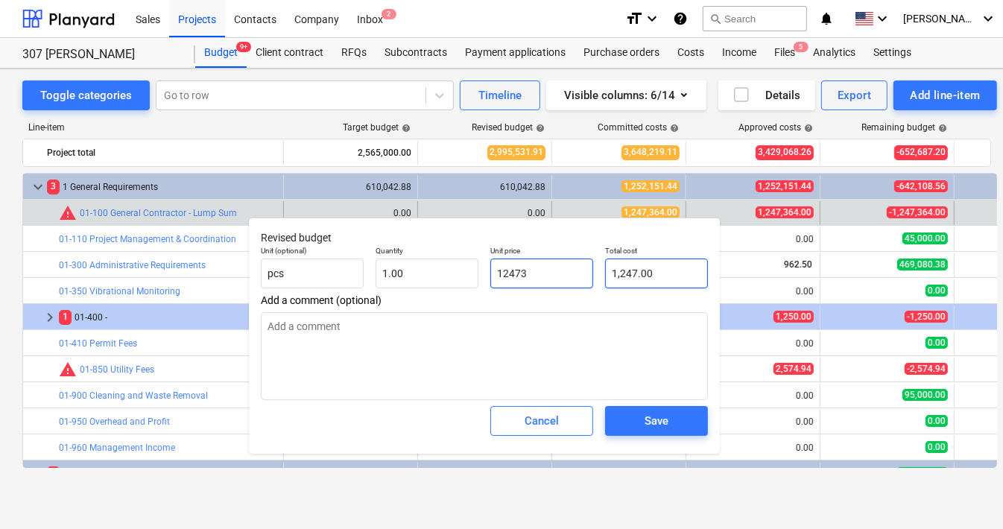
type input "12,473.00"
type textarea "x"
type input "124736"
type input "124,736.00"
type textarea "x"
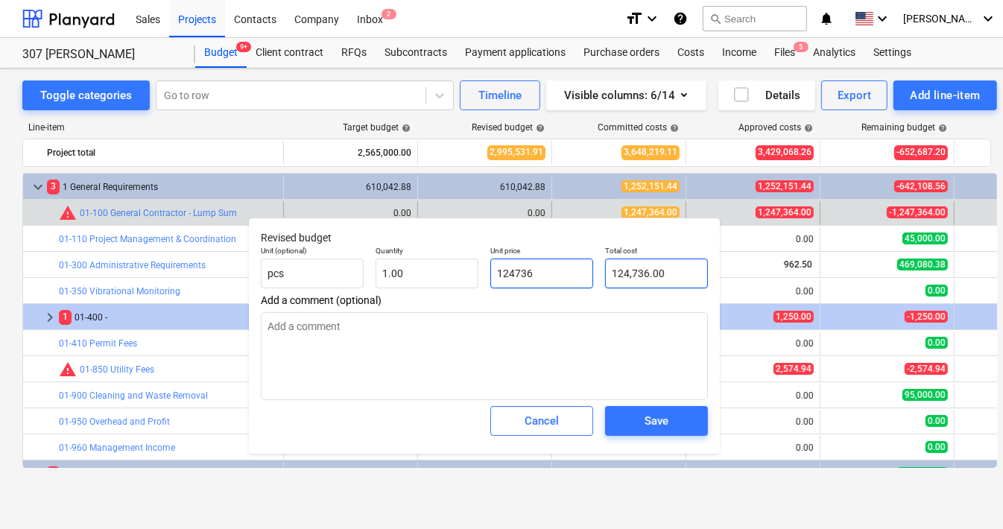
type input "1247364"
type input "1,247,364.00"
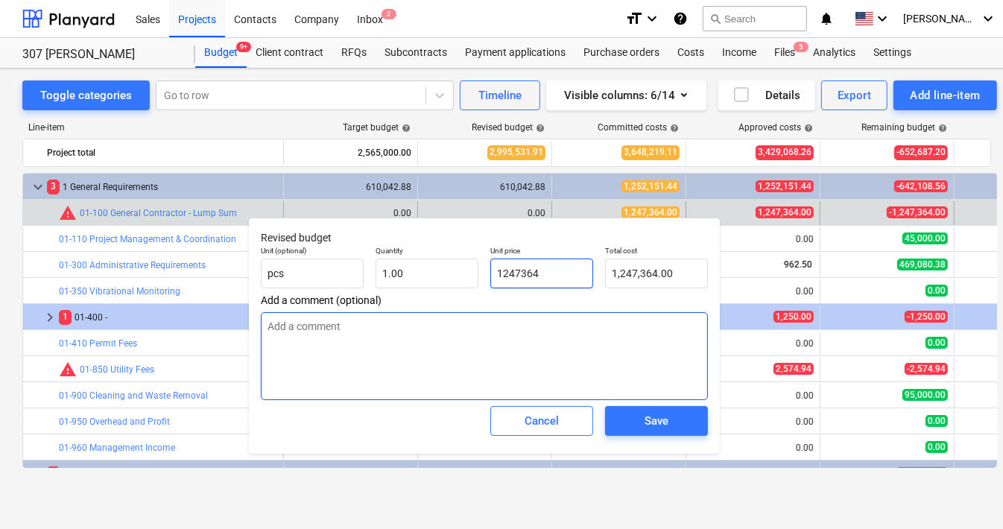
type input "1247364"
type textarea "x"
type input "1,247,364.00"
click at [666, 336] on textarea at bounding box center [484, 356] width 447 height 88
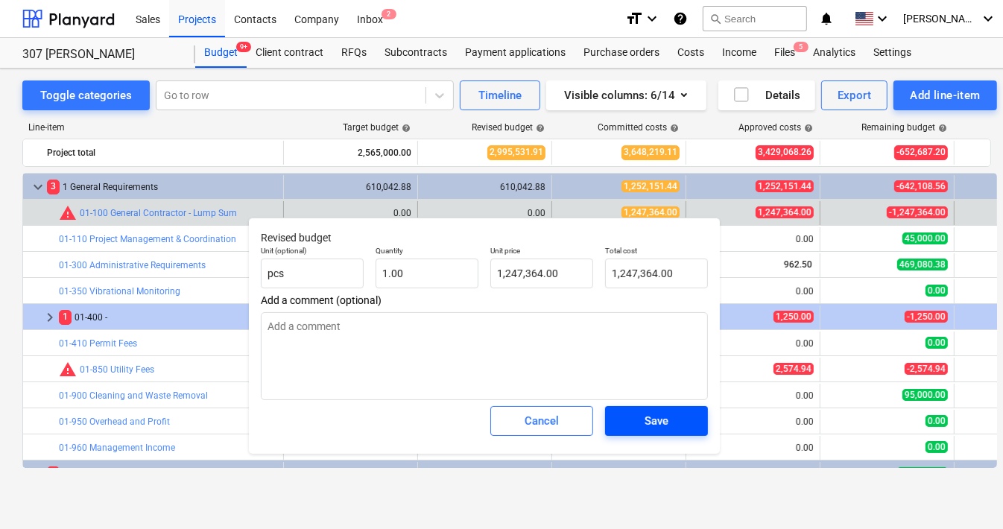
click at [640, 420] on span "Save" at bounding box center [656, 420] width 67 height 19
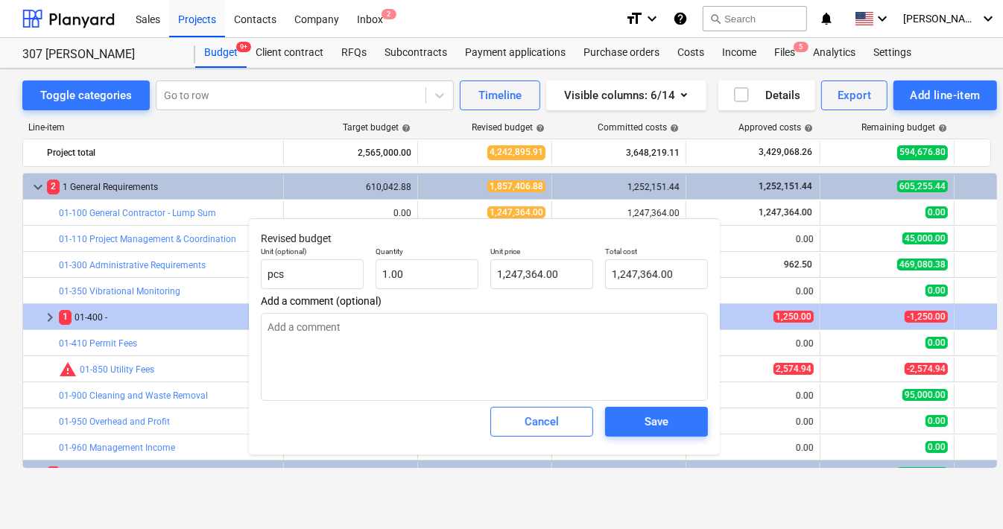
type textarea "x"
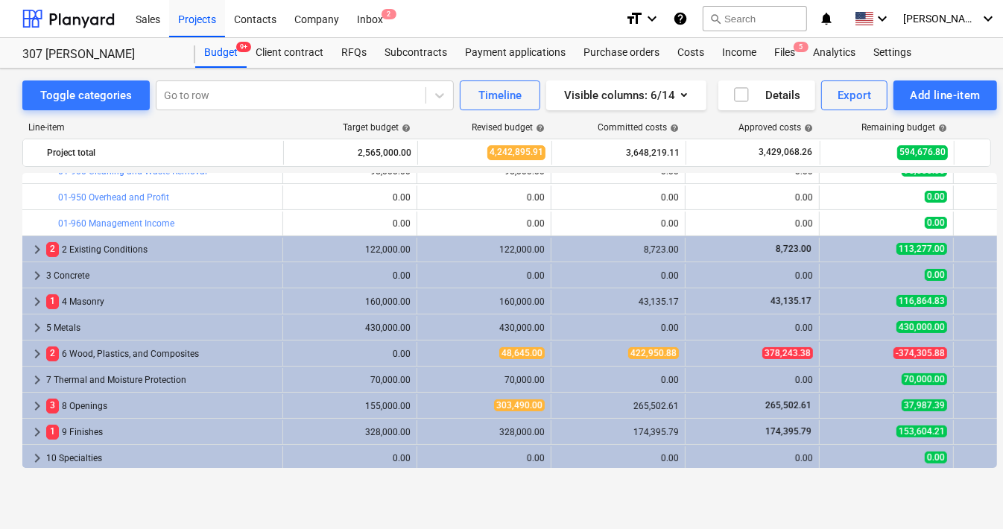
scroll to position [226, 1]
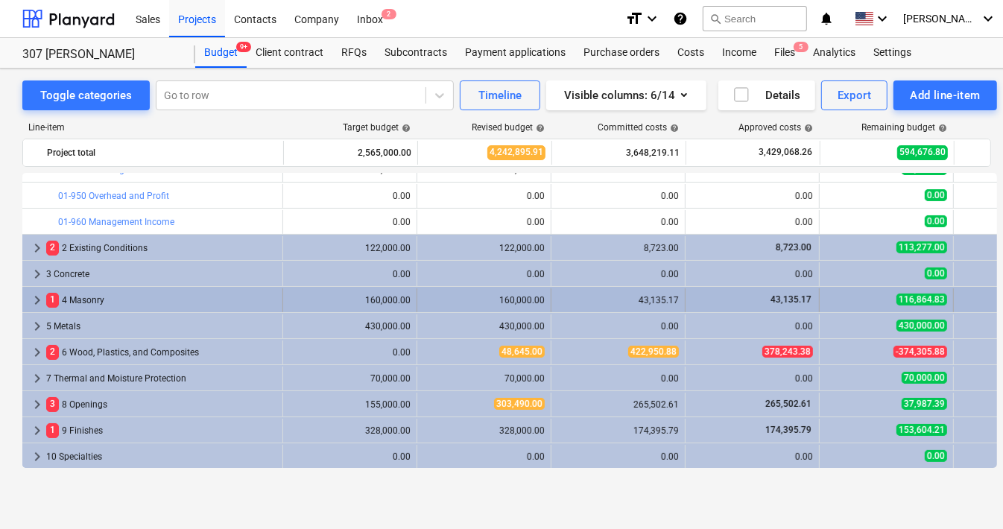
click at [35, 299] on span "keyboard_arrow_right" at bounding box center [37, 300] width 18 height 18
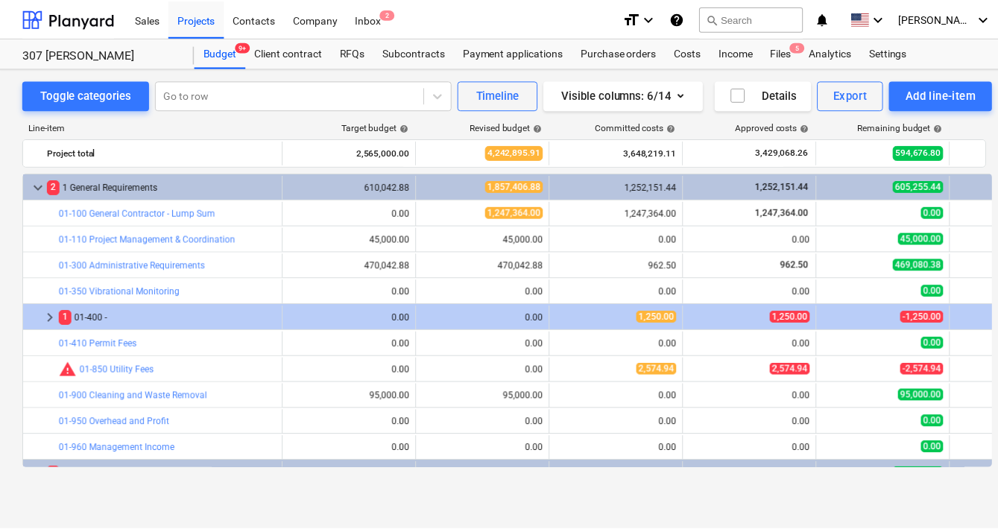
scroll to position [1, 0]
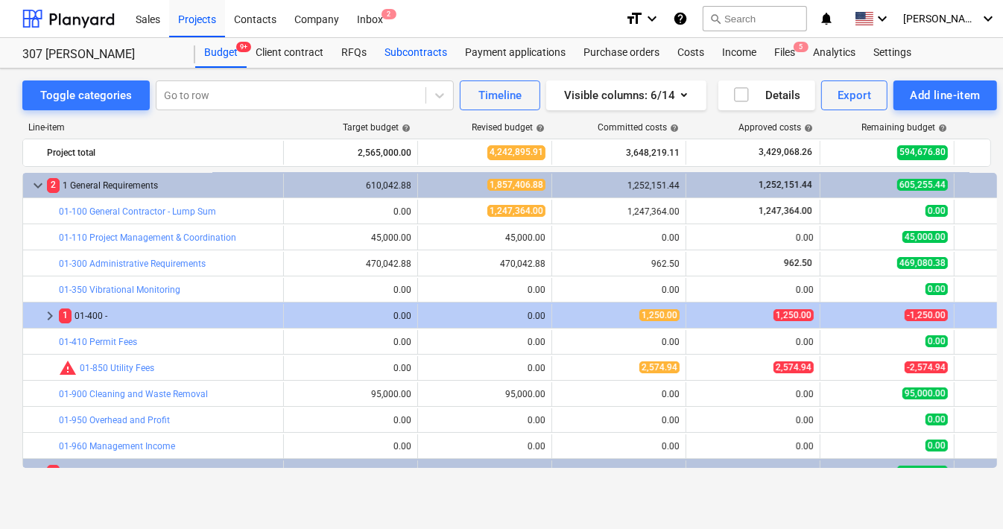
click at [408, 53] on div "Subcontracts" at bounding box center [416, 53] width 80 height 30
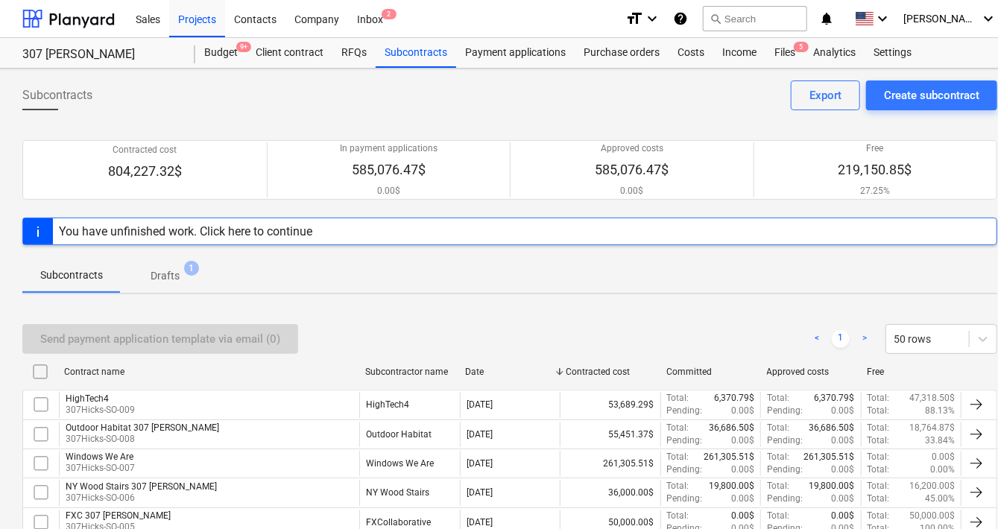
scroll to position [203, 0]
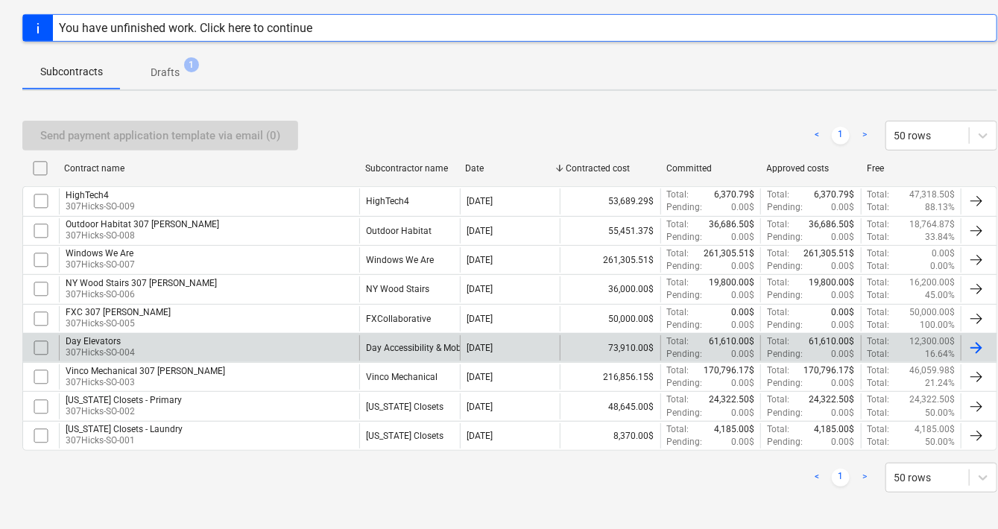
click at [139, 340] on div "Day Elevators 307Hicks-SO-004" at bounding box center [209, 347] width 300 height 25
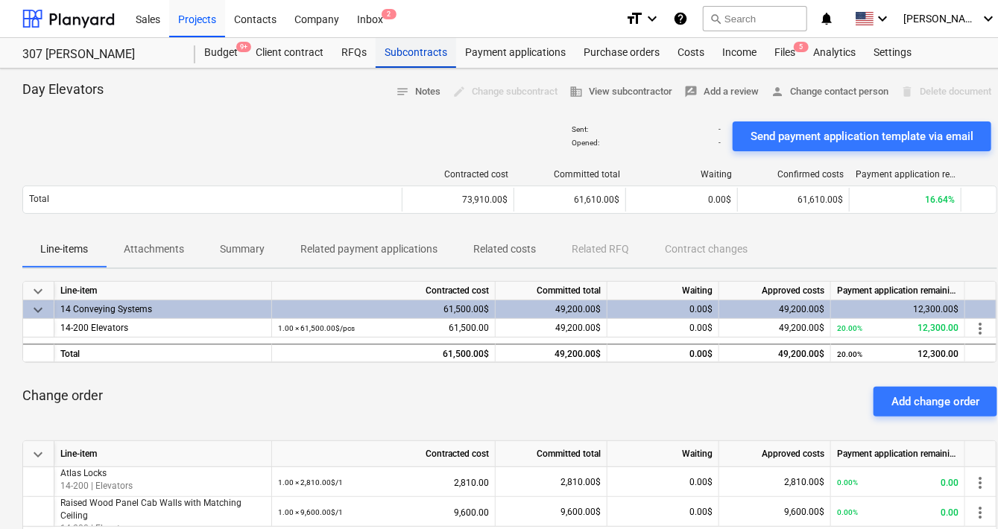
click at [430, 50] on div "Subcontracts" at bounding box center [416, 53] width 80 height 30
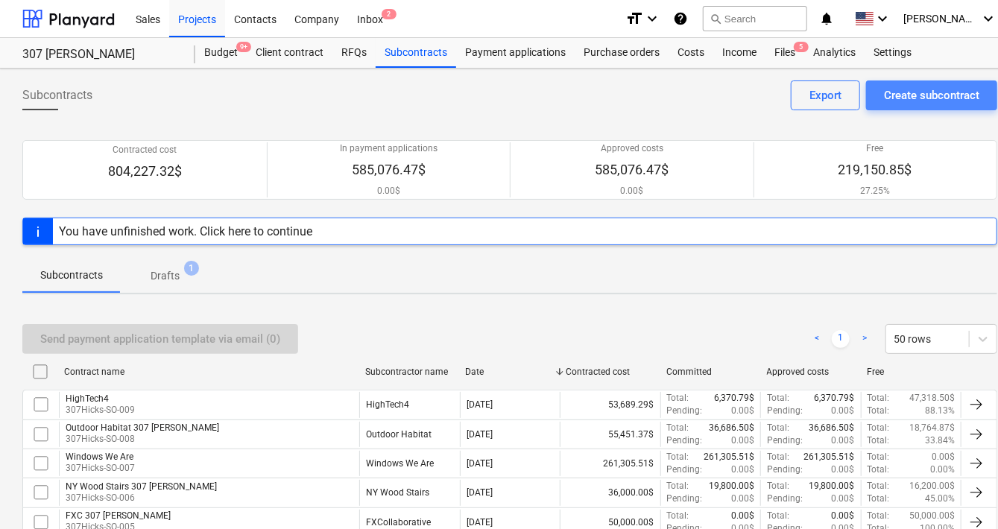
click at [883, 89] on button "Create subcontract" at bounding box center [931, 95] width 131 height 30
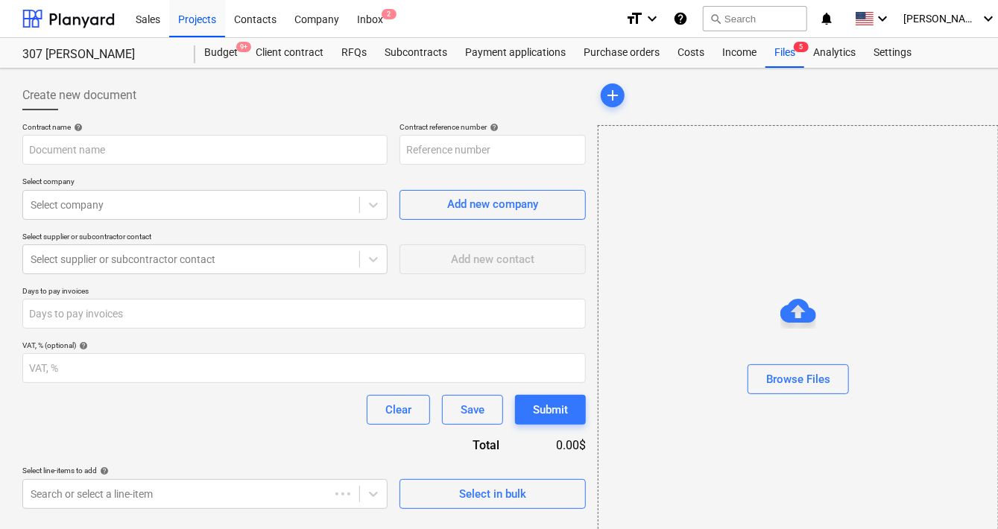
type input "307Hicks-SO-011"
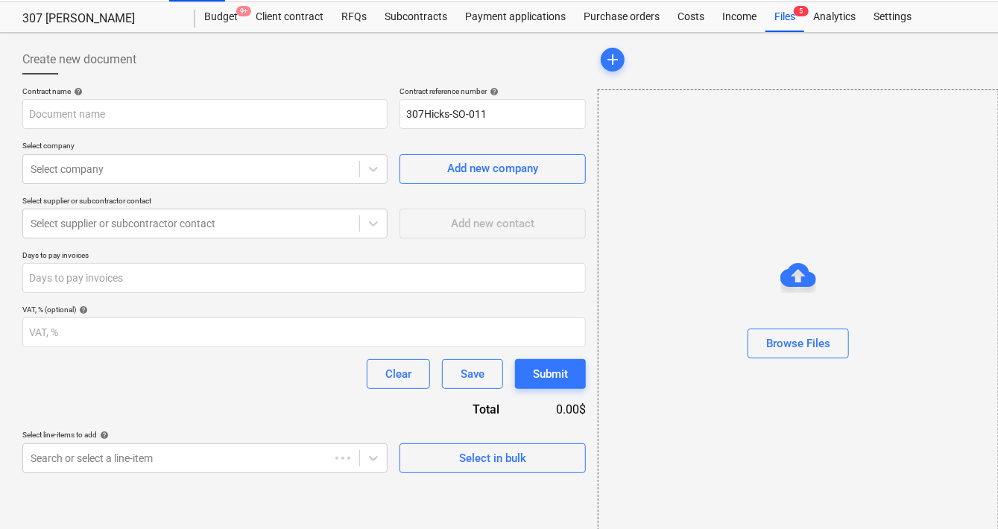
scroll to position [55, 0]
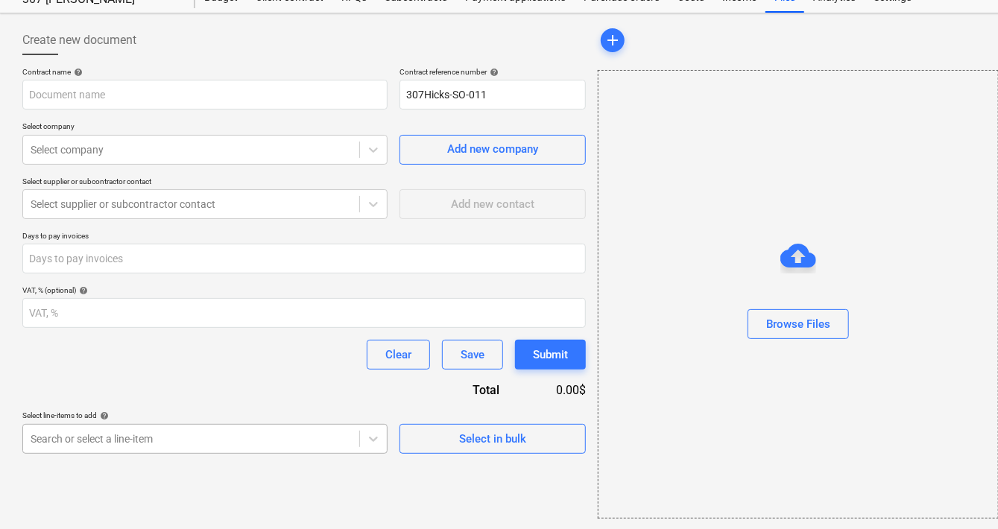
click at [327, 441] on body "Sales Projects Contacts Company Inbox 2 format_size keyboard_arrow_down help se…" at bounding box center [499, 209] width 998 height 529
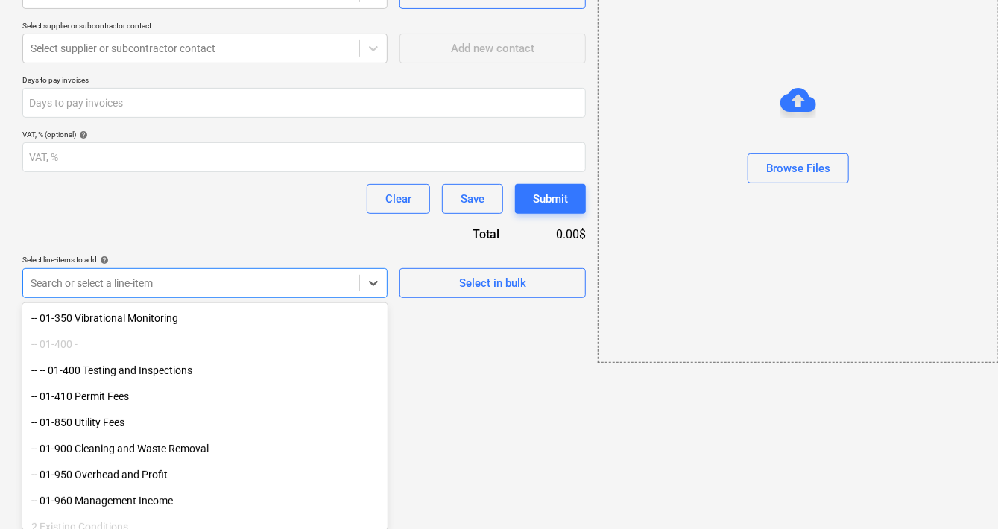
scroll to position [198, 0]
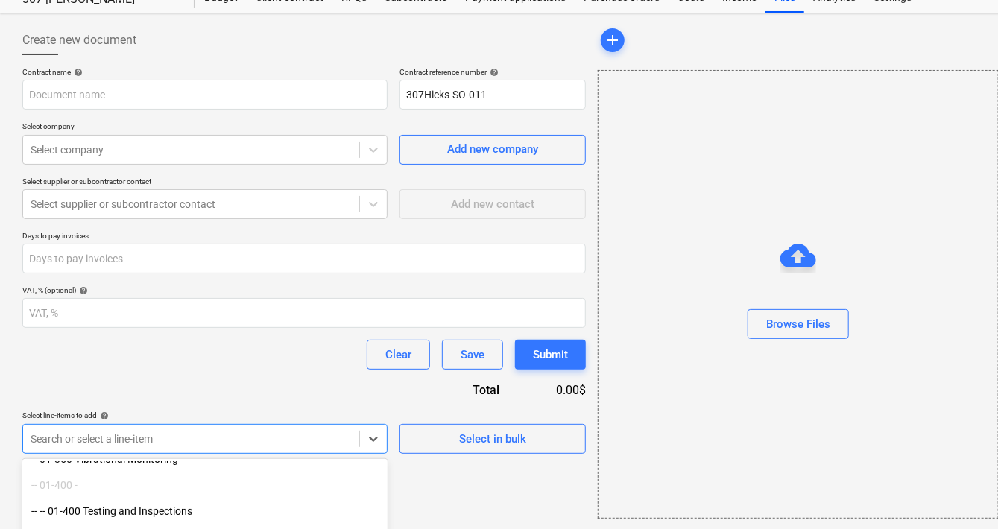
click at [517, 380] on html "Sales Projects Contacts Company Inbox 2 format_size keyboard_arrow_down help se…" at bounding box center [499, 209] width 998 height 529
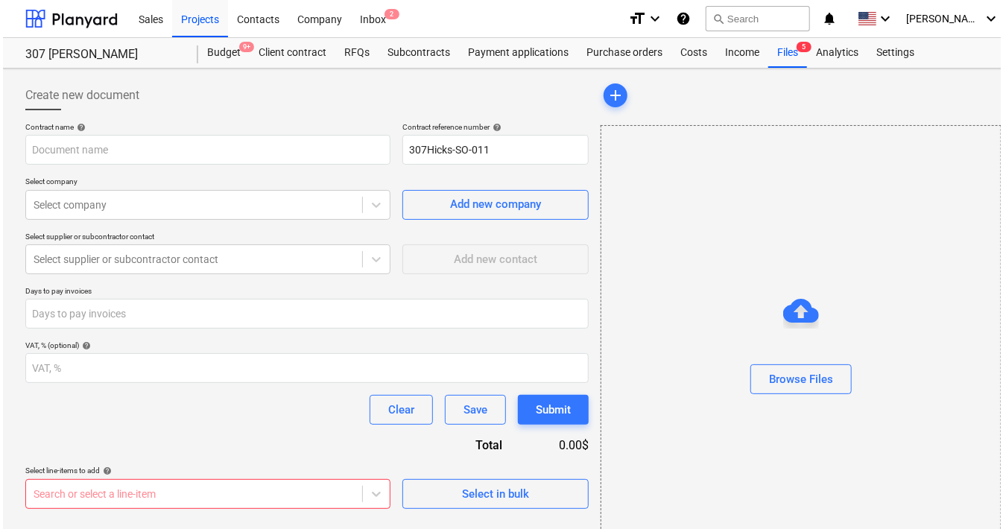
scroll to position [52, 0]
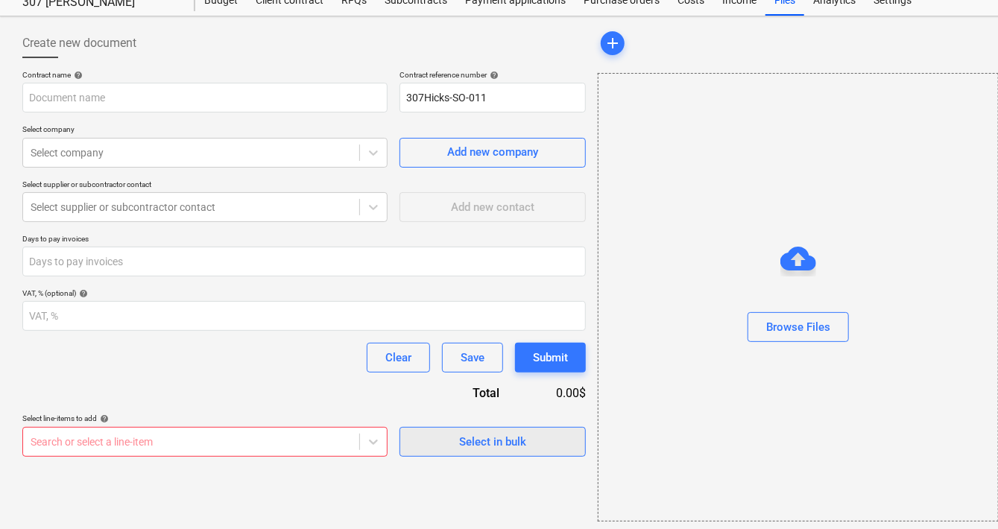
click at [457, 449] on span "Select in bulk" at bounding box center [492, 441] width 149 height 19
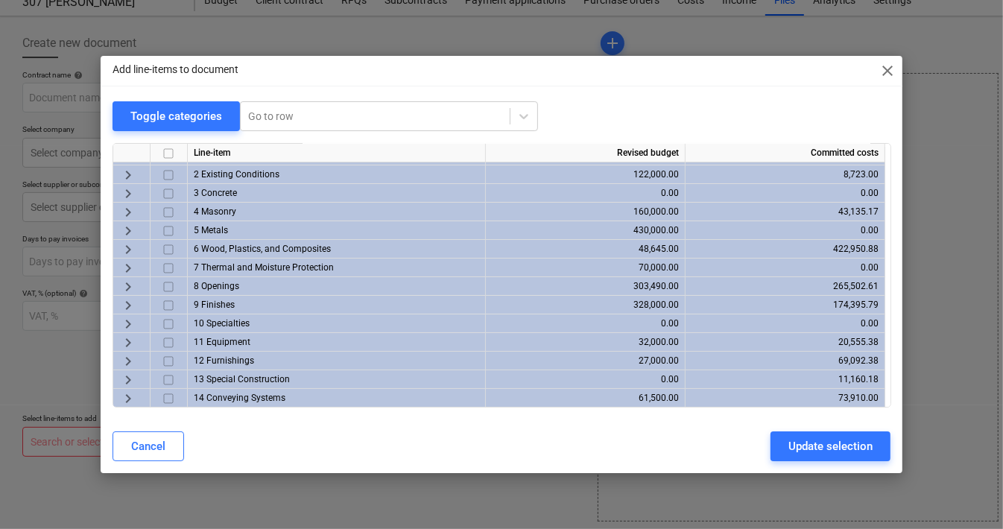
scroll to position [0, 0]
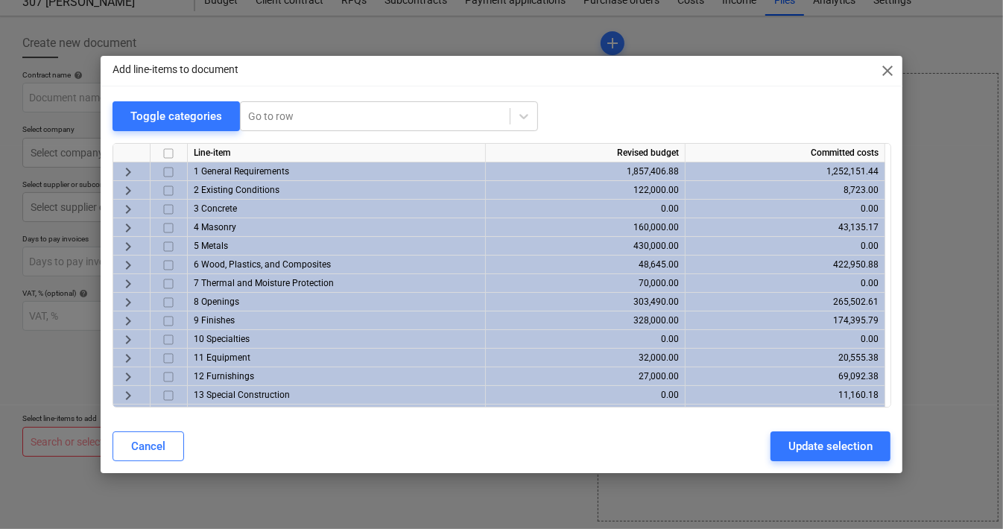
click at [125, 174] on span "keyboard_arrow_right" at bounding box center [128, 172] width 18 height 18
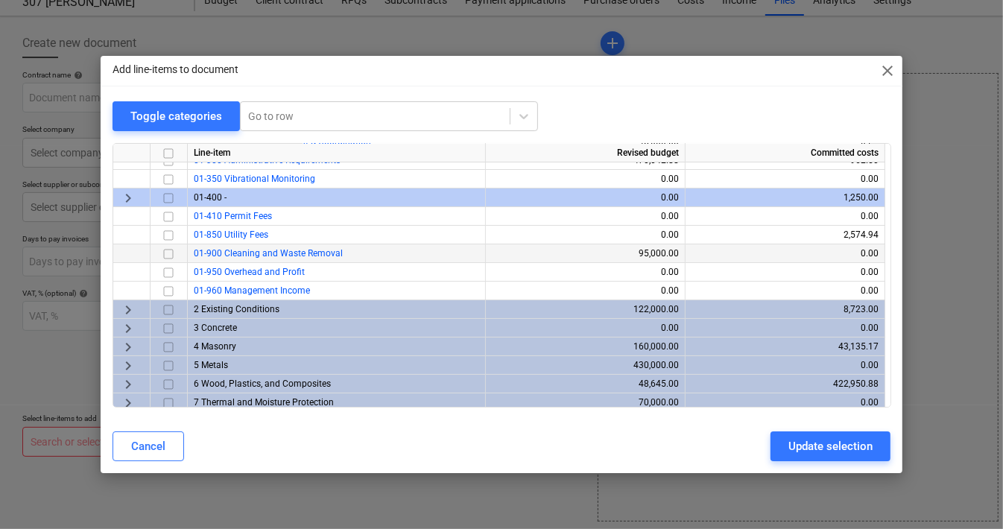
scroll to position [72, 0]
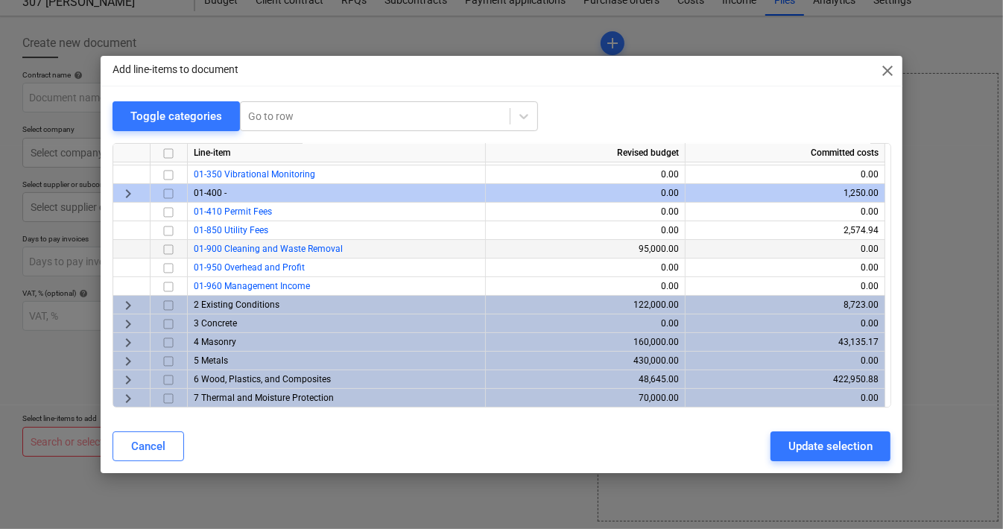
click at [166, 249] on input "checkbox" at bounding box center [169, 250] width 18 height 18
click at [123, 306] on span "keyboard_arrow_right" at bounding box center [128, 306] width 18 height 18
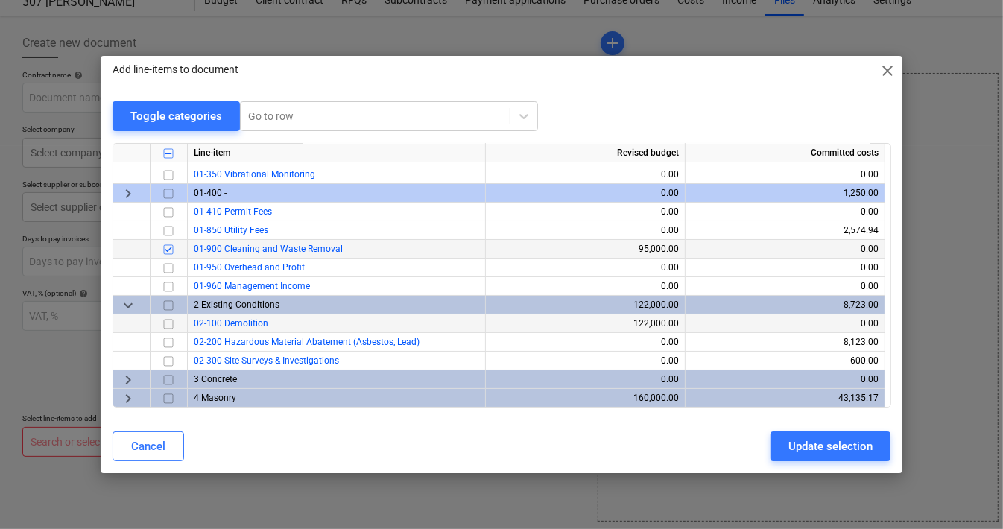
scroll to position [84, 0]
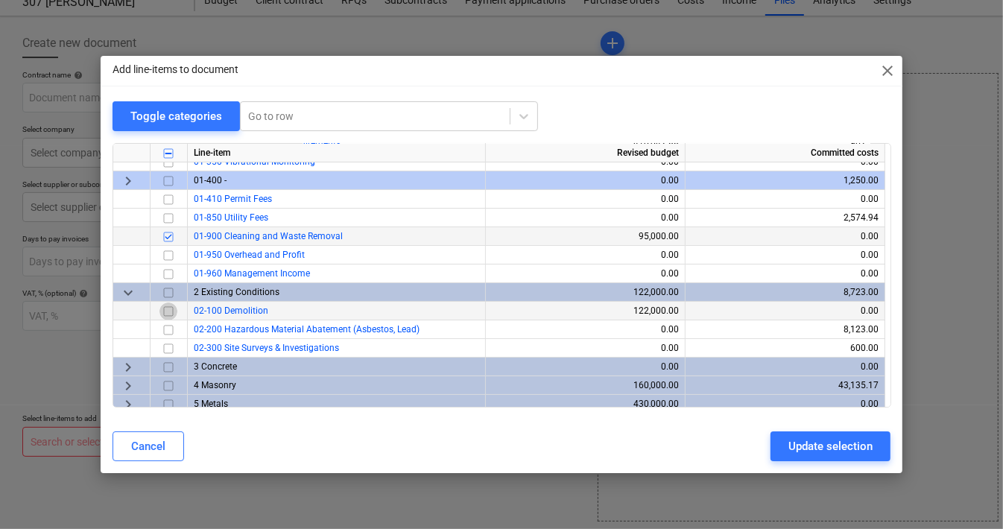
click at [163, 309] on input "checkbox" at bounding box center [169, 312] width 18 height 18
click at [165, 348] on input "checkbox" at bounding box center [169, 349] width 18 height 18
click at [125, 365] on span "keyboard_arrow_right" at bounding box center [128, 368] width 18 height 18
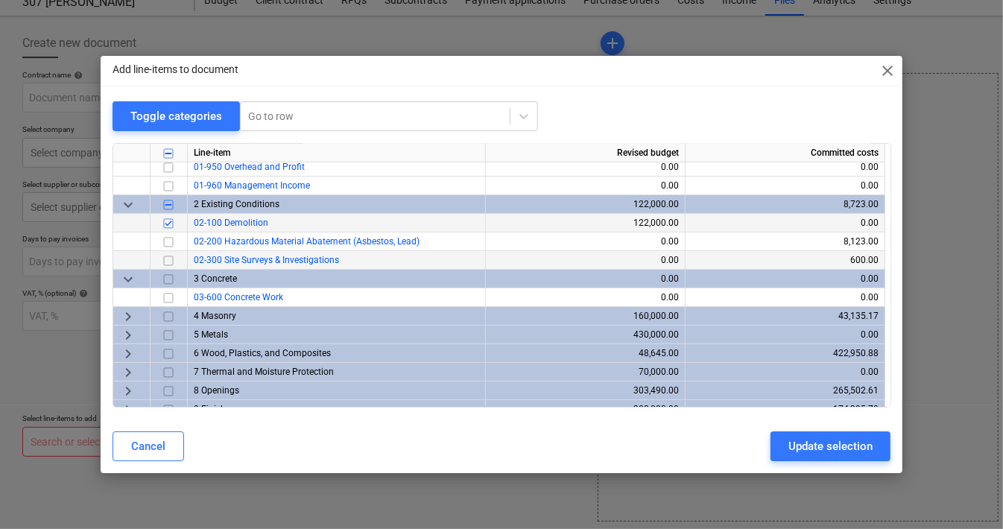
scroll to position [173, 0]
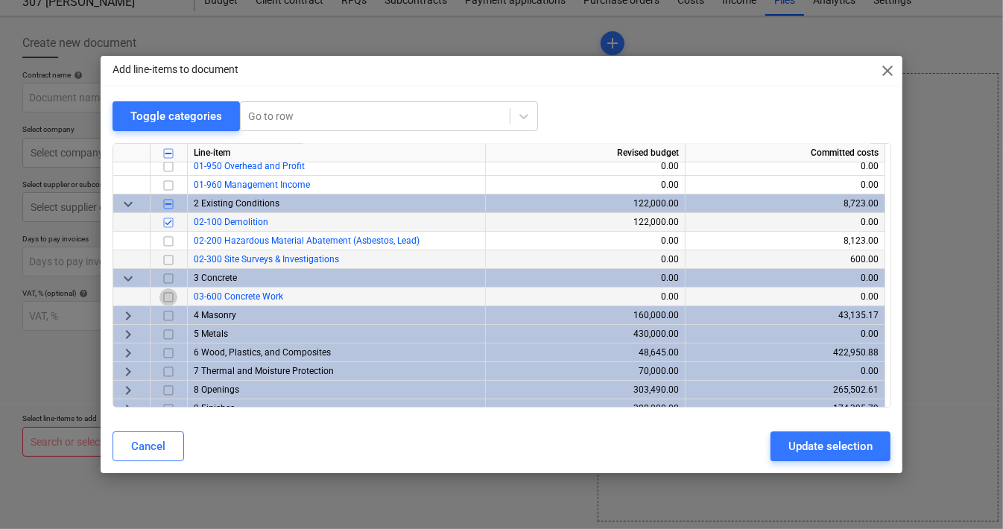
click at [168, 300] on input "checkbox" at bounding box center [169, 297] width 18 height 18
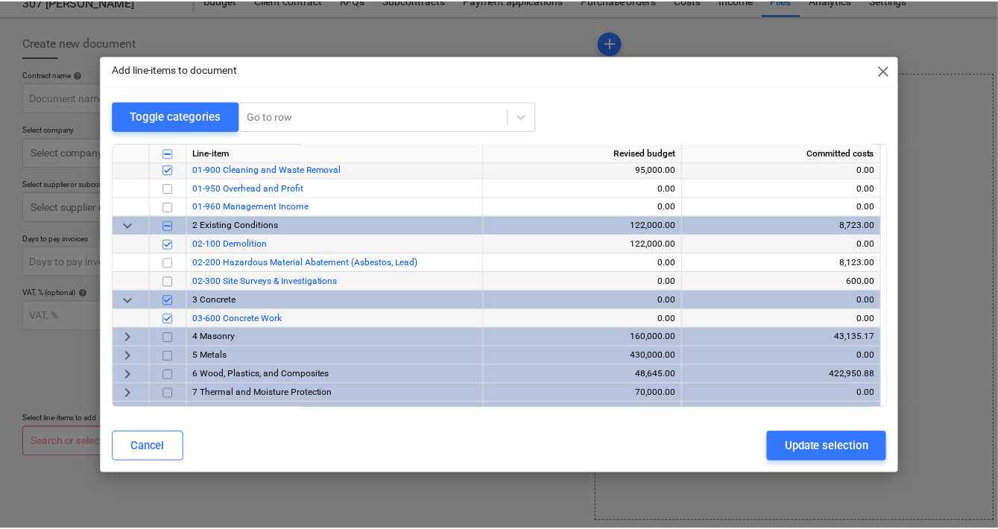
scroll to position [162, 0]
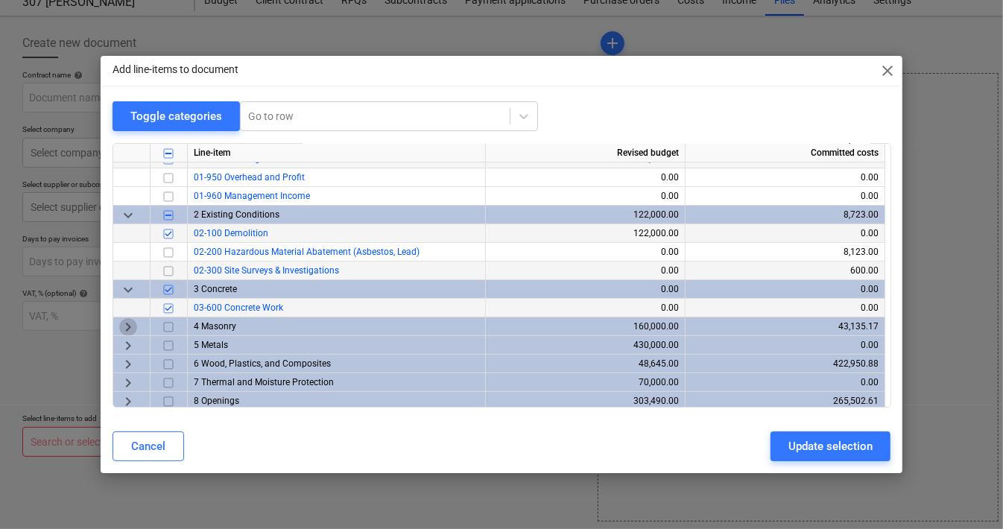
click at [120, 326] on span "keyboard_arrow_right" at bounding box center [128, 327] width 18 height 18
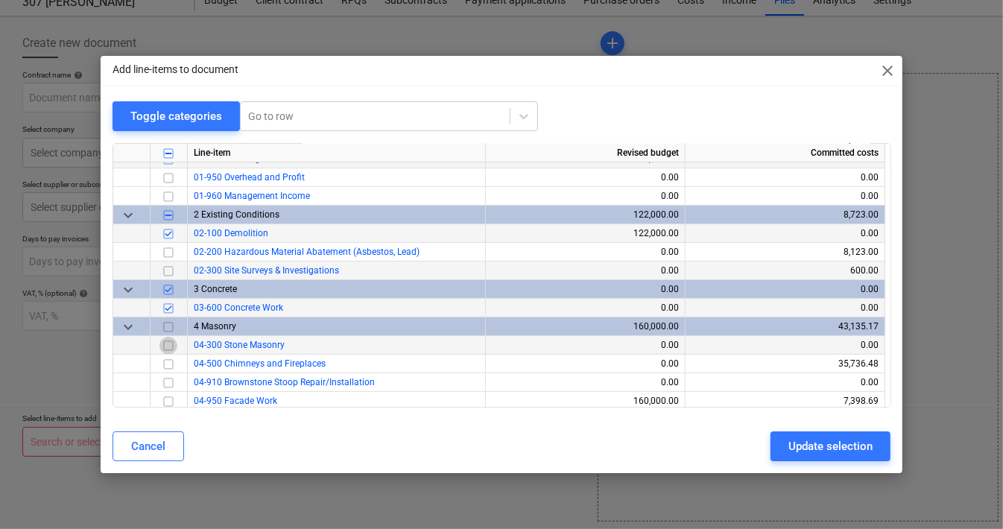
click at [172, 347] on input "checkbox" at bounding box center [169, 346] width 18 height 18
click at [815, 441] on div "Update selection" at bounding box center [831, 446] width 84 height 19
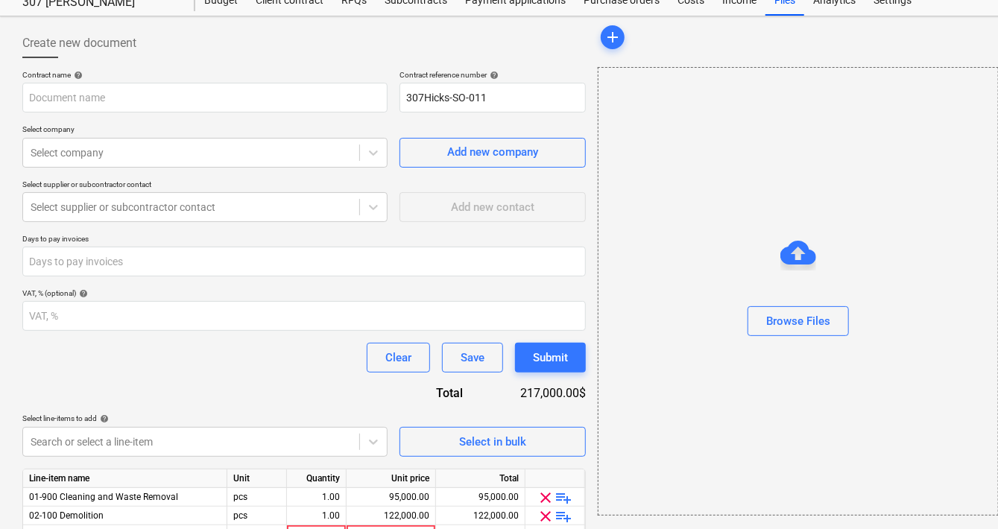
scroll to position [145, 0]
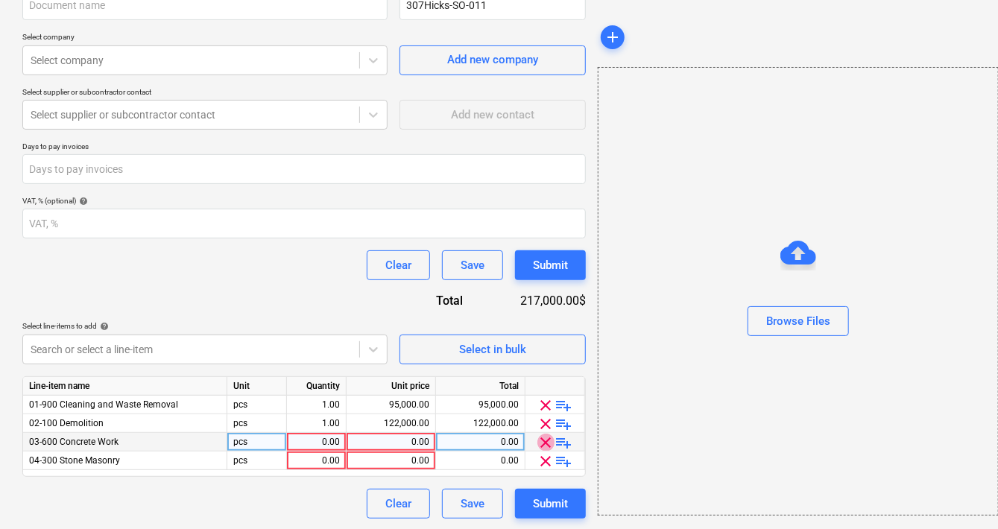
click at [545, 438] on span "clear" at bounding box center [546, 443] width 18 height 18
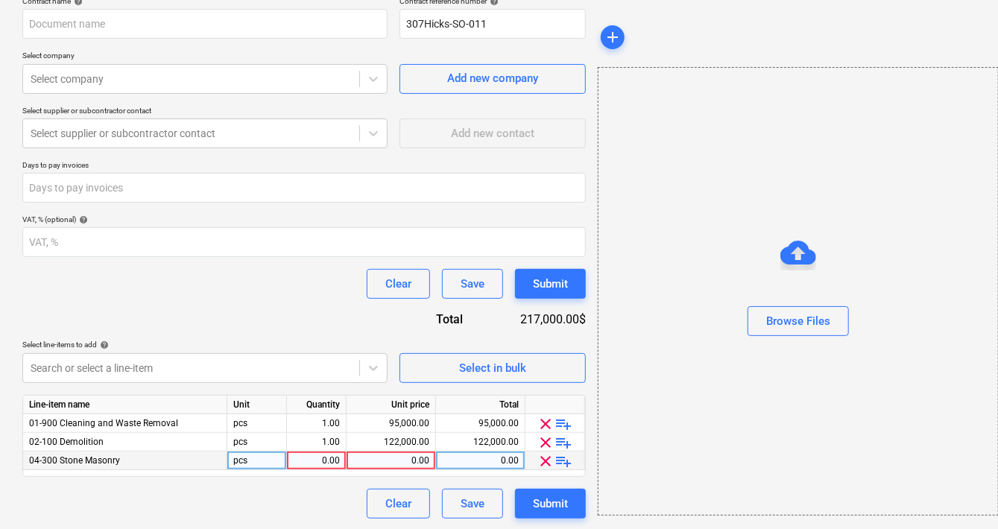
click at [546, 464] on span "clear" at bounding box center [546, 461] width 18 height 18
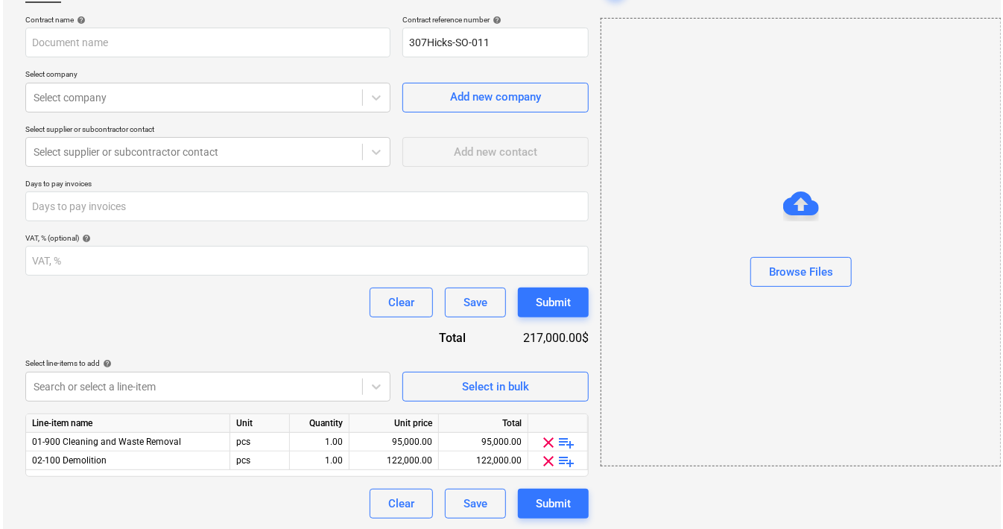
scroll to position [0, 0]
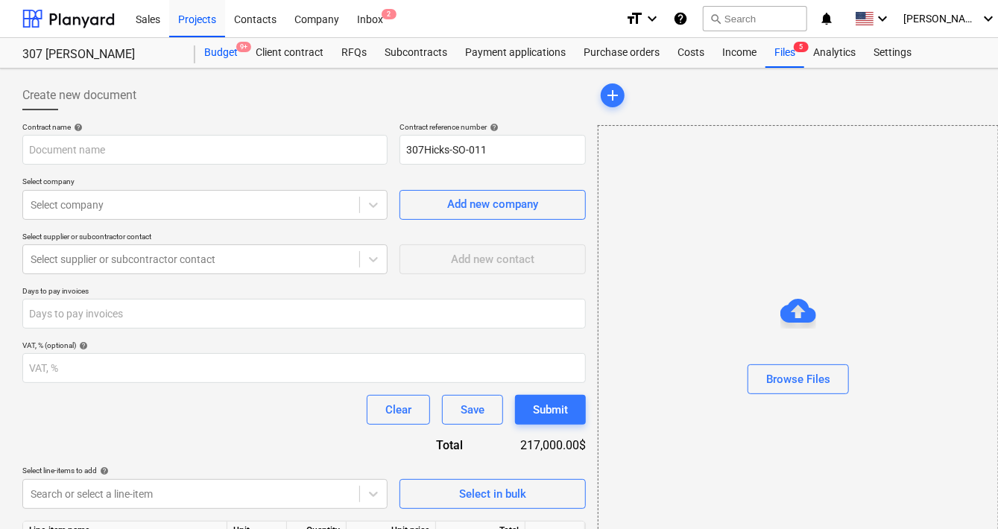
click at [218, 45] on div "Budget 9+" at bounding box center [220, 53] width 51 height 30
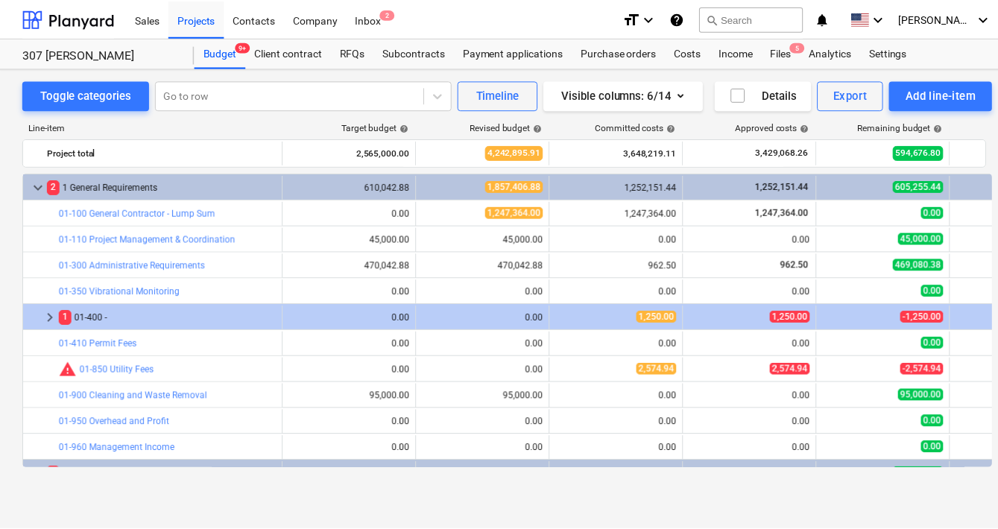
scroll to position [1, 0]
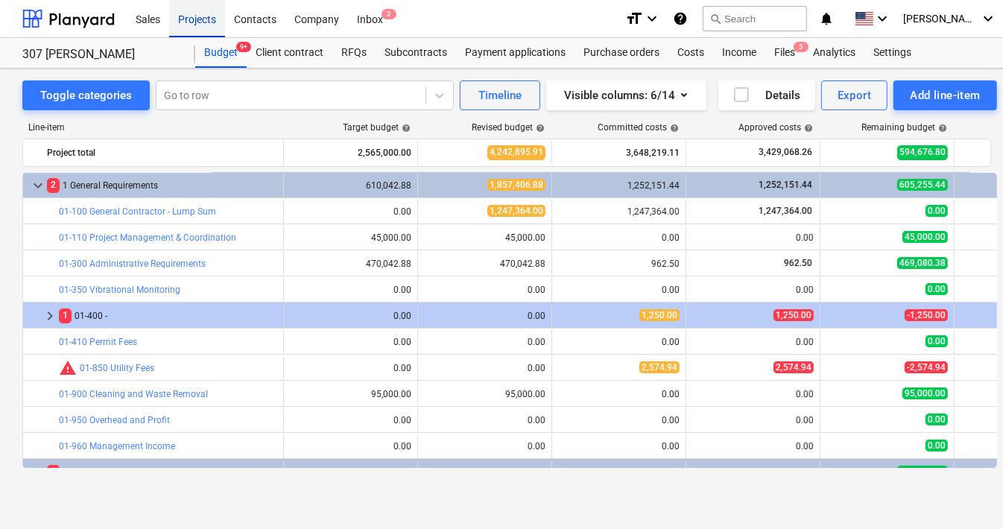
click at [203, 24] on div "Projects" at bounding box center [197, 18] width 56 height 38
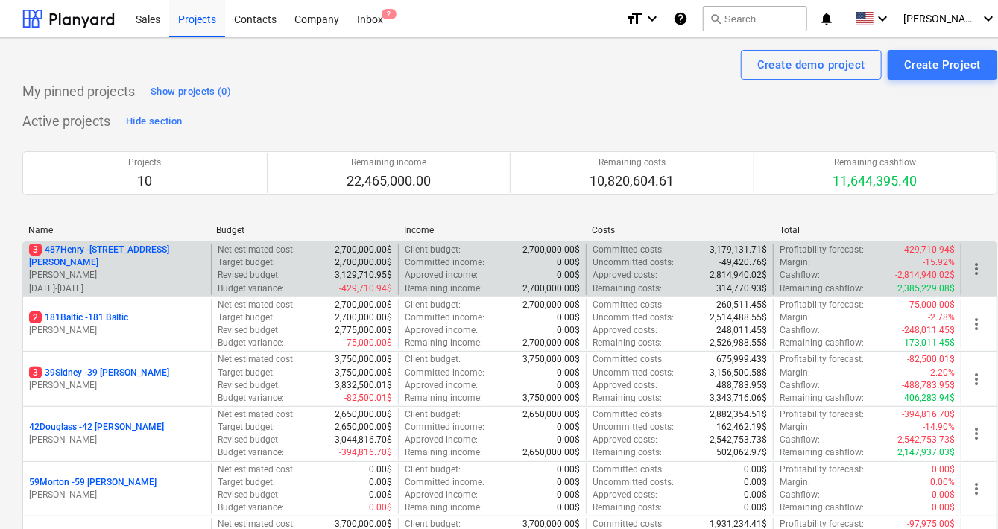
click at [92, 269] on p "[PERSON_NAME]" at bounding box center [117, 275] width 176 height 13
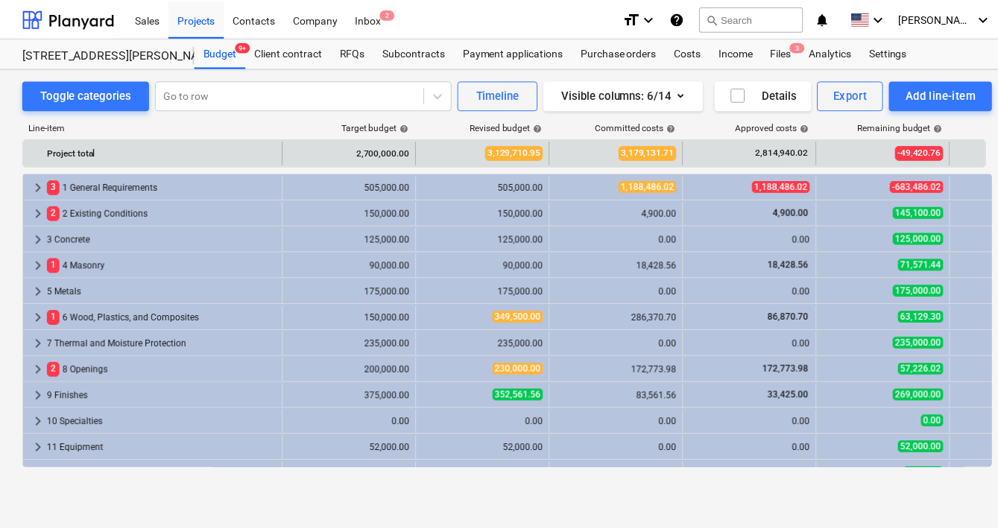
scroll to position [284, 0]
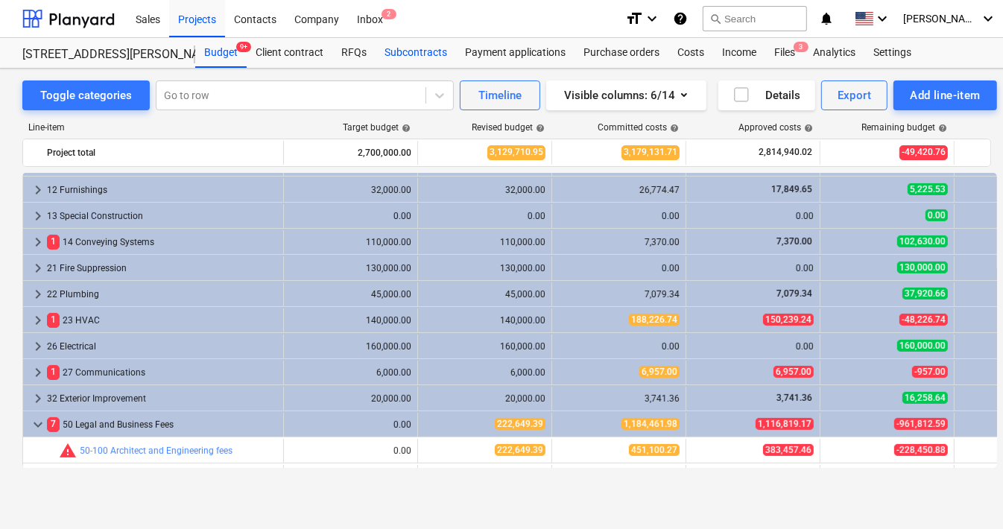
click at [411, 54] on div "Subcontracts" at bounding box center [416, 53] width 80 height 30
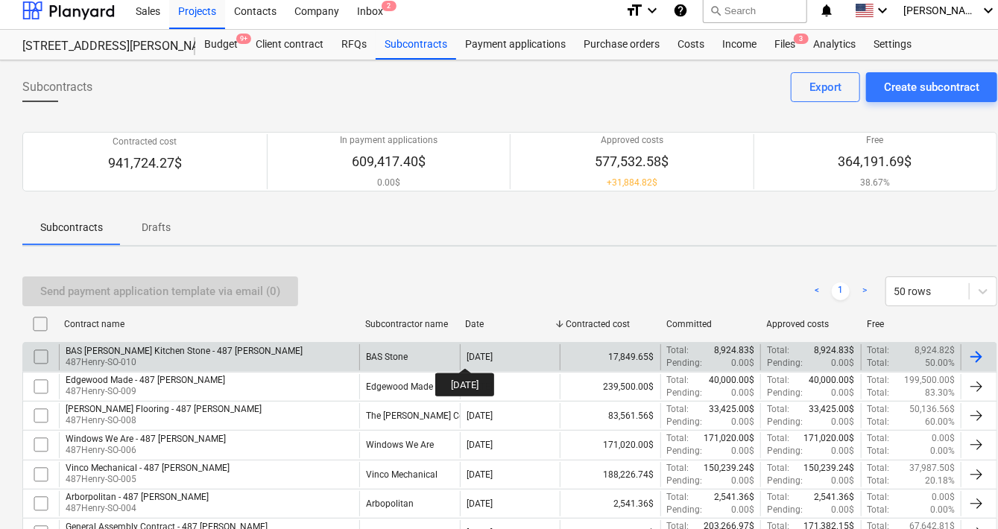
scroll to position [107, 0]
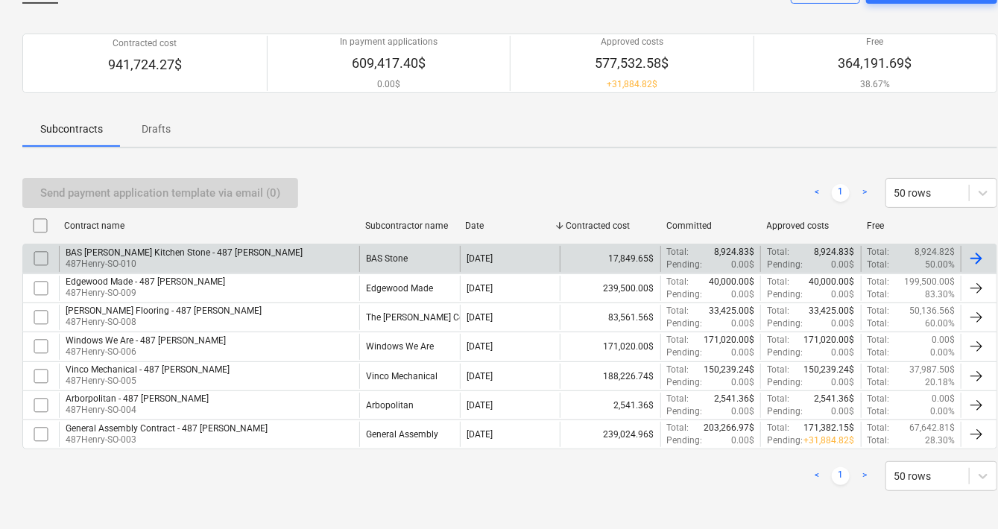
click at [152, 254] on div "BAS [PERSON_NAME] Kitchen Stone - 487 [PERSON_NAME]" at bounding box center [184, 252] width 237 height 10
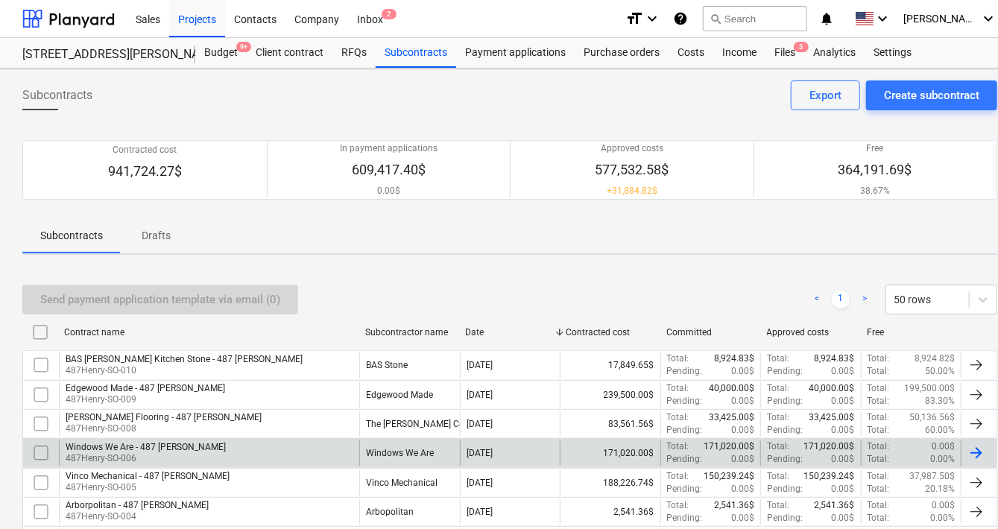
scroll to position [107, 0]
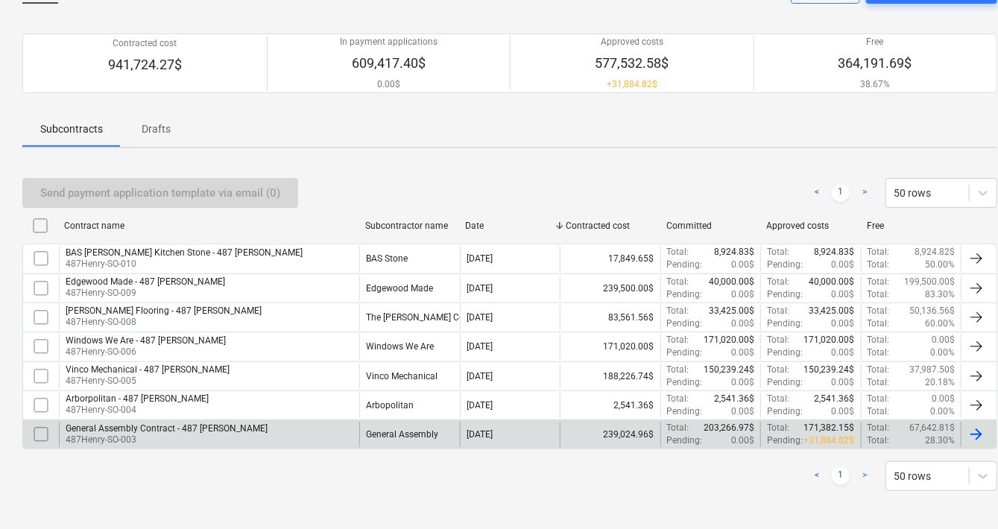
click at [132, 426] on div "General Assembly Contract - 487 [PERSON_NAME]" at bounding box center [167, 428] width 202 height 10
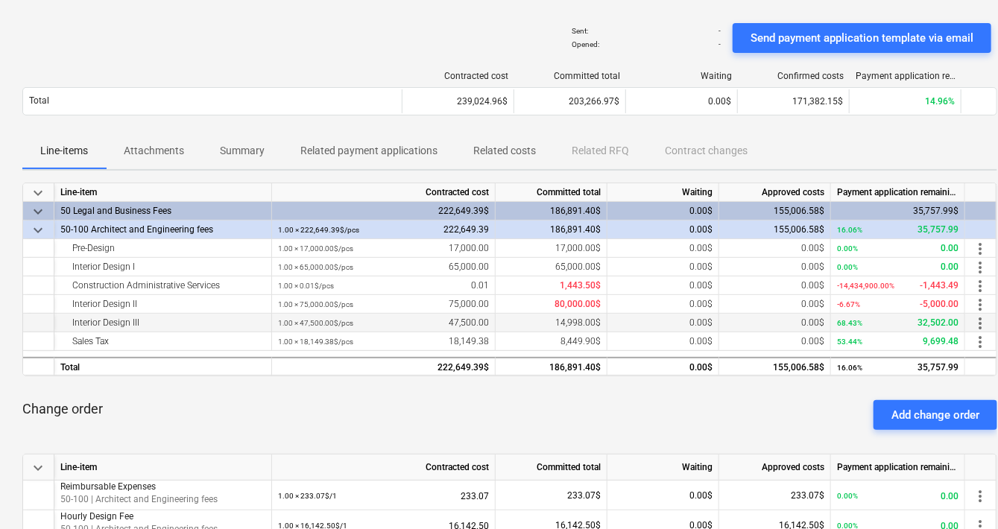
scroll to position [90, 0]
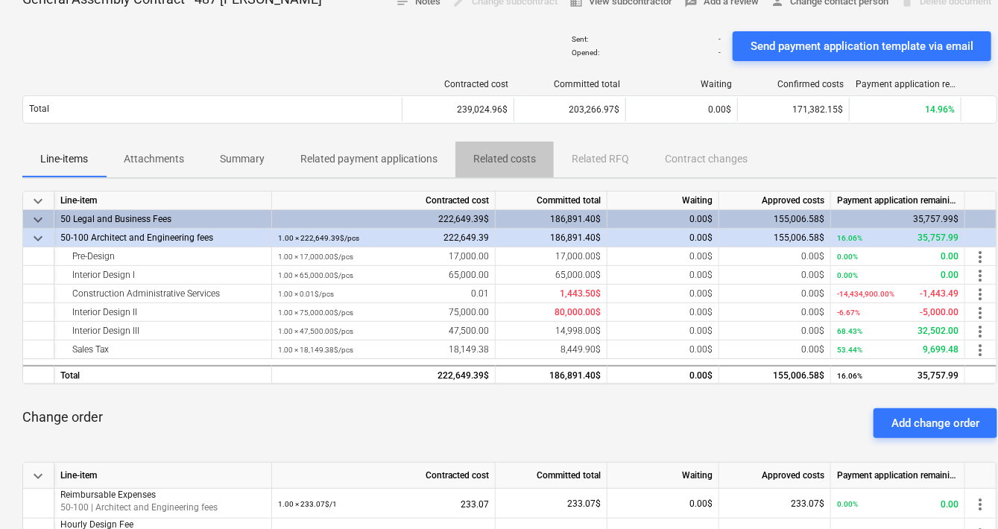
click at [501, 158] on p "Related costs" at bounding box center [504, 159] width 63 height 16
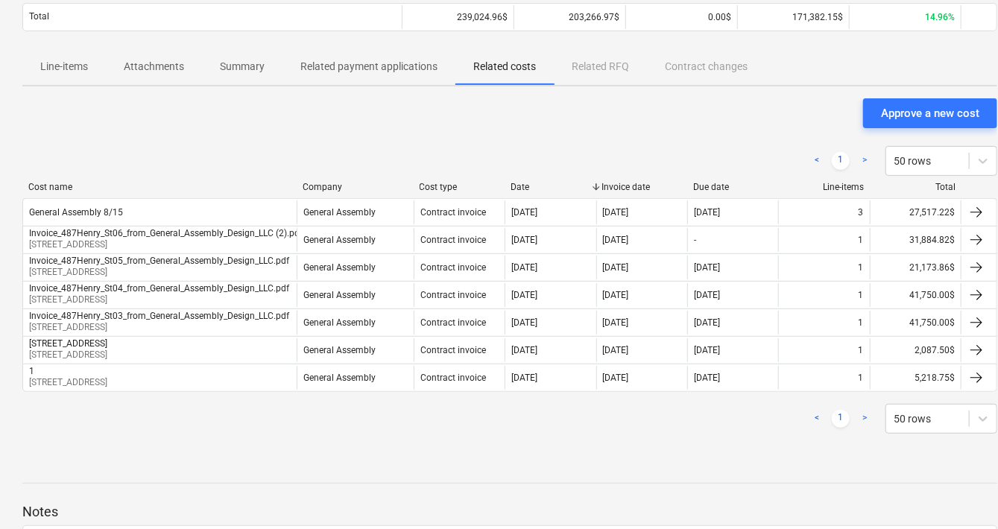
scroll to position [188, 0]
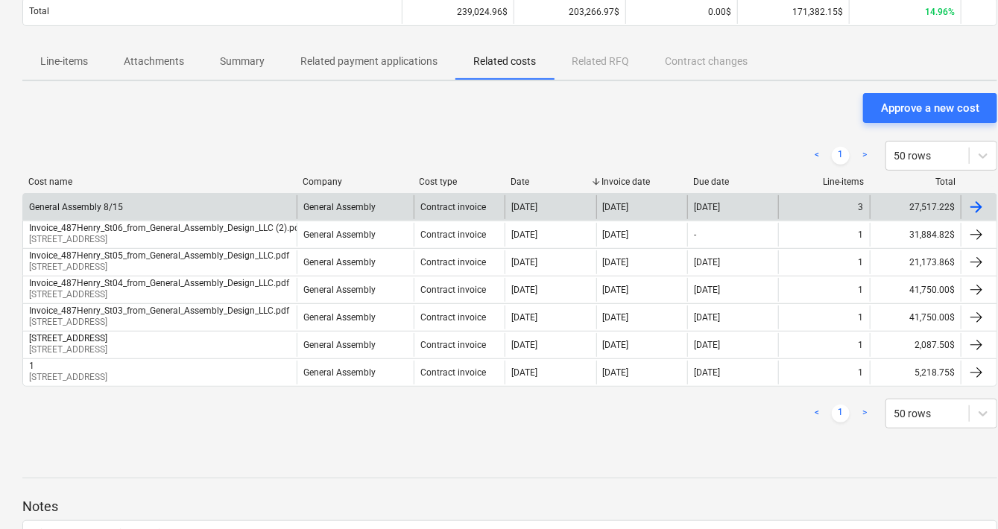
click at [99, 206] on div "General Assembly 8/15" at bounding box center [76, 207] width 94 height 10
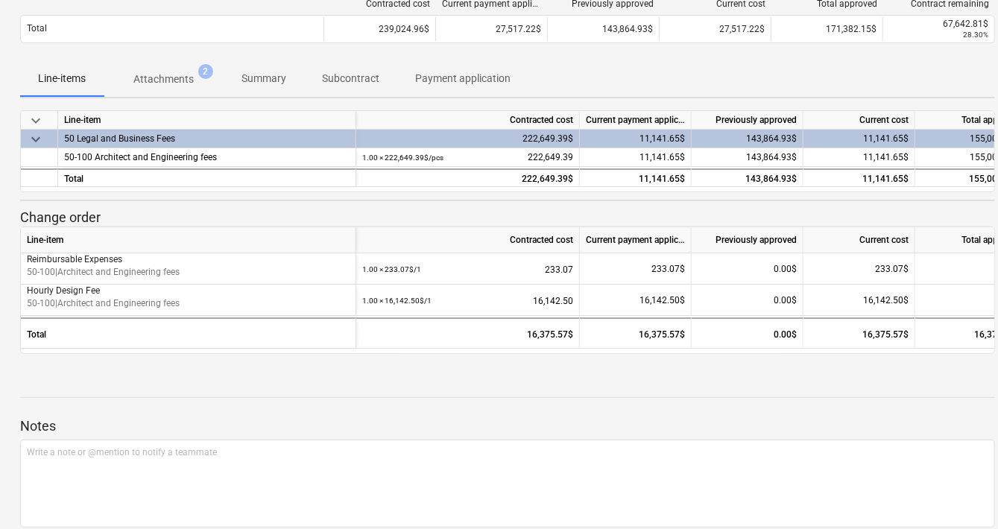
click at [176, 80] on p "Attachments" at bounding box center [163, 80] width 60 height 16
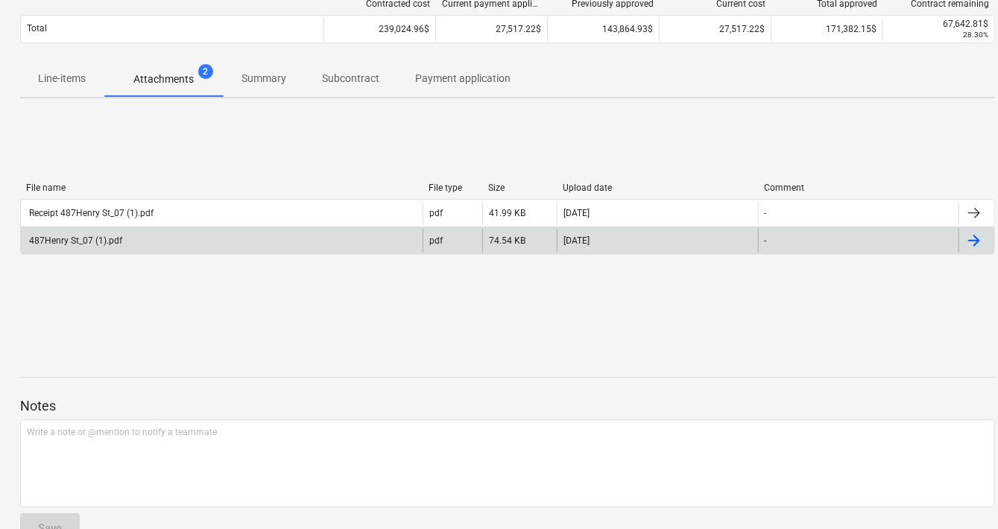
click at [94, 232] on div "487Henry St_07 (1).pdf" at bounding box center [222, 241] width 402 height 24
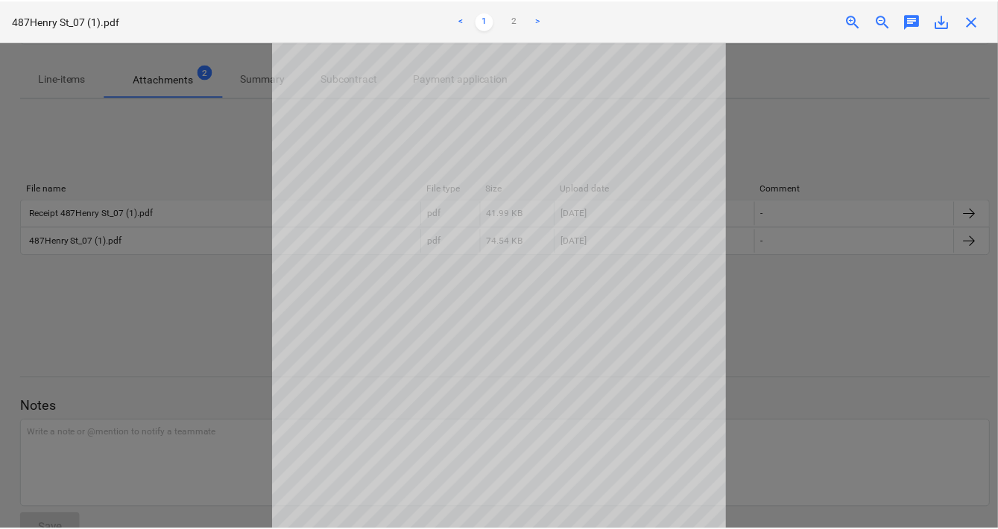
scroll to position [105, 0]
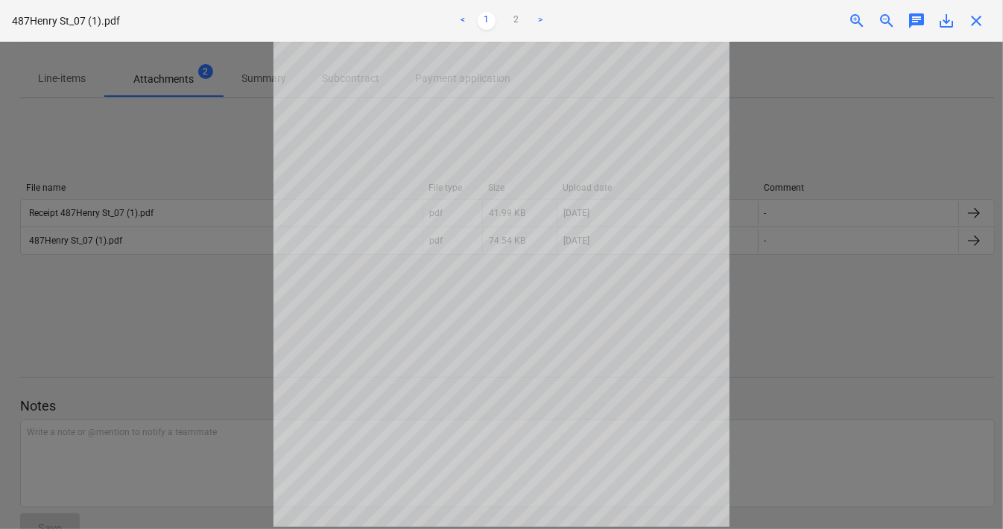
click at [187, 340] on div at bounding box center [501, 285] width 1003 height 487
click at [976, 19] on span "close" at bounding box center [976, 21] width 18 height 18
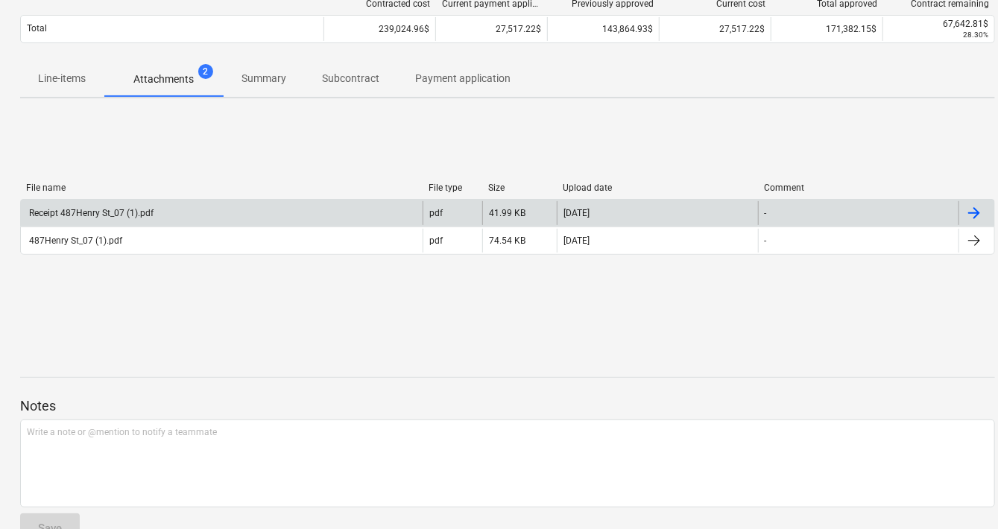
click at [149, 215] on div "Receipt 487Henry St_07 (1).pdf" at bounding box center [90, 213] width 127 height 10
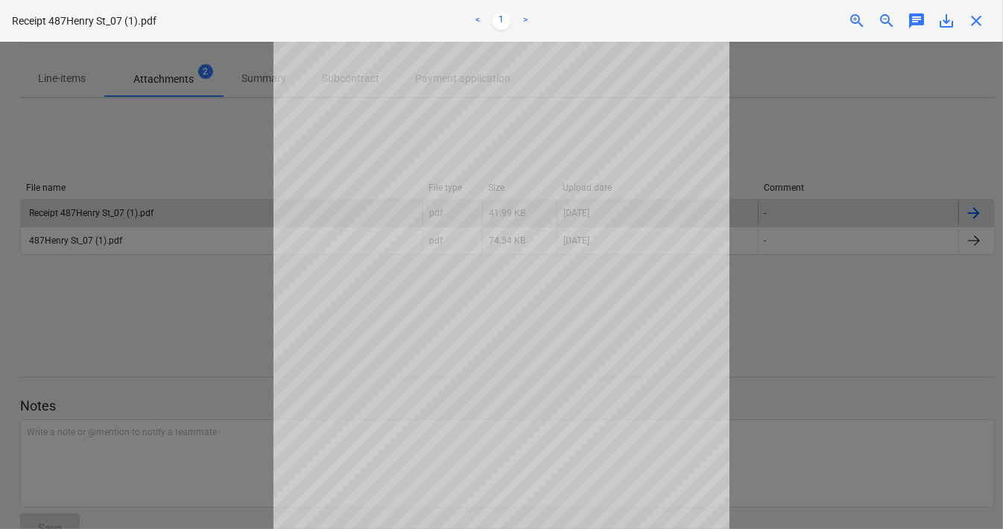
click at [979, 19] on span "close" at bounding box center [976, 21] width 18 height 18
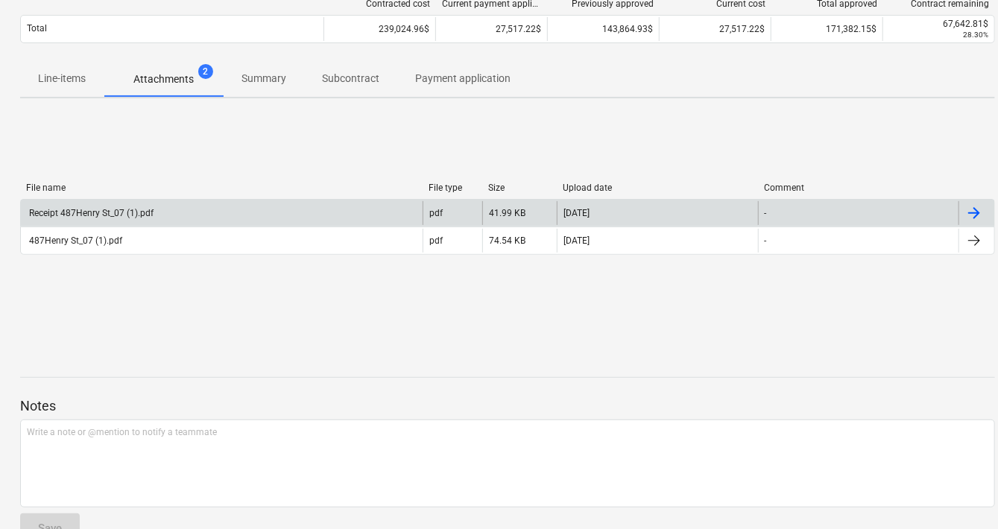
click at [356, 71] on p "Subcontract" at bounding box center [350, 79] width 57 height 16
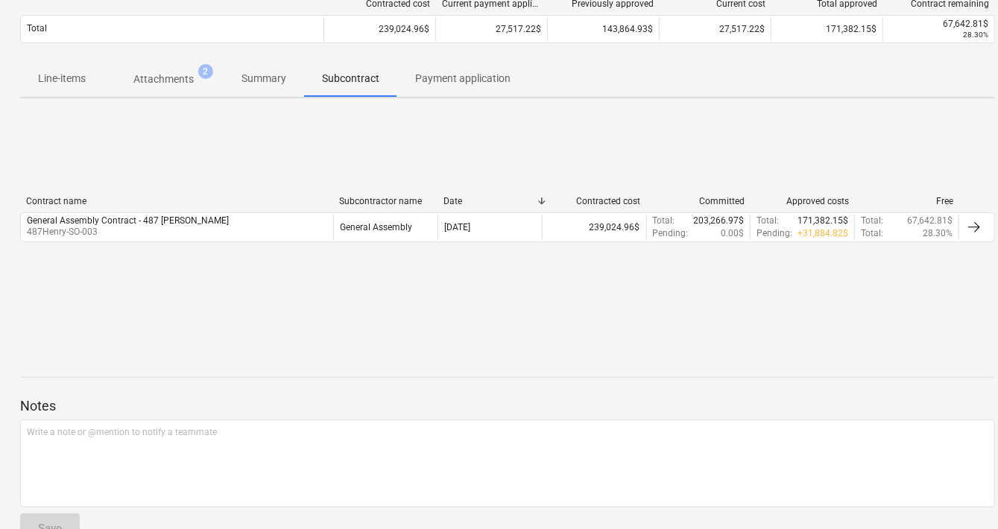
click at [267, 75] on p "Summary" at bounding box center [263, 79] width 45 height 16
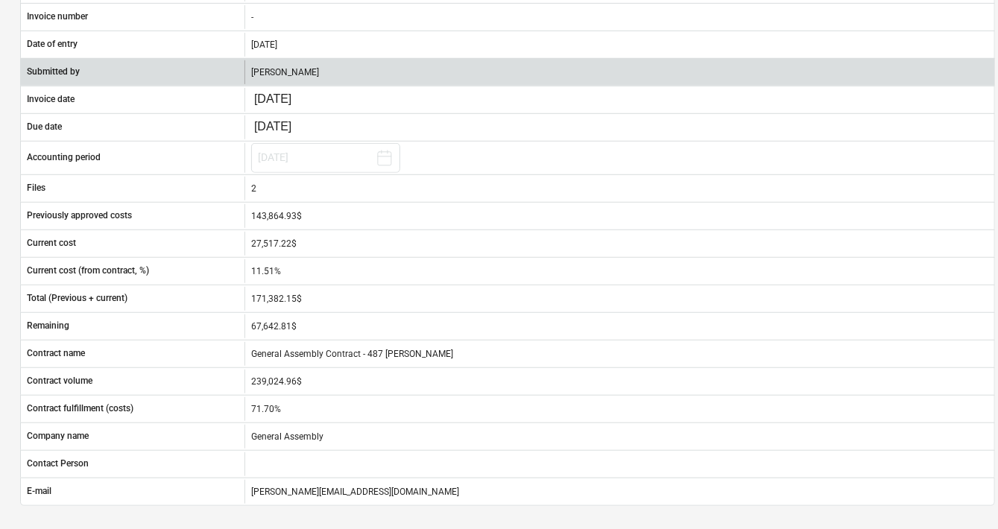
scroll to position [0, 2]
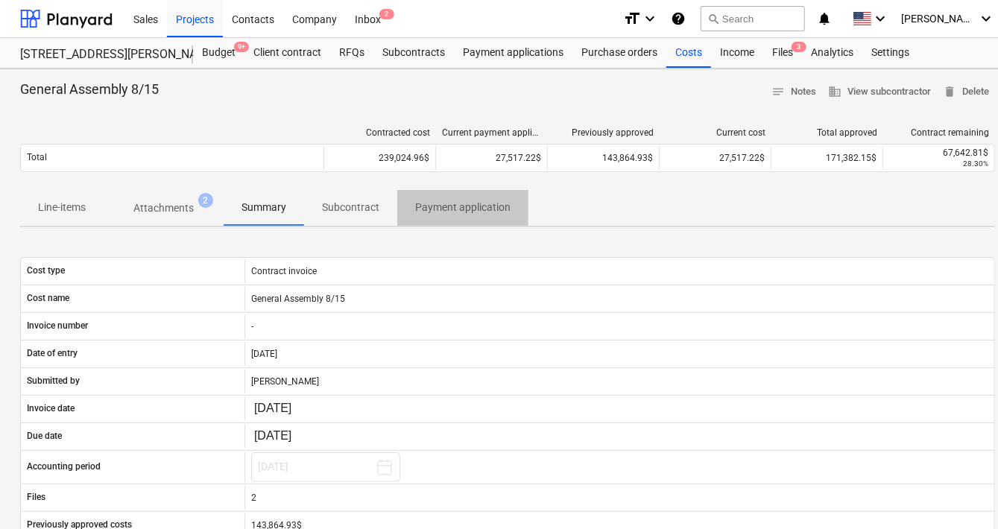
click at [453, 215] on span "Payment application" at bounding box center [462, 207] width 131 height 25
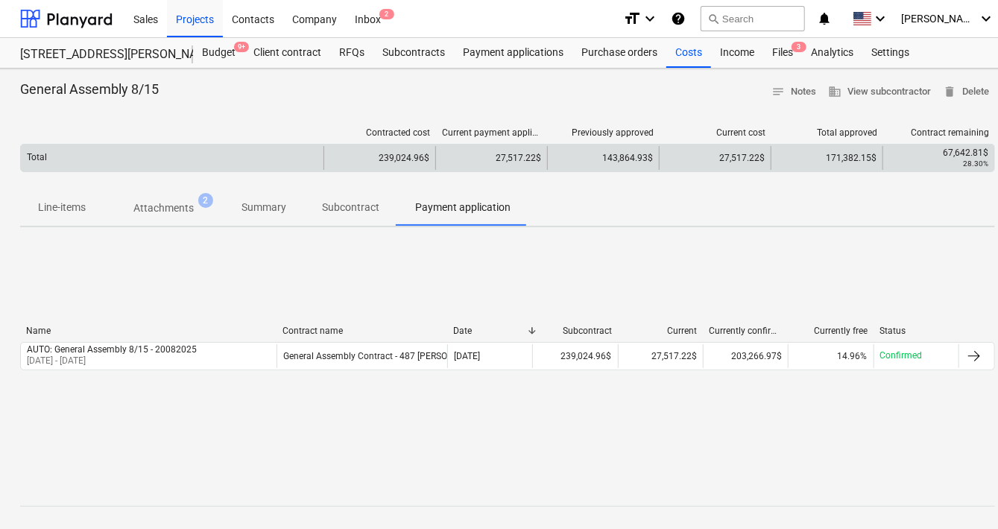
scroll to position [0, 21]
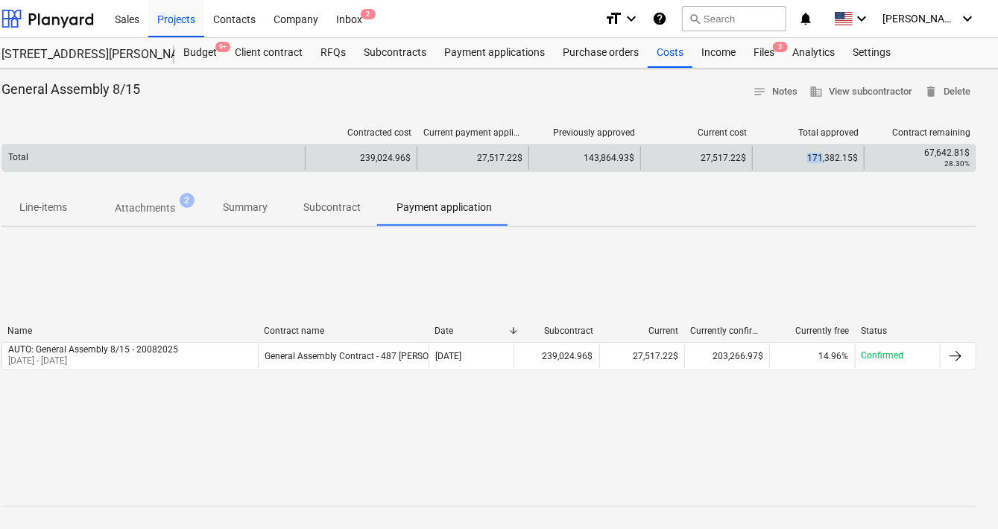
click at [822, 151] on div "171,382.15$" at bounding box center [808, 158] width 112 height 24
click at [836, 154] on div "171,382.15$" at bounding box center [808, 158] width 112 height 24
drag, startPoint x: 809, startPoint y: 162, endPoint x: 846, endPoint y: 160, distance: 36.6
click at [845, 162] on div "171,382.15$" at bounding box center [808, 158] width 112 height 24
click at [857, 157] on div "171,382.15$" at bounding box center [808, 158] width 112 height 24
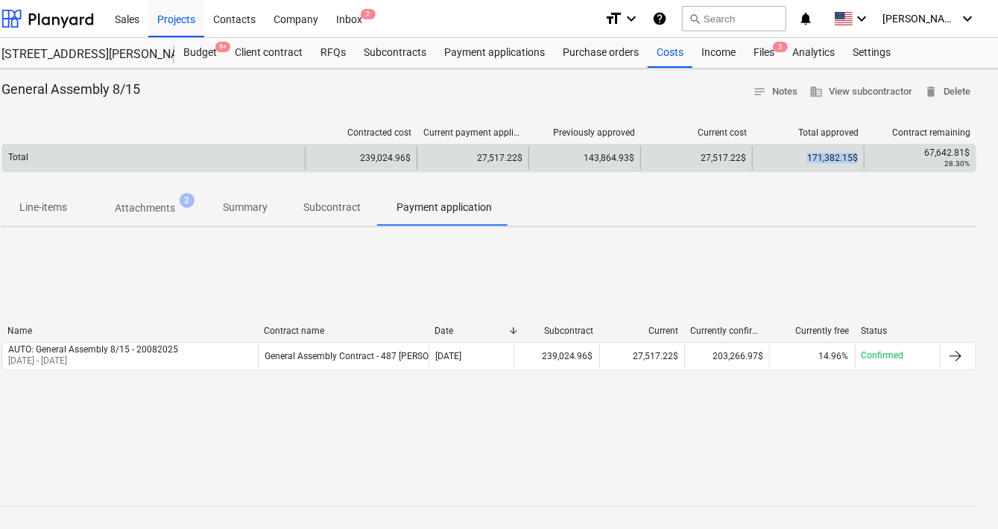
drag, startPoint x: 862, startPoint y: 157, endPoint x: 795, endPoint y: 157, distance: 67.1
click at [795, 157] on div "171,382.15$" at bounding box center [808, 158] width 112 height 24
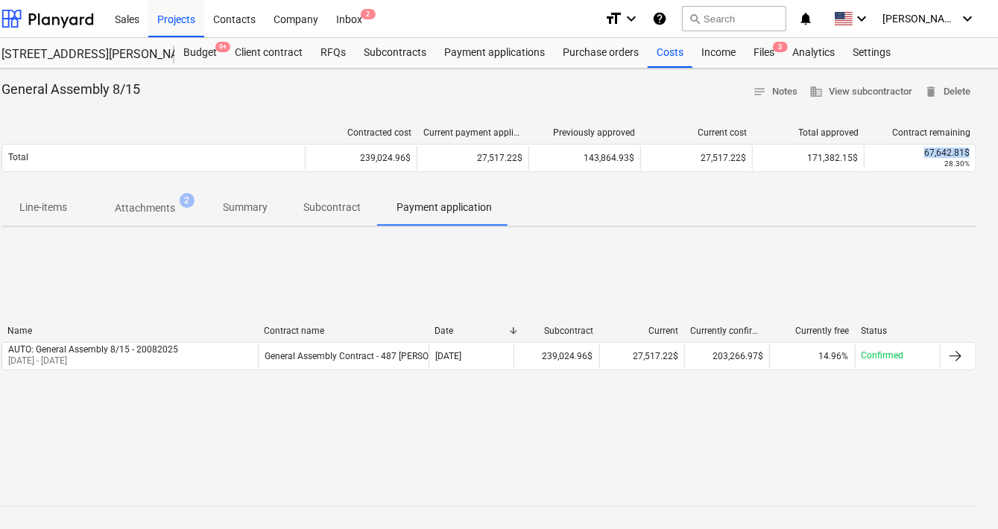
drag, startPoint x: 921, startPoint y: 150, endPoint x: 976, endPoint y: 155, distance: 56.1
click at [976, 155] on div "General Assembly 8/15 notes Notes business View subcontractor delete Delete Con…" at bounding box center [489, 383] width 1020 height 628
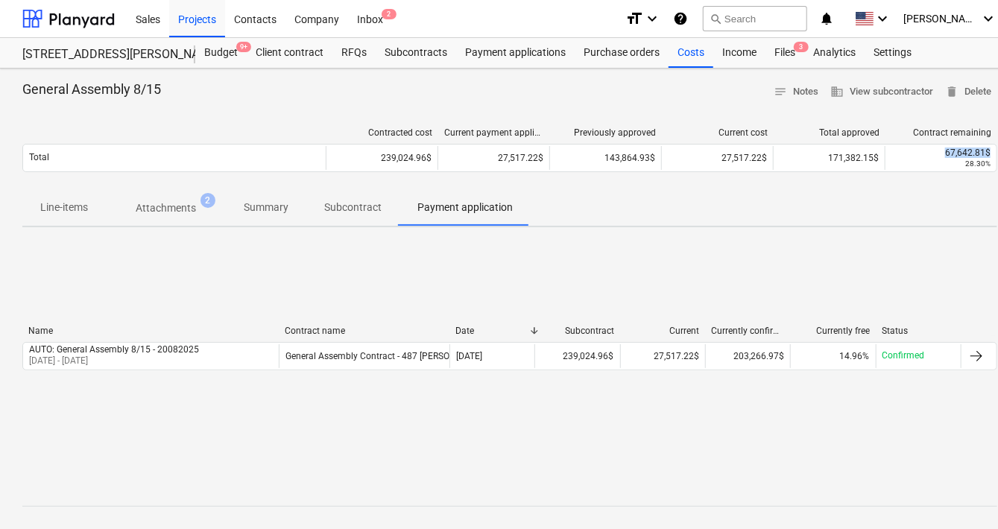
click at [154, 212] on p "Attachments" at bounding box center [166, 209] width 60 height 16
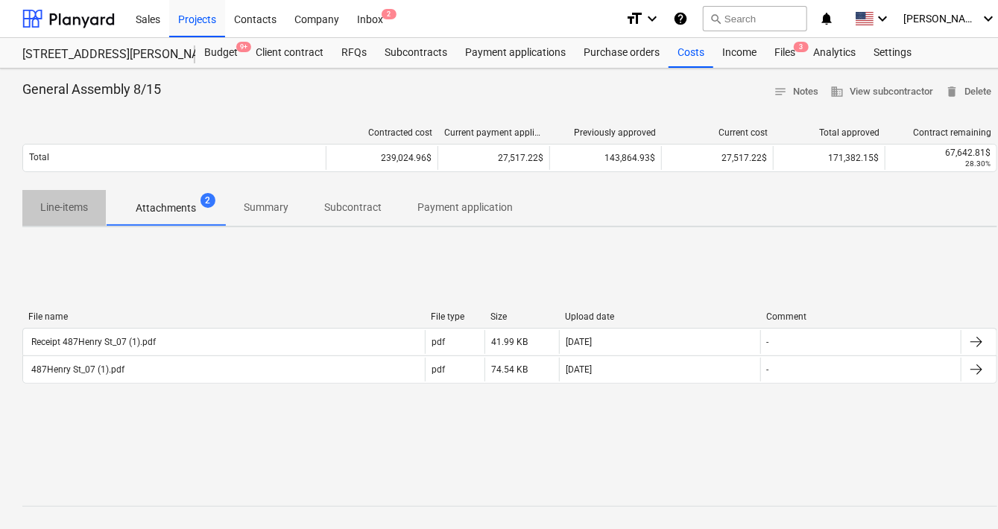
click at [77, 210] on p "Line-items" at bounding box center [64, 208] width 48 height 16
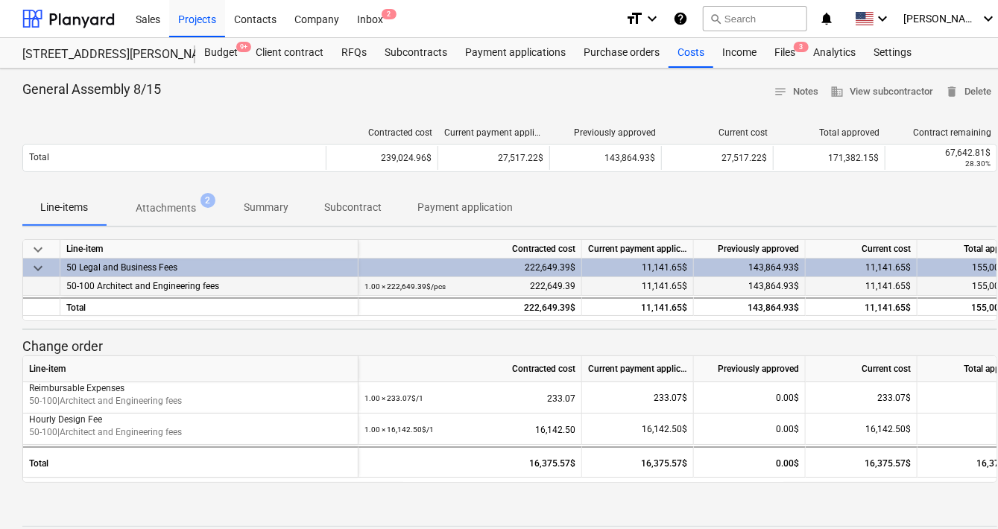
click at [180, 290] on div "50-100 Architect and Engineering fees" at bounding box center [209, 286] width 298 height 19
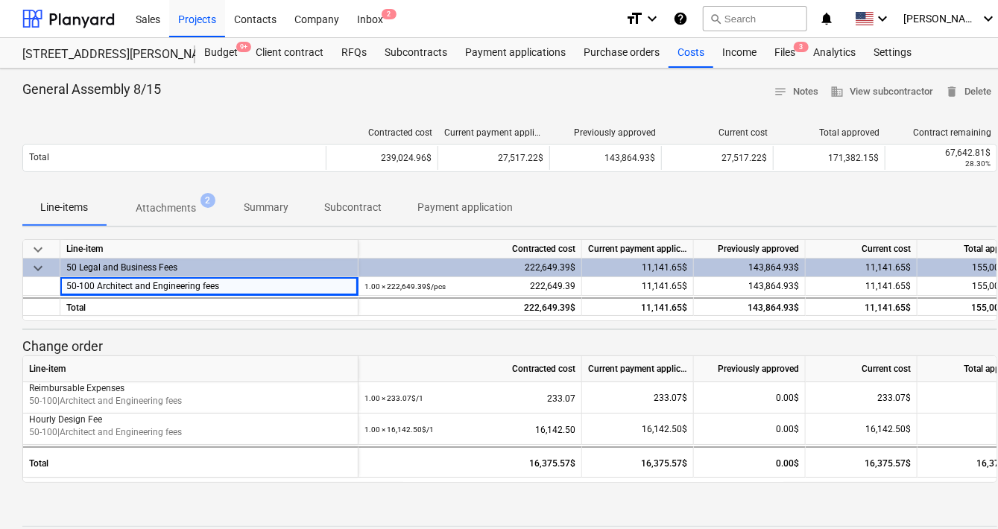
click at [176, 323] on div "keyboard_arrow_down Line-item Contracted cost Current payment application Previ…" at bounding box center [509, 361] width 975 height 244
click at [40, 264] on span "keyboard_arrow_down" at bounding box center [38, 268] width 18 height 18
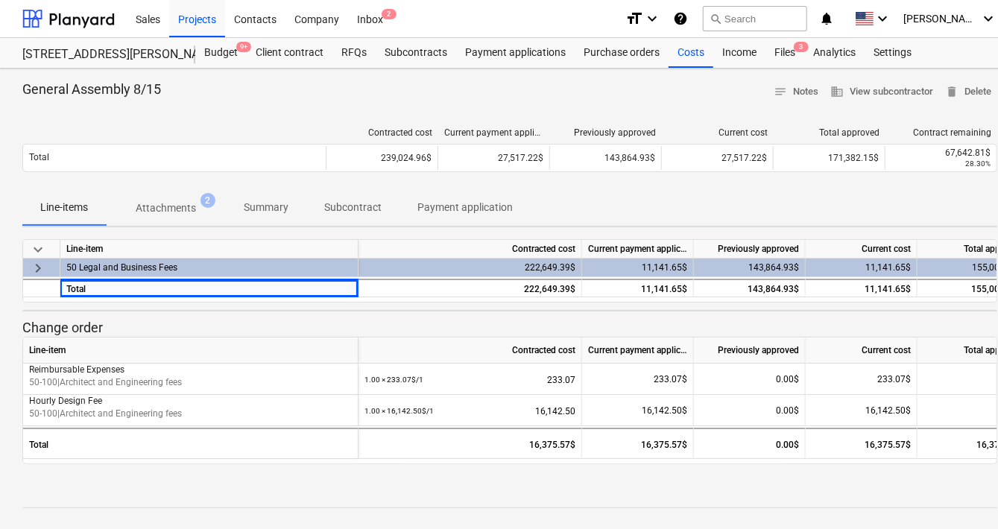
click at [40, 264] on span "keyboard_arrow_right" at bounding box center [38, 268] width 18 height 18
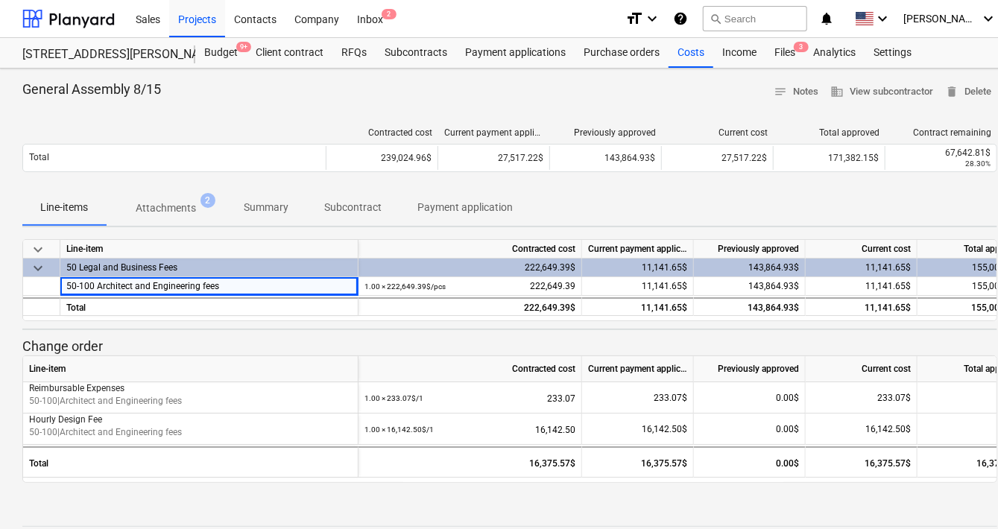
click at [356, 206] on p "Subcontract" at bounding box center [352, 208] width 57 height 16
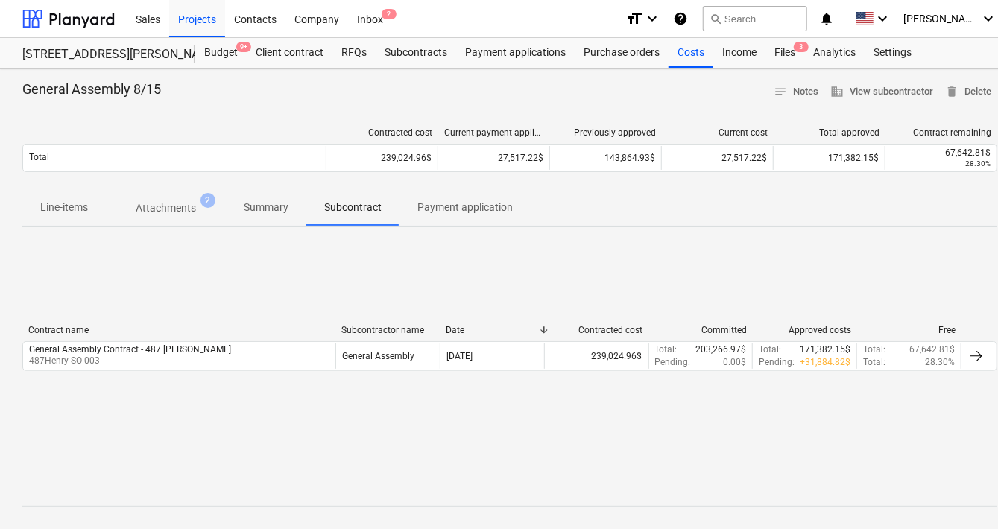
click at [54, 192] on button "Line-items" at bounding box center [63, 208] width 83 height 36
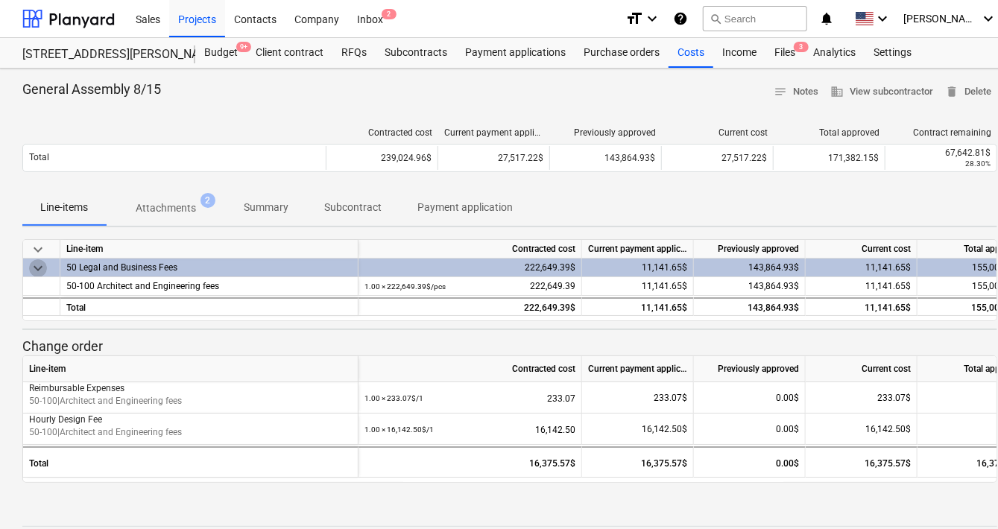
click at [40, 268] on span "keyboard_arrow_down" at bounding box center [38, 268] width 18 height 18
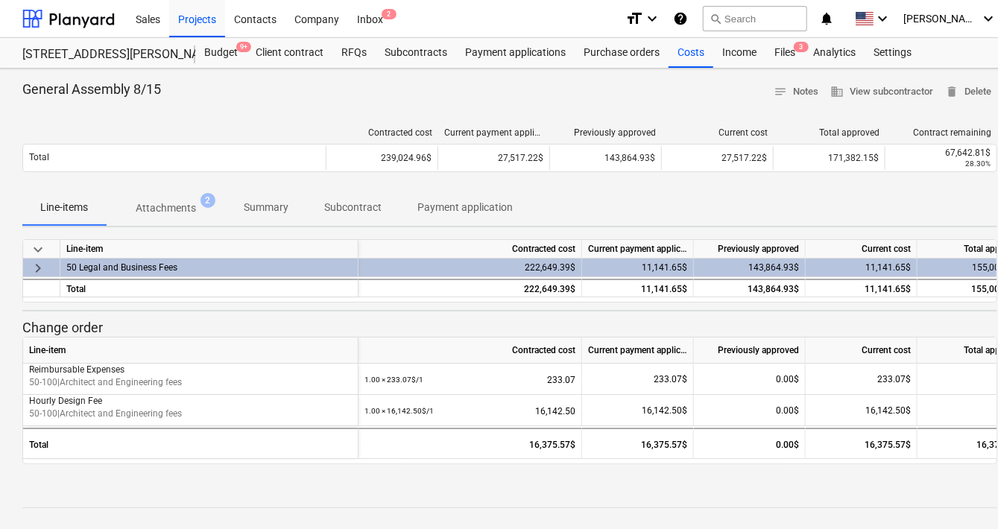
click at [40, 268] on span "keyboard_arrow_right" at bounding box center [38, 268] width 18 height 18
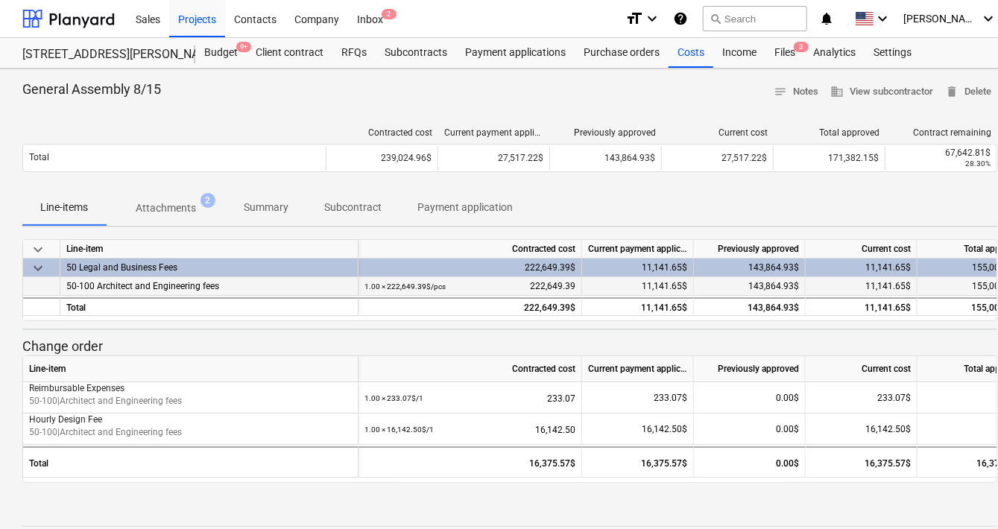
click at [569, 286] on div "1.00 × 222,649.39$ / pcs 222,649.39" at bounding box center [469, 286] width 211 height 19
click at [634, 286] on div "11,141.65$" at bounding box center [638, 286] width 112 height 19
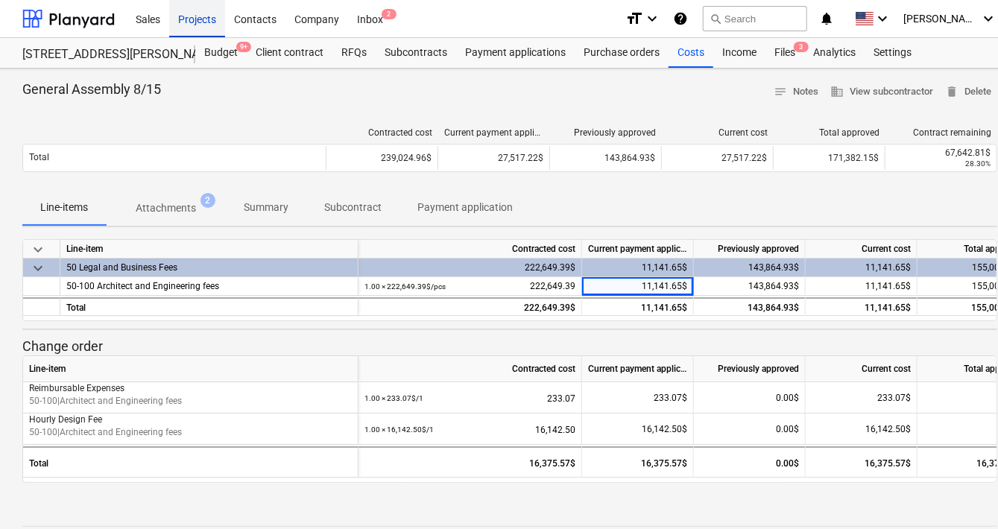
click at [214, 22] on div "Projects" at bounding box center [197, 18] width 56 height 38
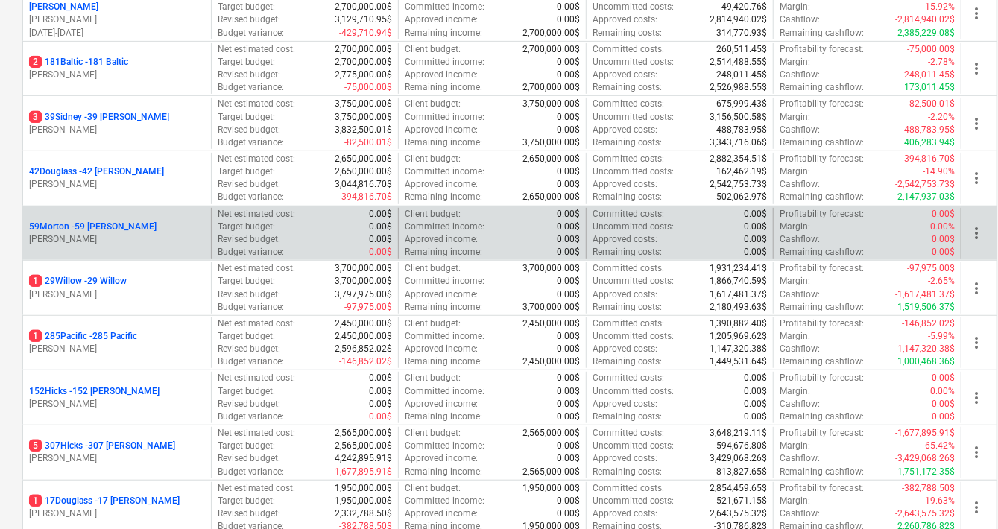
scroll to position [363, 0]
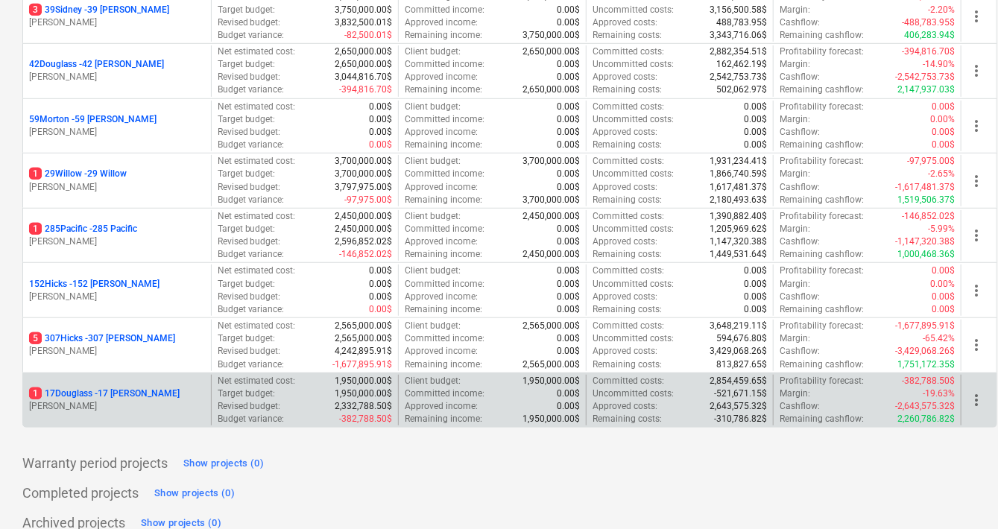
click at [136, 393] on p "1 17Douglass - 17 [PERSON_NAME]" at bounding box center [104, 394] width 151 height 13
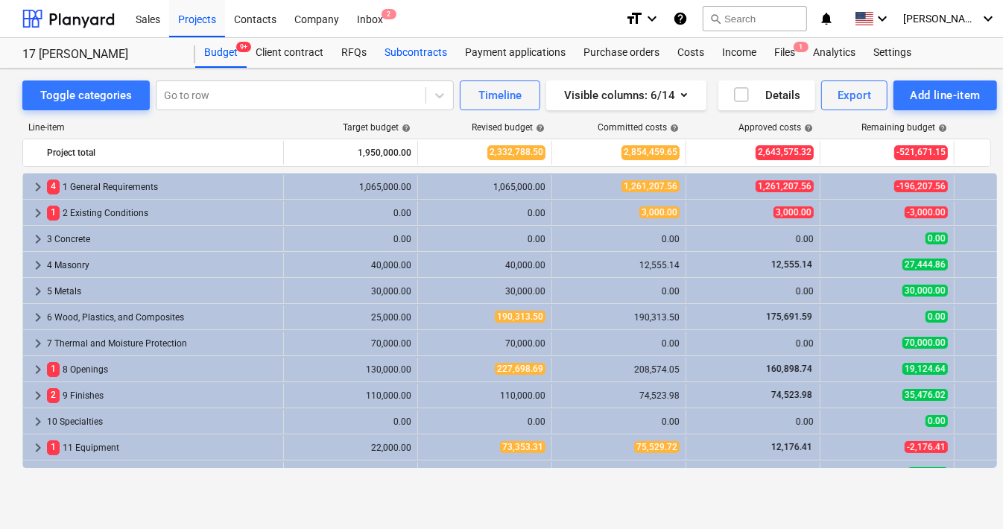
click at [416, 60] on div "Subcontracts" at bounding box center [416, 53] width 80 height 30
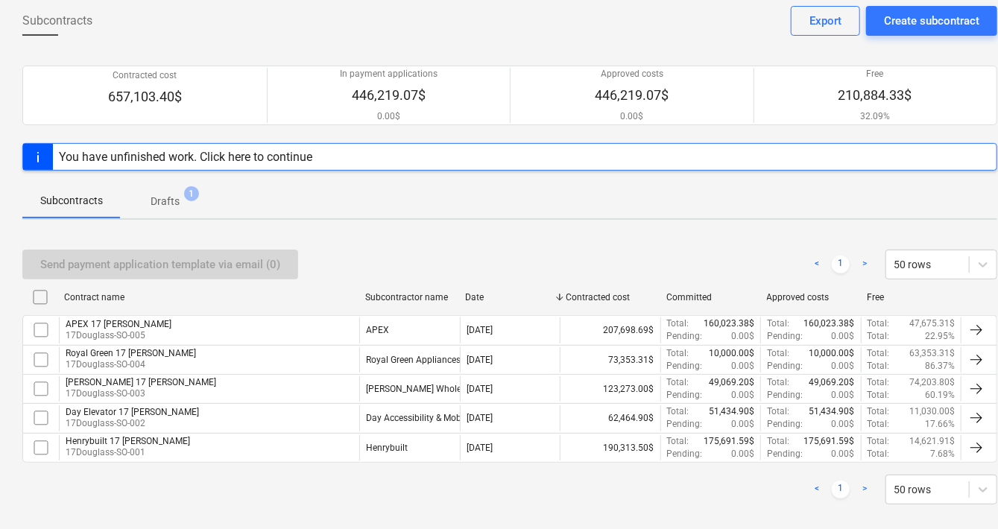
scroll to position [87, 0]
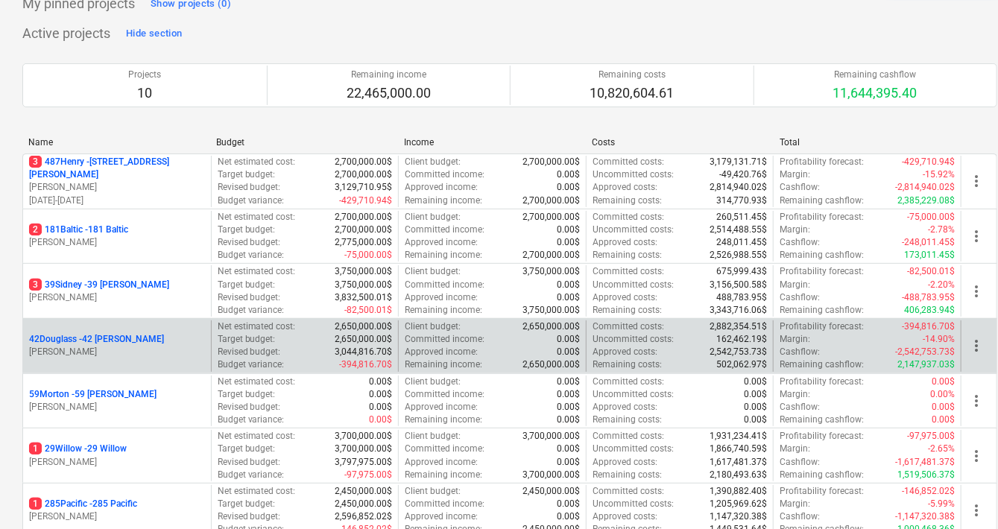
scroll to position [139, 0]
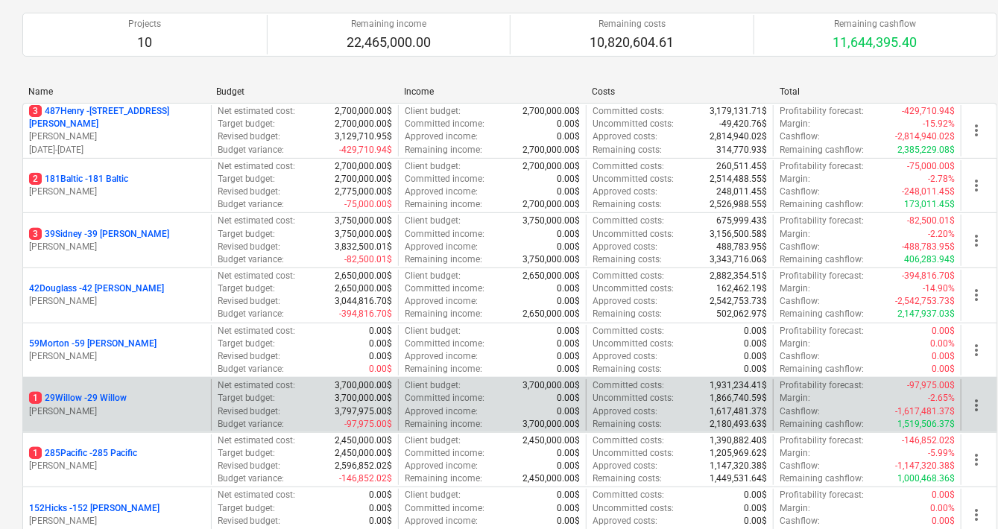
click at [93, 399] on p "1 29Willow - 29 Willow" at bounding box center [78, 398] width 98 height 13
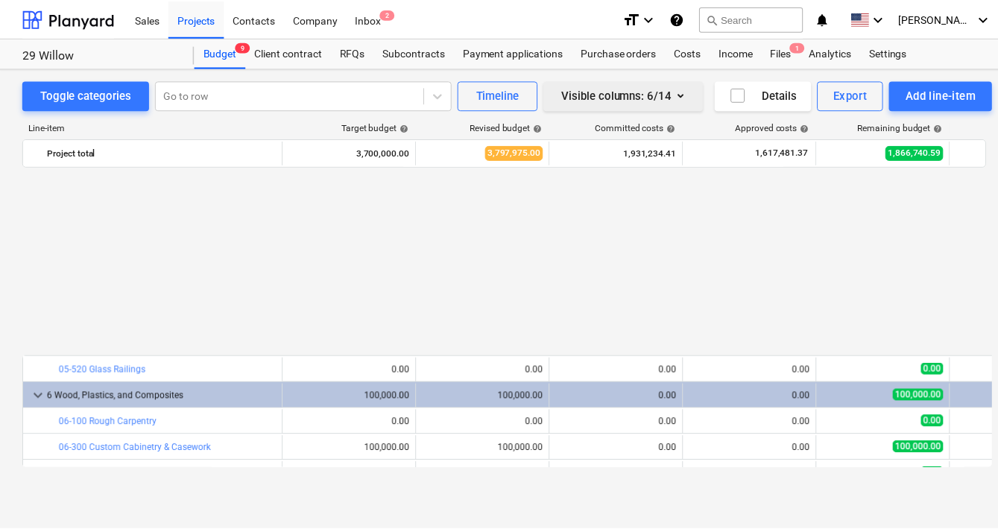
scroll to position [710, 0]
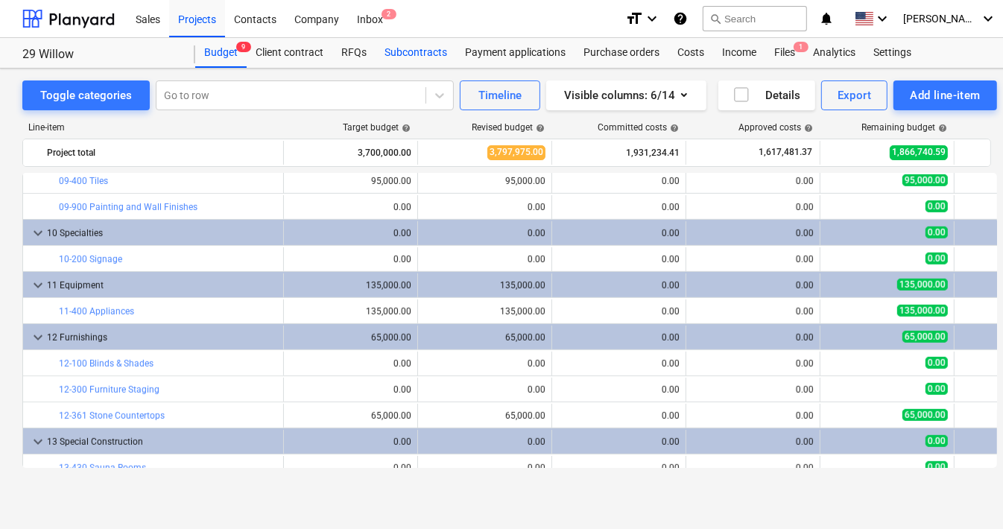
click at [418, 61] on div "Subcontracts" at bounding box center [416, 53] width 80 height 30
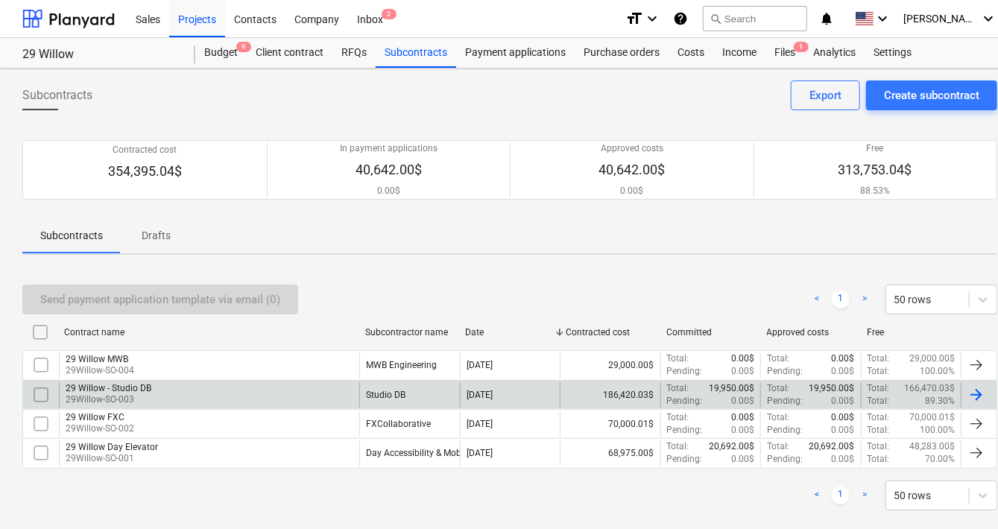
click at [116, 394] on p "29Willow-SO-003" at bounding box center [109, 400] width 86 height 13
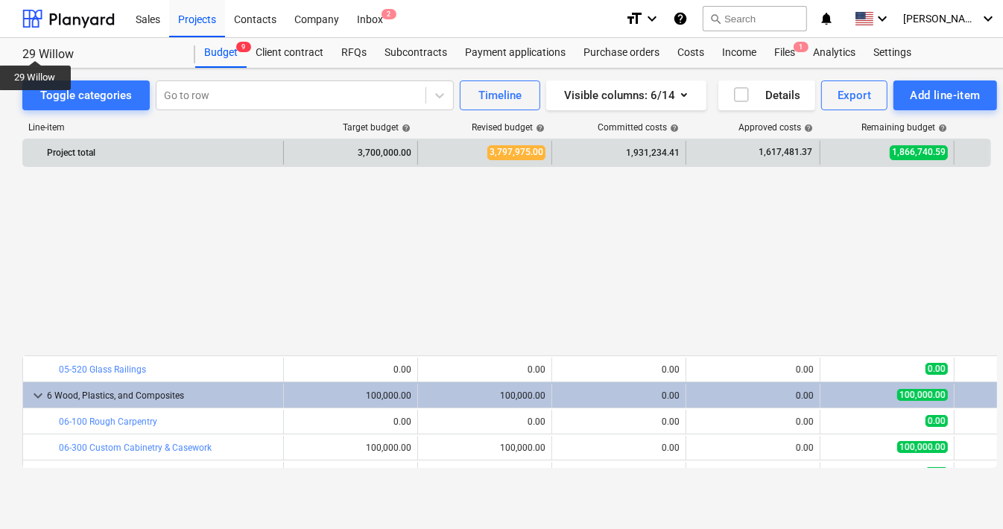
scroll to position [710, 0]
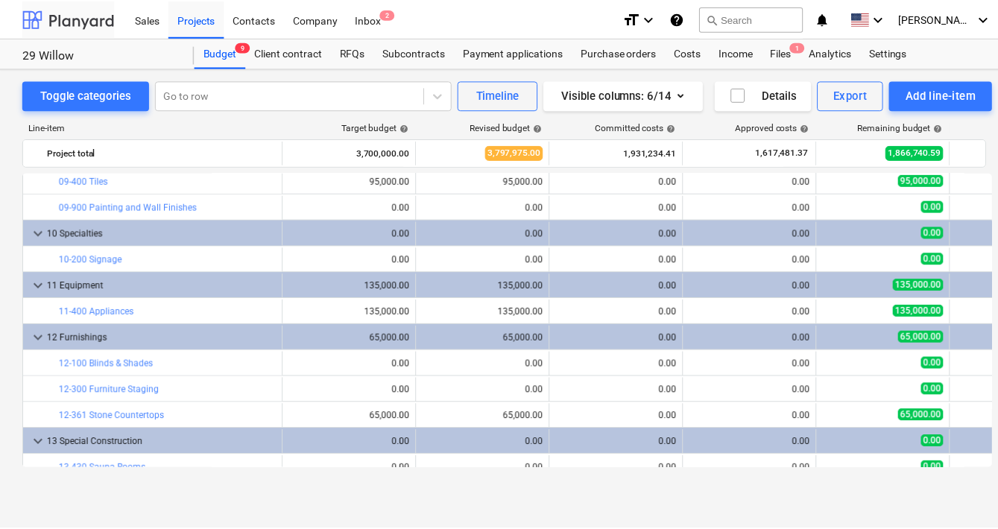
scroll to position [139, 0]
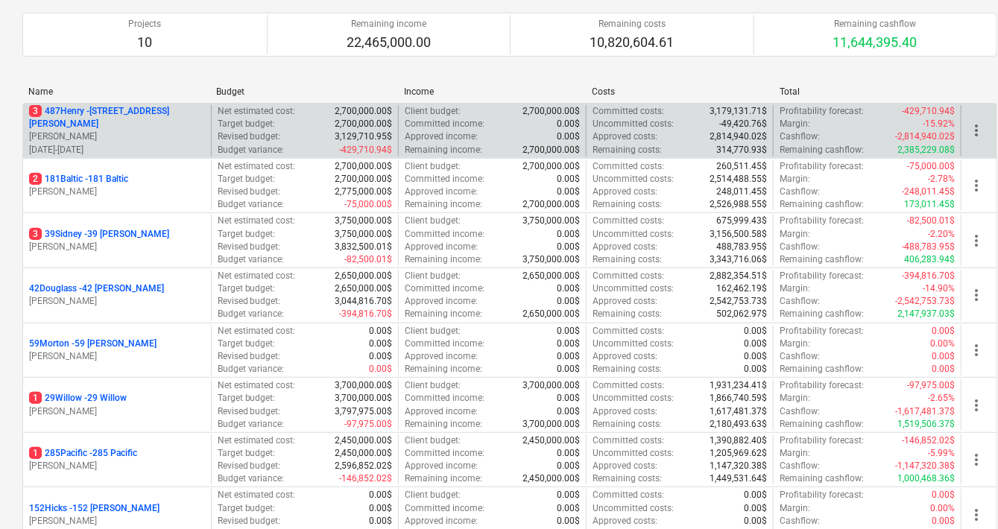
click at [101, 115] on p "3 487Henry - [STREET_ADDRESS][PERSON_NAME]" at bounding box center [117, 117] width 176 height 25
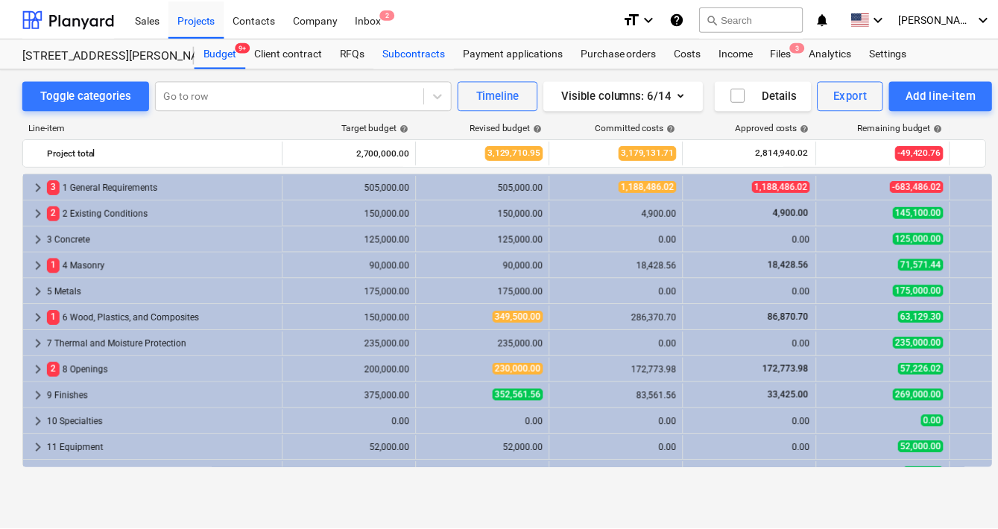
scroll to position [284, 0]
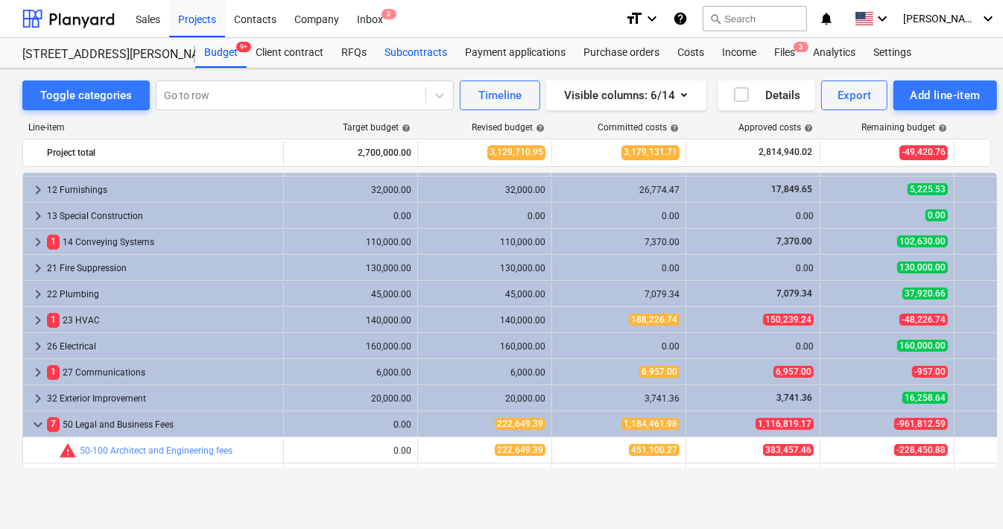
click at [418, 51] on div "Subcontracts" at bounding box center [416, 53] width 80 height 30
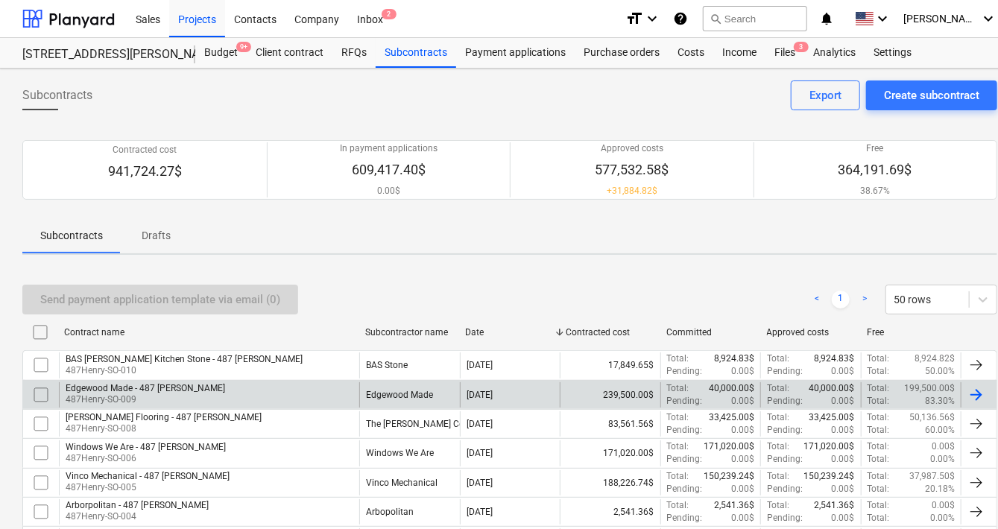
scroll to position [107, 0]
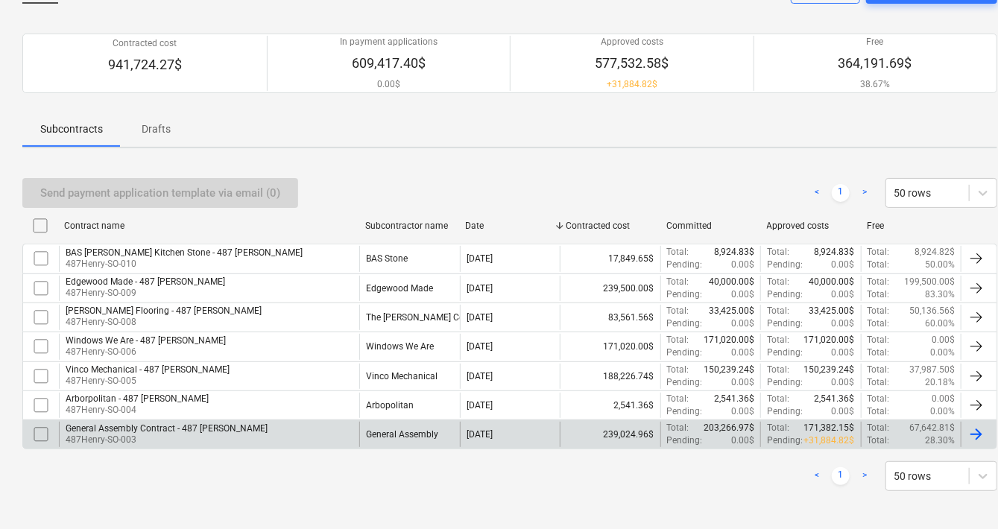
click at [135, 434] on p "487Henry-SO-003" at bounding box center [167, 440] width 202 height 13
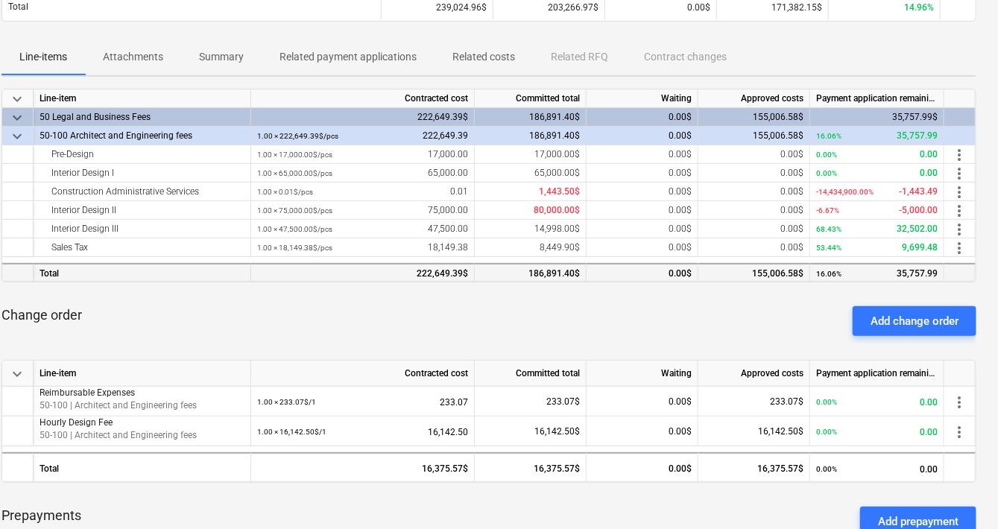
scroll to position [192, 0]
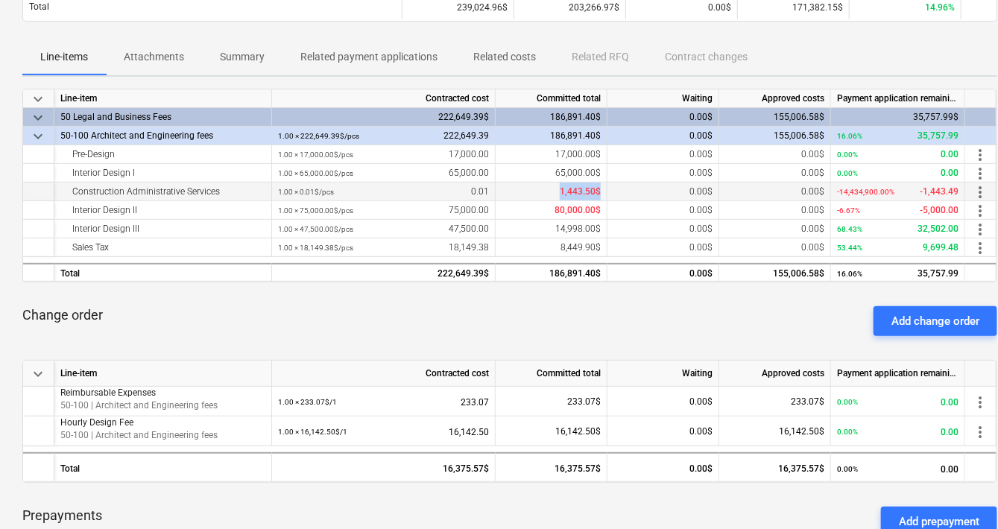
drag, startPoint x: 607, startPoint y: 189, endPoint x: 540, endPoint y: 188, distance: 66.3
click at [0, 0] on div "Construction Administrative Services 1.00 × 0.01$ / pcs 0.01 1,443.50$ 0.00$ 0.…" at bounding box center [0, 0] width 0 height 0
click at [607, 189] on div "0.00$" at bounding box center [663, 192] width 112 height 19
click at [588, 189] on span "1,443.50$" at bounding box center [580, 191] width 41 height 10
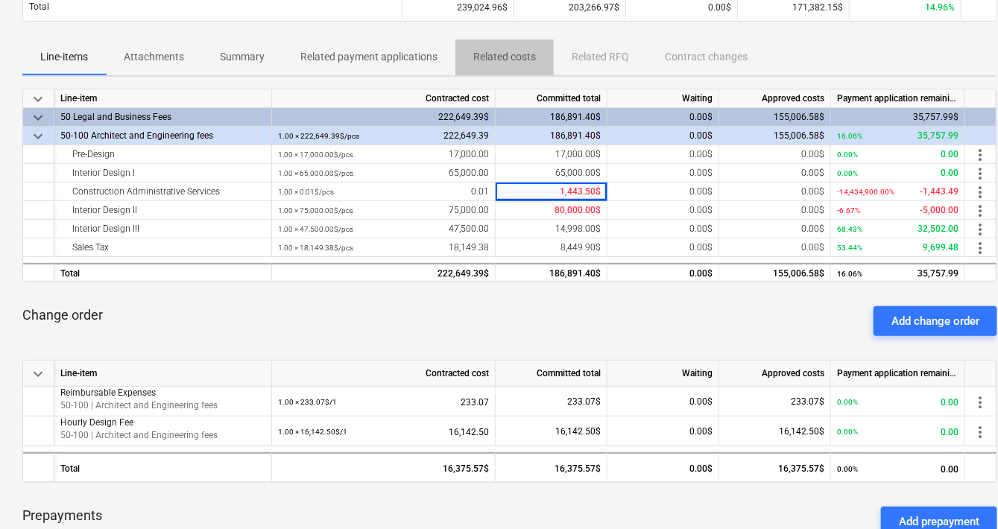
click at [511, 57] on p "Related costs" at bounding box center [504, 57] width 63 height 16
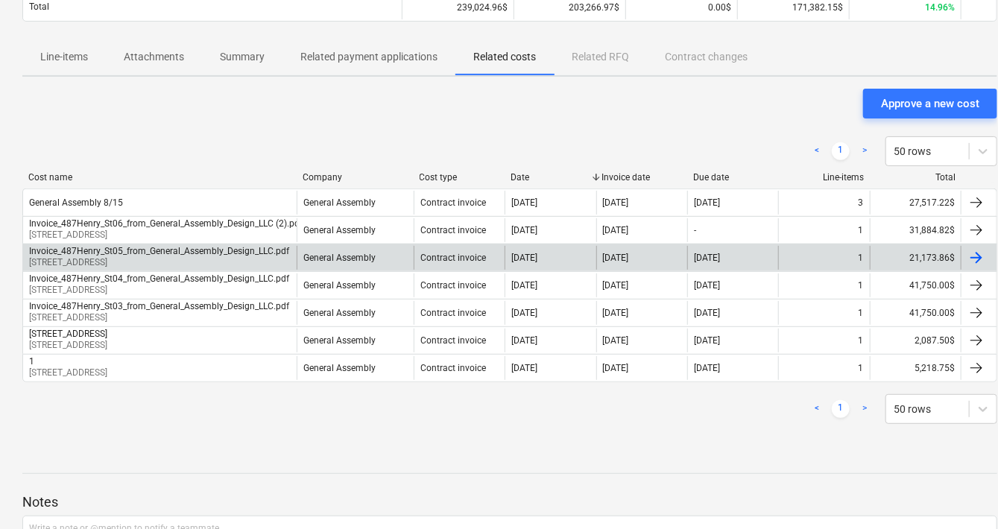
click at [258, 253] on div "Invoice_487Henry_St05_from_General_Assembly_Design_LLC.pdf" at bounding box center [159, 251] width 260 height 10
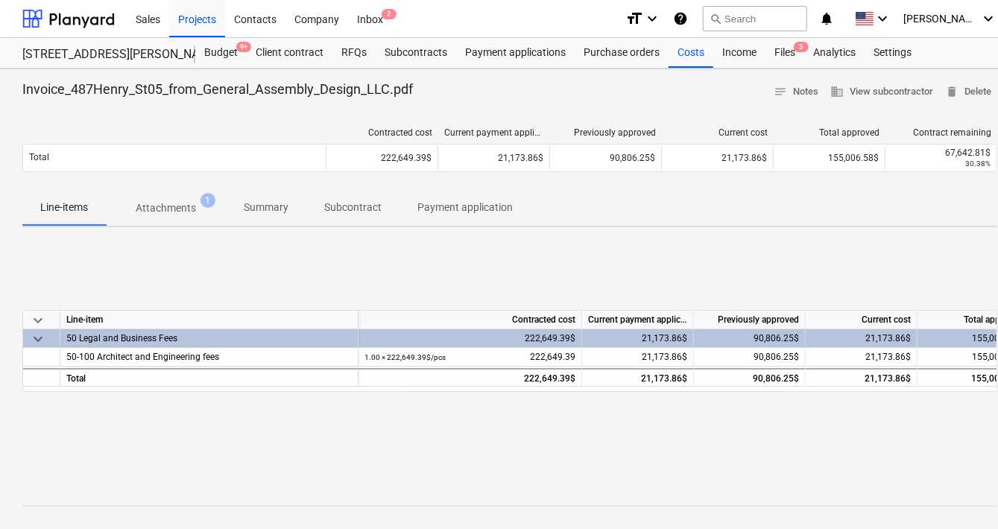
click at [177, 206] on p "Attachments" at bounding box center [166, 209] width 60 height 16
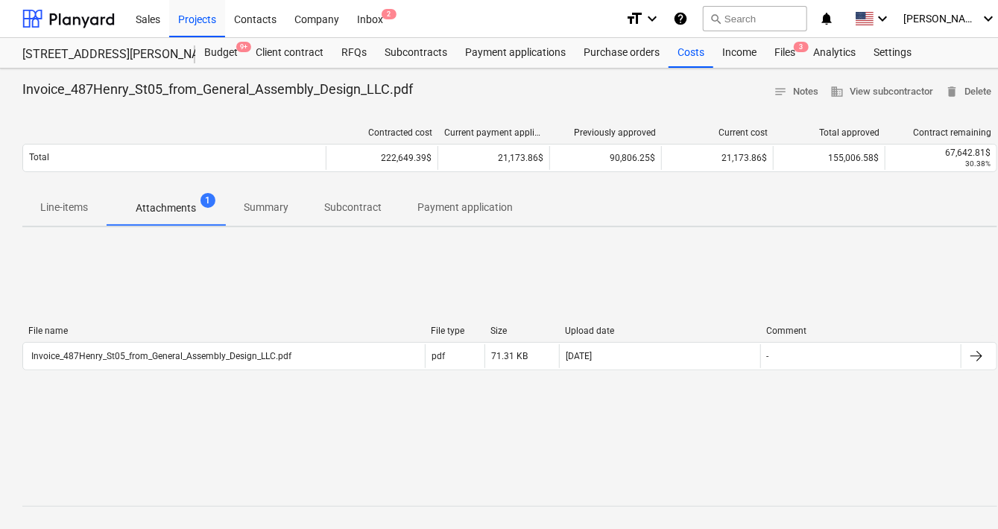
click at [267, 208] on p "Summary" at bounding box center [266, 208] width 45 height 16
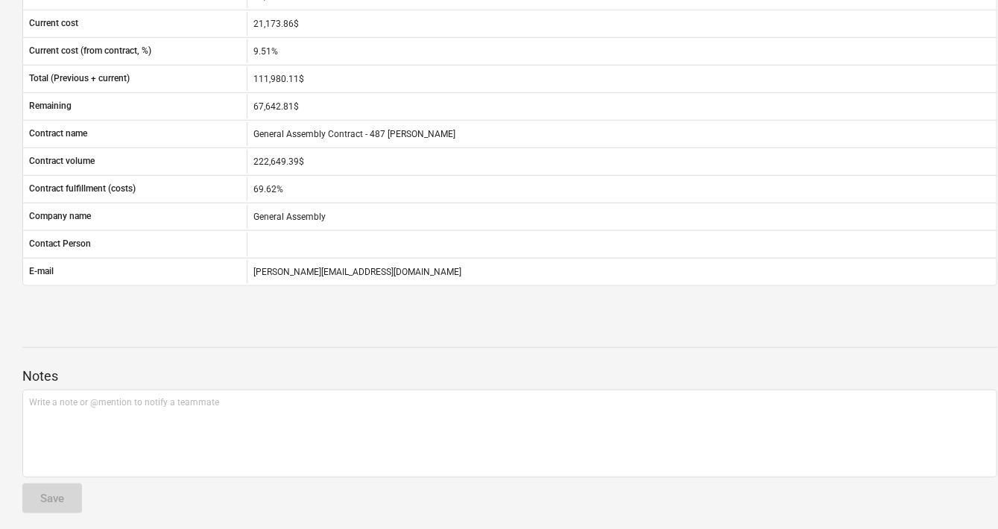
scroll to position [417, 0]
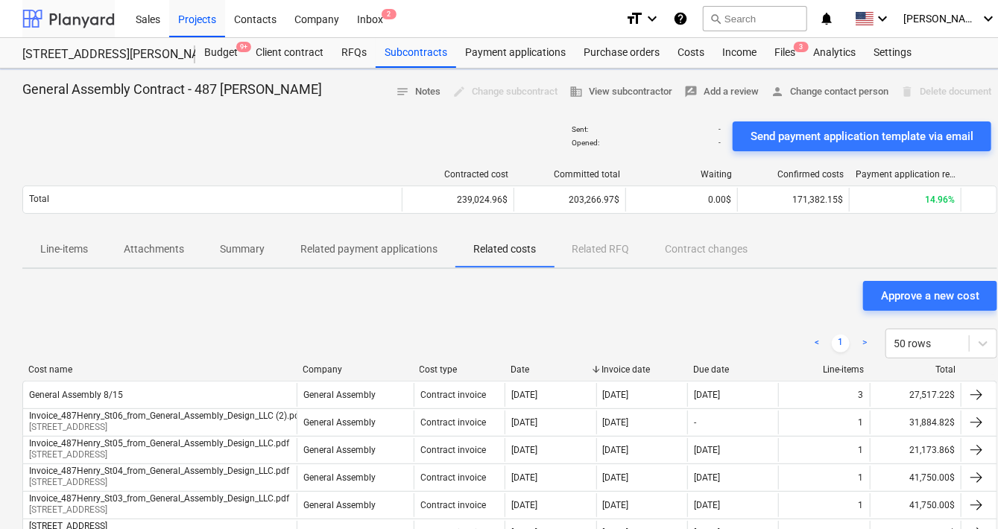
scroll to position [192, 0]
